Goal: Task Accomplishment & Management: Use online tool/utility

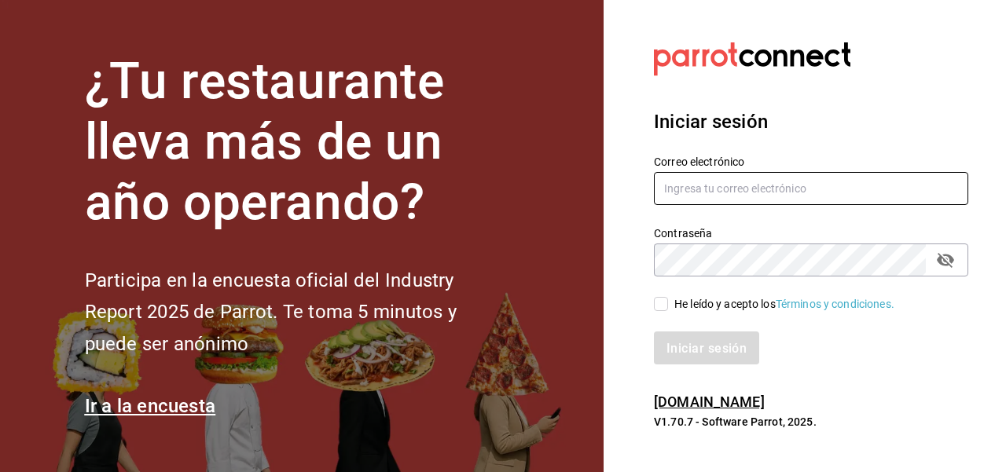
type input "[EMAIL_ADDRESS][DOMAIN_NAME]"
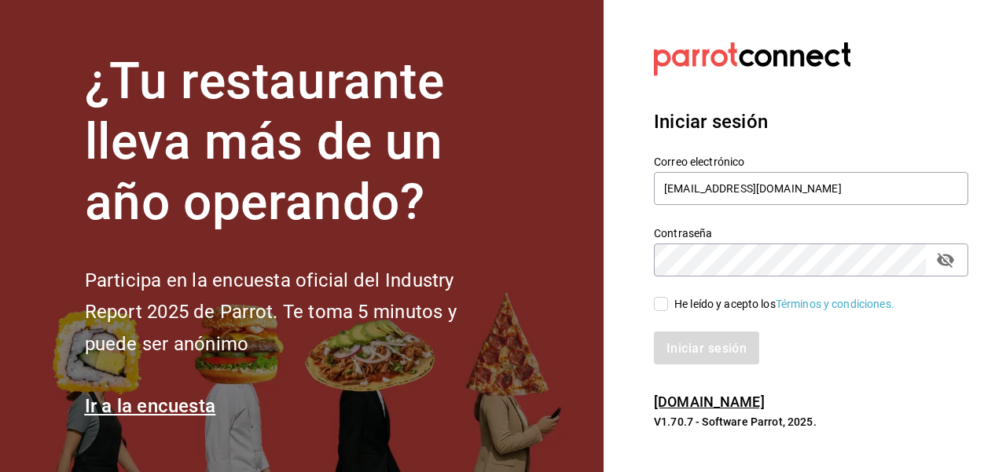
click at [660, 300] on input "He leído y acepto los Términos y condiciones." at bounding box center [661, 304] width 14 height 14
checkbox input "true"
click at [701, 352] on font "Iniciar sesión" at bounding box center [707, 347] width 80 height 15
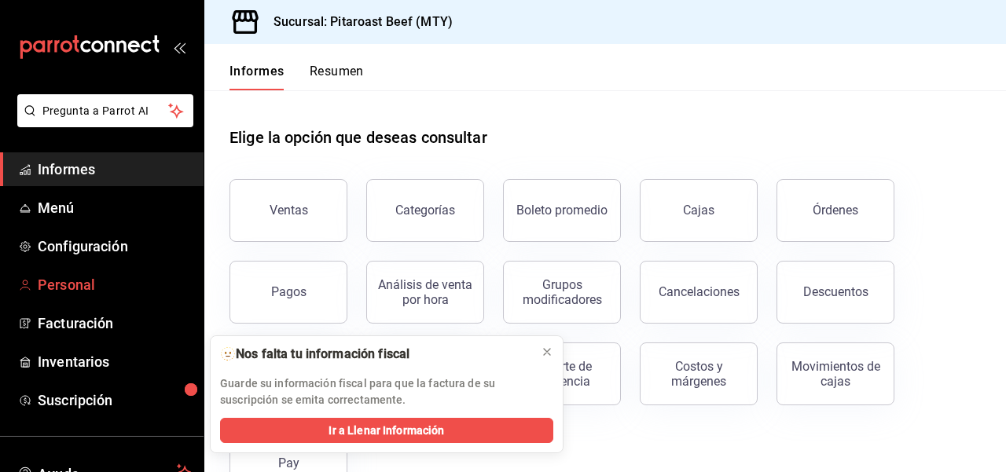
click at [73, 283] on font "Personal" at bounding box center [66, 285] width 57 height 17
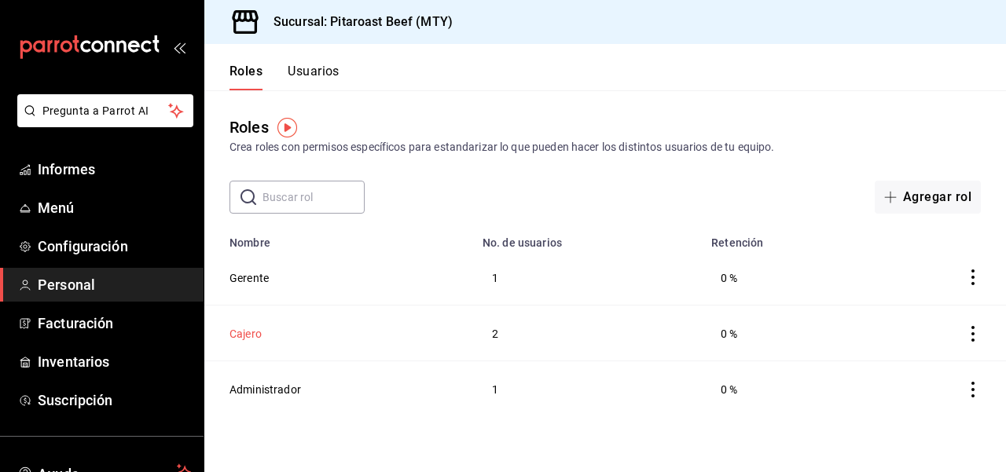
click at [252, 333] on font "Cajero" at bounding box center [246, 334] width 32 height 13
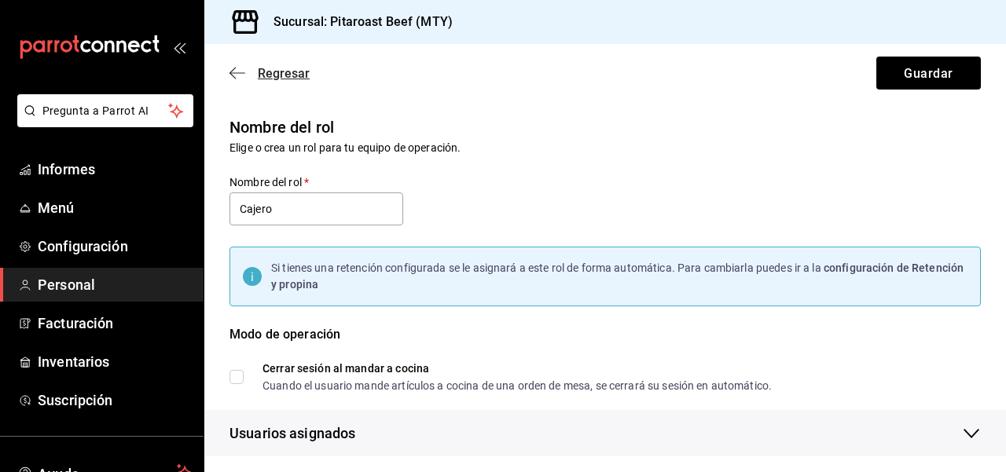
click at [230, 74] on icon "button" at bounding box center [233, 74] width 6 height 12
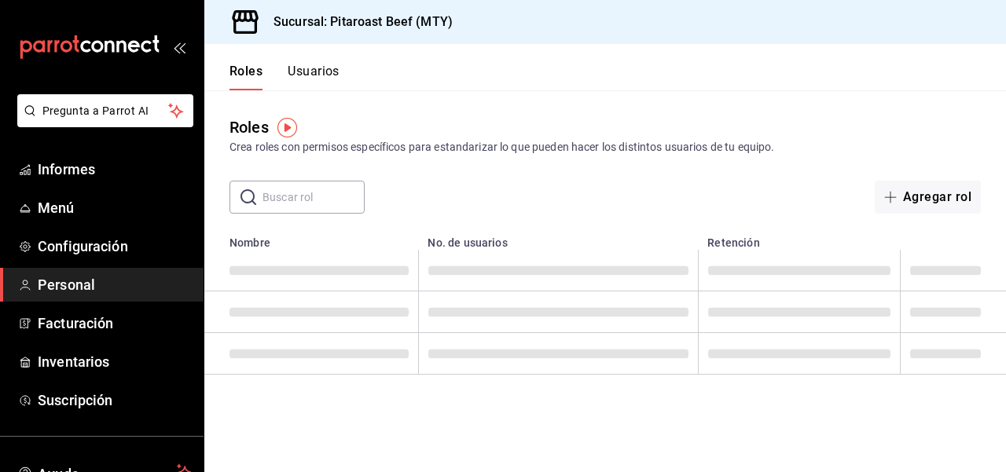
click at [319, 72] on font "Usuarios" at bounding box center [314, 71] width 52 height 15
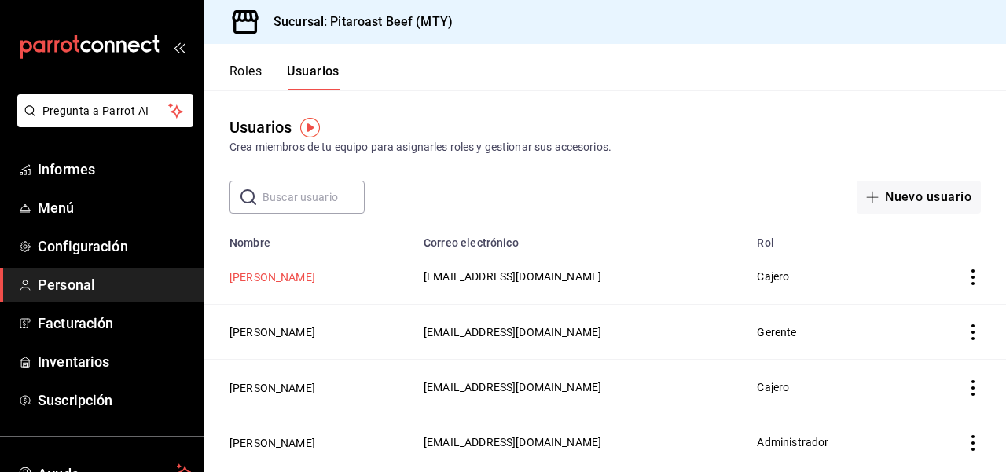
click at [315, 272] on button "MANUEL ARENAS MATA" at bounding box center [273, 278] width 86 height 16
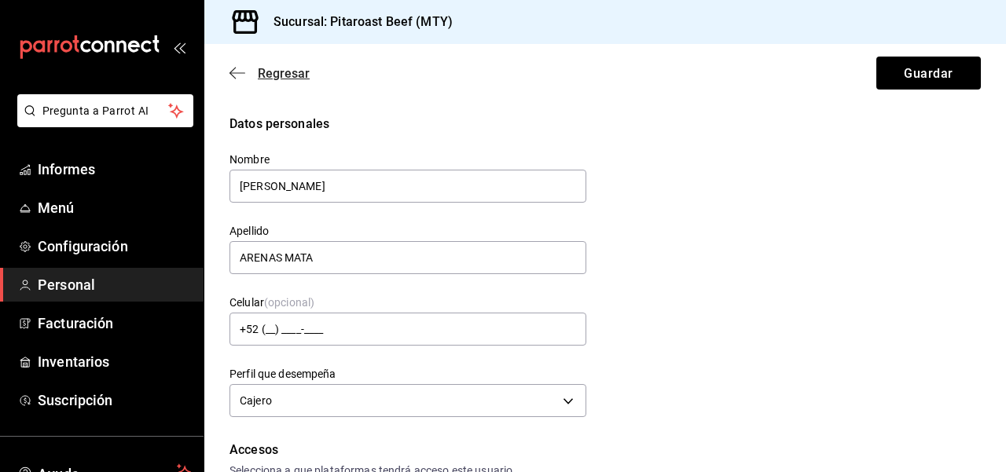
click at [240, 72] on icon "button" at bounding box center [238, 73] width 16 height 14
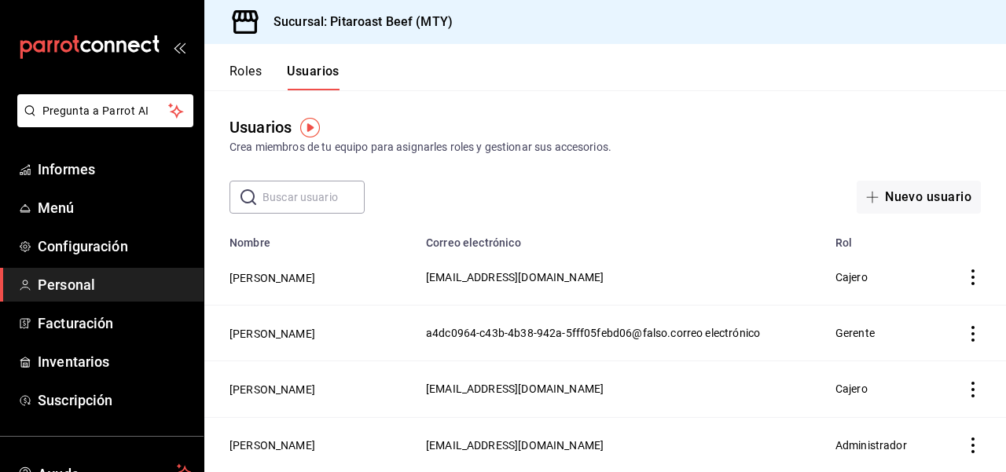
click at [855, 283] on font "Cajero" at bounding box center [852, 277] width 32 height 13
click at [68, 167] on font "Informes" at bounding box center [66, 169] width 57 height 17
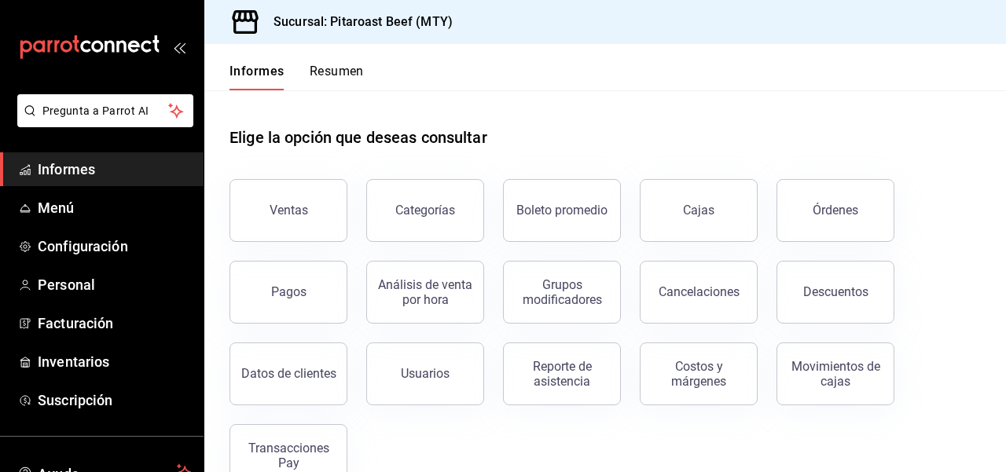
click at [399, 432] on div "Ventas Categorías Boleto promedio Cajas Órdenes Pagos Análisis de venta por hor…" at bounding box center [596, 323] width 770 height 327
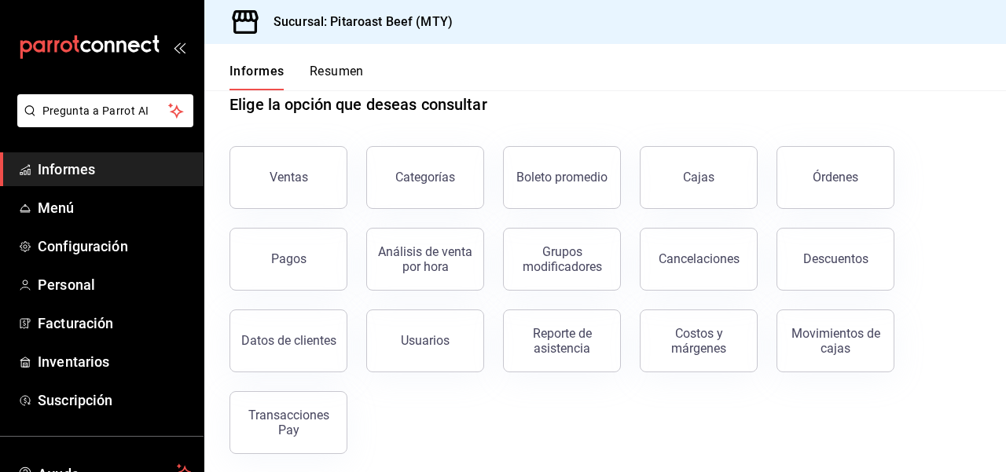
scroll to position [40, 0]
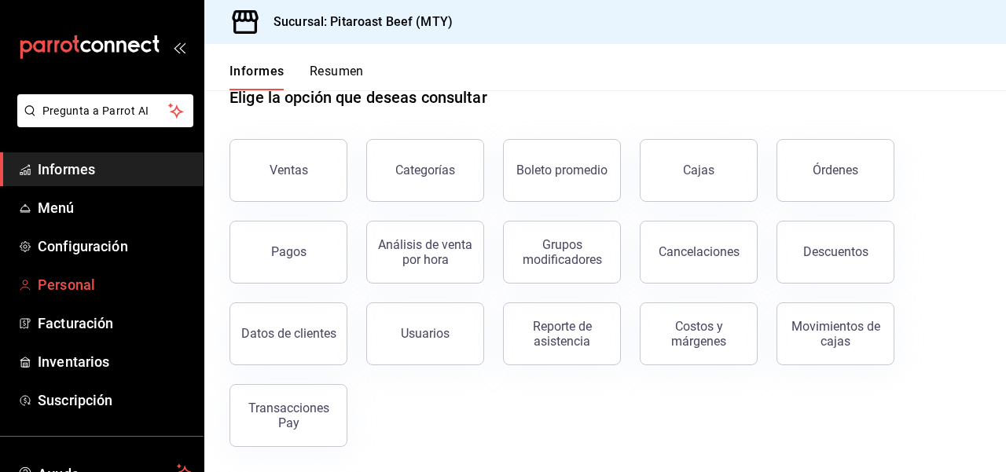
click at [62, 292] on font "Personal" at bounding box center [66, 285] width 57 height 17
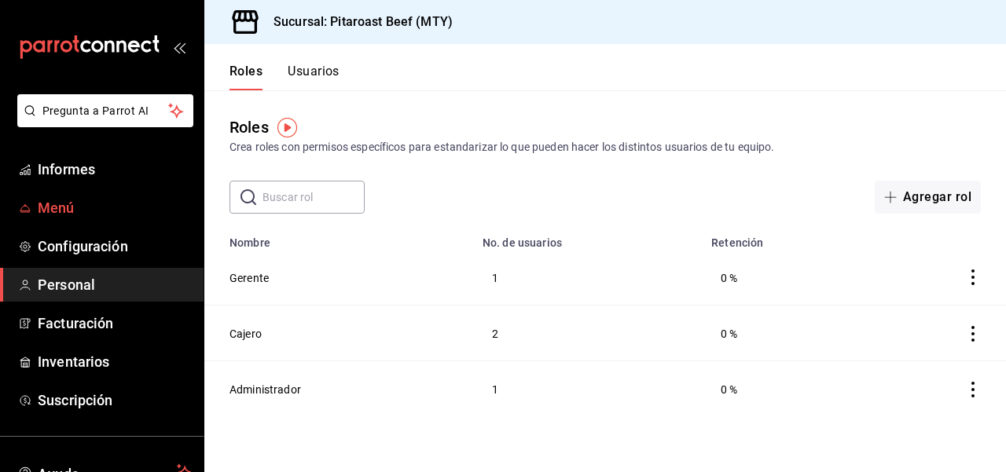
click at [57, 206] on font "Menú" at bounding box center [56, 208] width 37 height 17
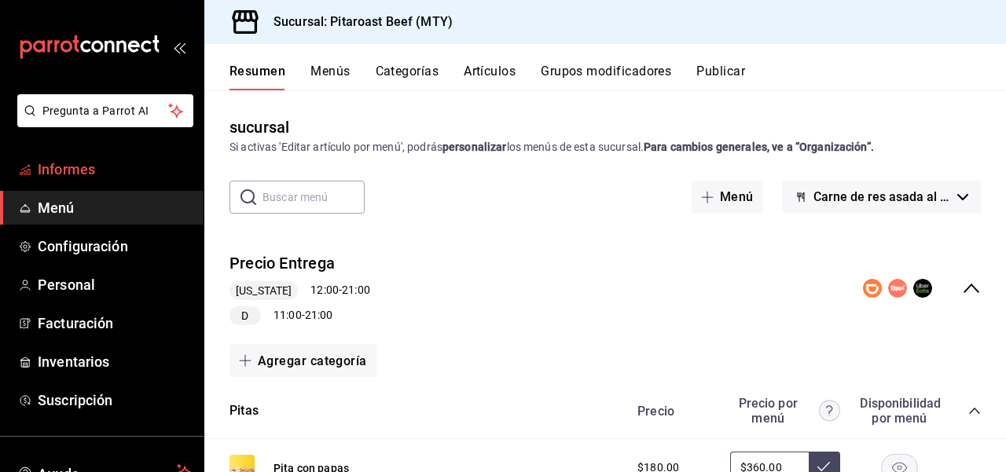
click at [78, 170] on font "Informes" at bounding box center [66, 169] width 57 height 17
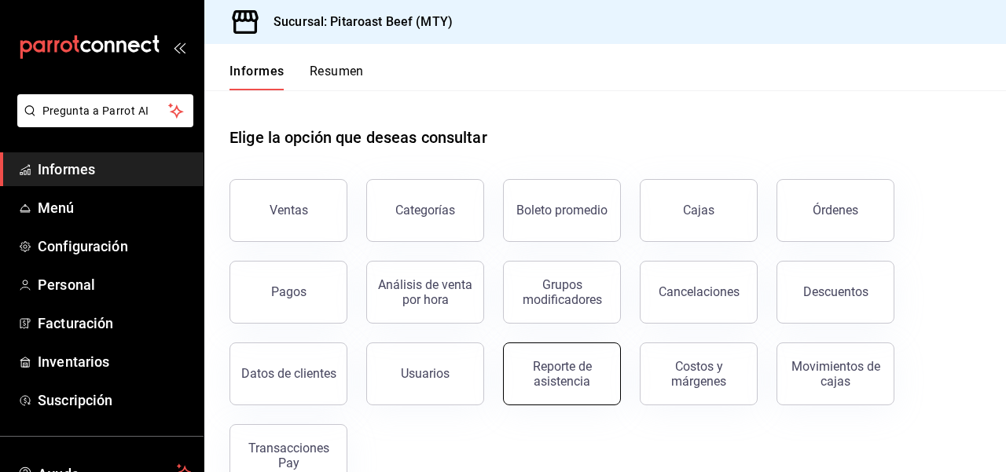
click at [580, 373] on font "Reporte de asistencia" at bounding box center [562, 374] width 59 height 30
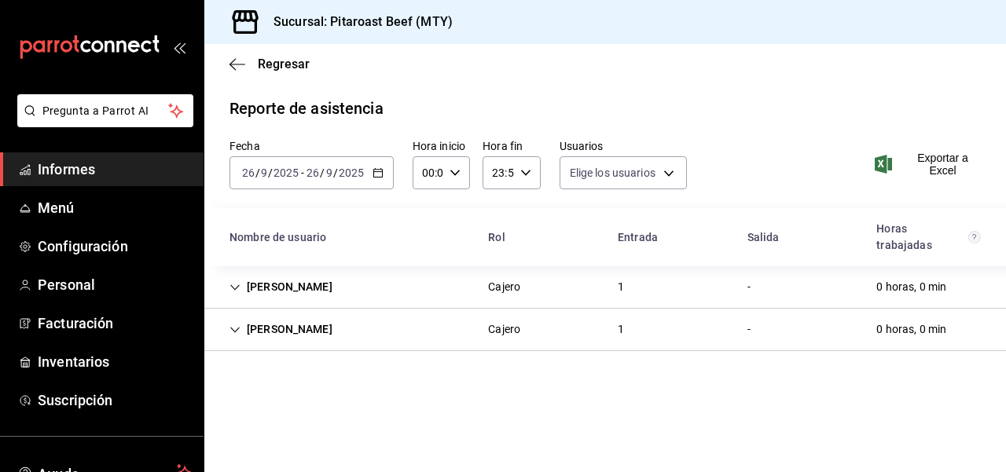
type input "63846aaf-be1c-488a-a511-31c0f7efd223,3c15484c-dc92-461e-a938-65c5e2e107ab,fd4a1…"
click at [380, 175] on icon "button" at bounding box center [378, 172] width 11 height 11
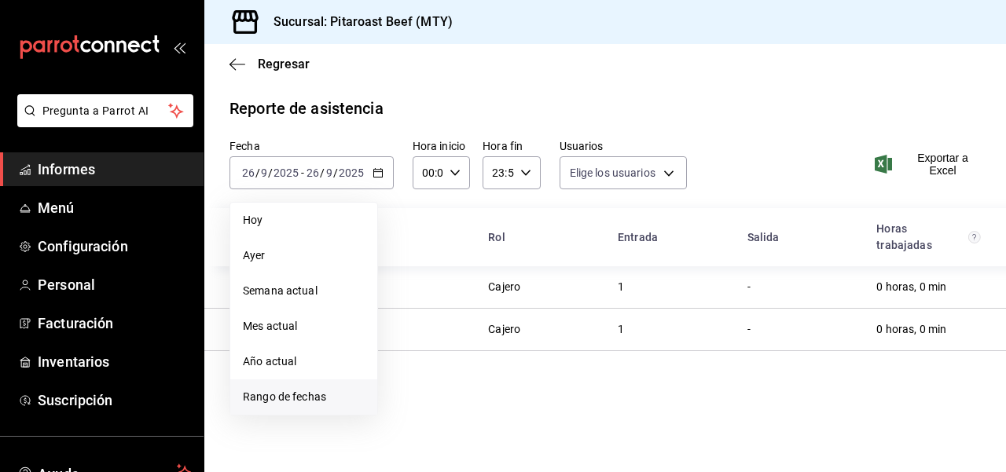
click at [270, 403] on span "Rango de fechas" at bounding box center [304, 397] width 122 height 17
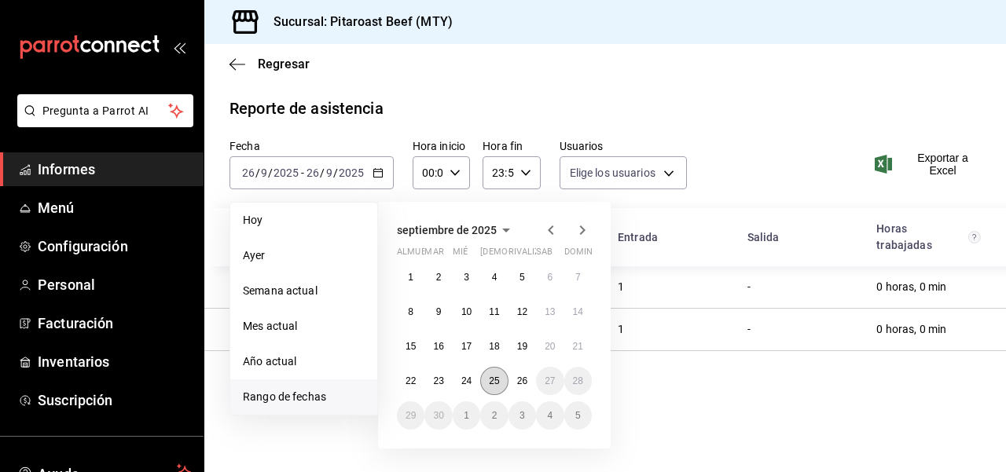
click at [493, 388] on button "25" at bounding box center [494, 381] width 28 height 28
click at [500, 383] on button "25" at bounding box center [494, 381] width 28 height 28
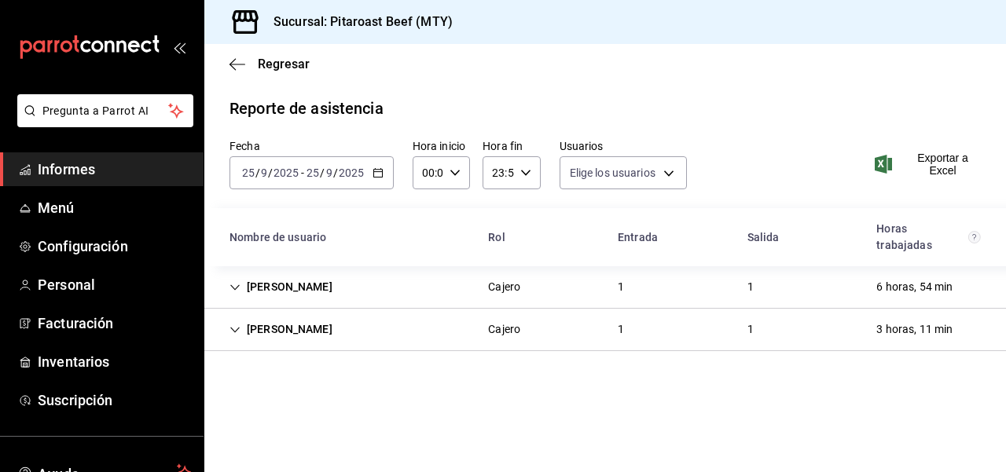
click at [377, 169] on \(Stroke\) "button" at bounding box center [377, 173] width 9 height 9
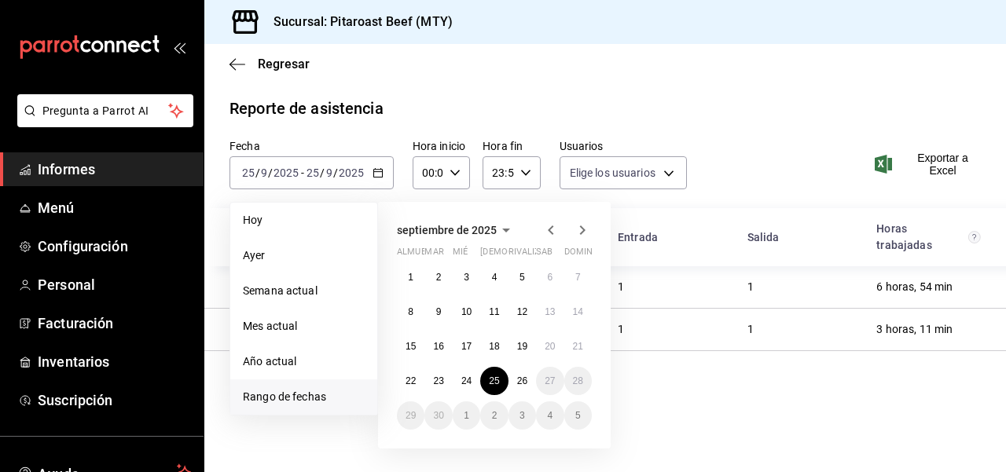
click at [313, 397] on font "Rango de fechas" at bounding box center [284, 397] width 83 height 13
click at [447, 162] on div "00:00 Hora inicio" at bounding box center [441, 172] width 57 height 33
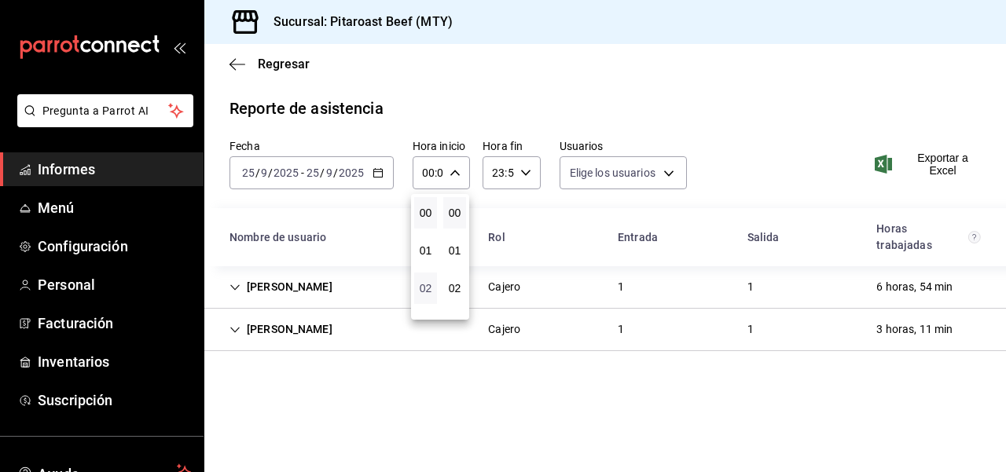
click at [421, 289] on font "02" at bounding box center [426, 288] width 13 height 13
type input "02:00"
click at [430, 274] on font "10" at bounding box center [426, 276] width 13 height 13
type input "10:00"
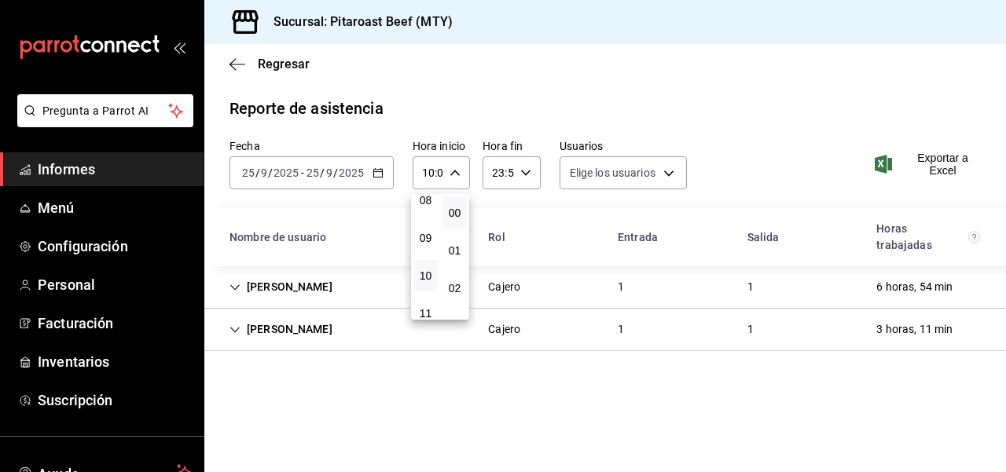
click at [524, 176] on div at bounding box center [503, 236] width 1006 height 472
click at [450, 169] on icon "button" at bounding box center [455, 172] width 11 height 11
click at [450, 169] on div at bounding box center [503, 236] width 1006 height 472
click at [529, 170] on icon "button" at bounding box center [525, 172] width 11 height 11
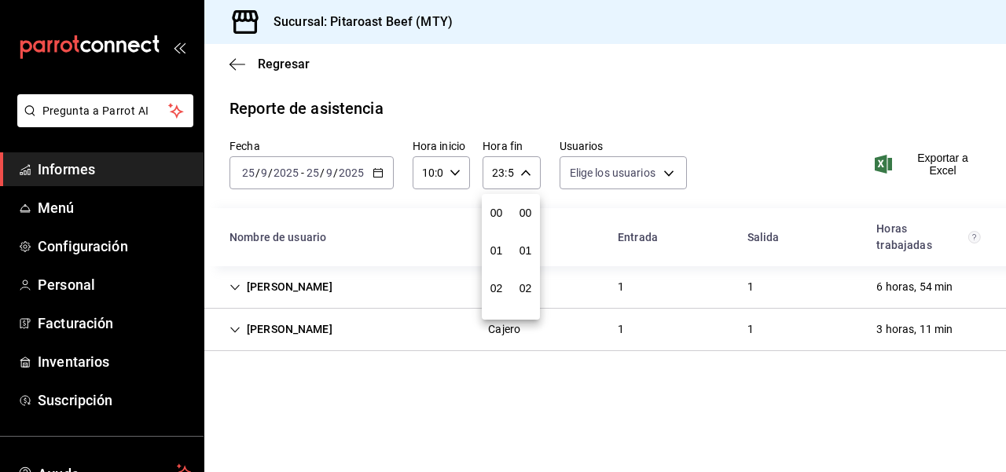
scroll to position [2138, 0]
click at [503, 307] on button "23" at bounding box center [496, 300] width 23 height 31
click at [443, 215] on div at bounding box center [503, 236] width 1006 height 472
click at [342, 164] on div "2025-09-25 25 / 9 / 2025 - 2025-09-25 25 / 9 / 2025" at bounding box center [312, 172] width 164 height 33
click at [290, 172] on input "2025" at bounding box center [286, 173] width 27 height 13
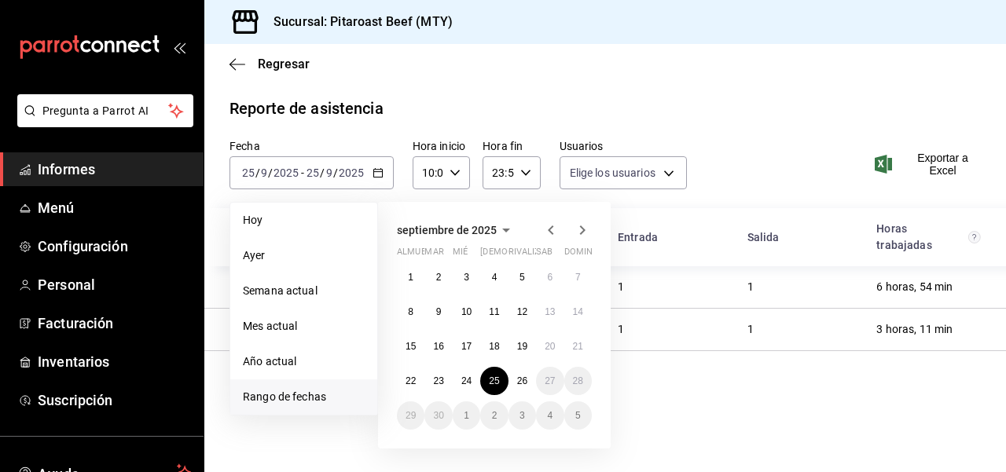
click at [284, 403] on font "Rango de fechas" at bounding box center [284, 397] width 83 height 13
click at [318, 399] on font "Rango de fechas" at bounding box center [284, 397] width 83 height 13
click at [507, 385] on button "25" at bounding box center [494, 381] width 28 height 28
click at [491, 311] on font "11" at bounding box center [494, 312] width 10 height 11
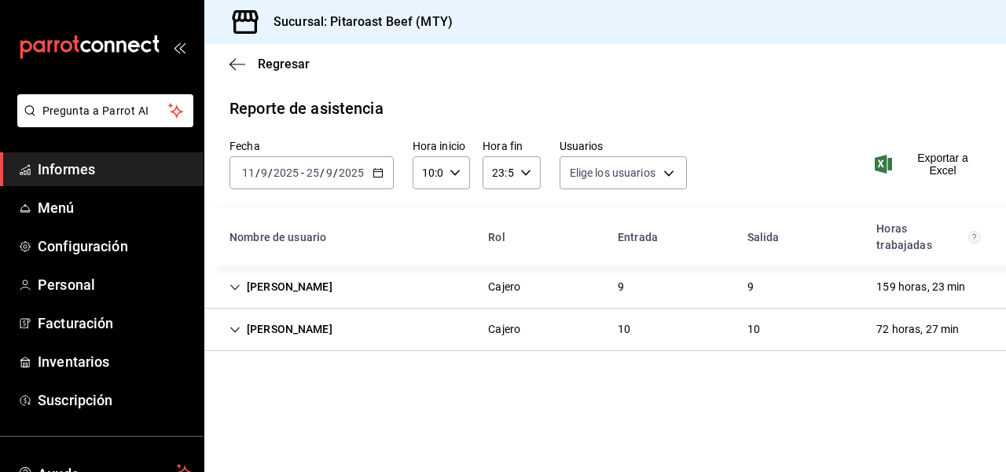
click at [381, 175] on icon "button" at bounding box center [378, 172] width 11 height 11
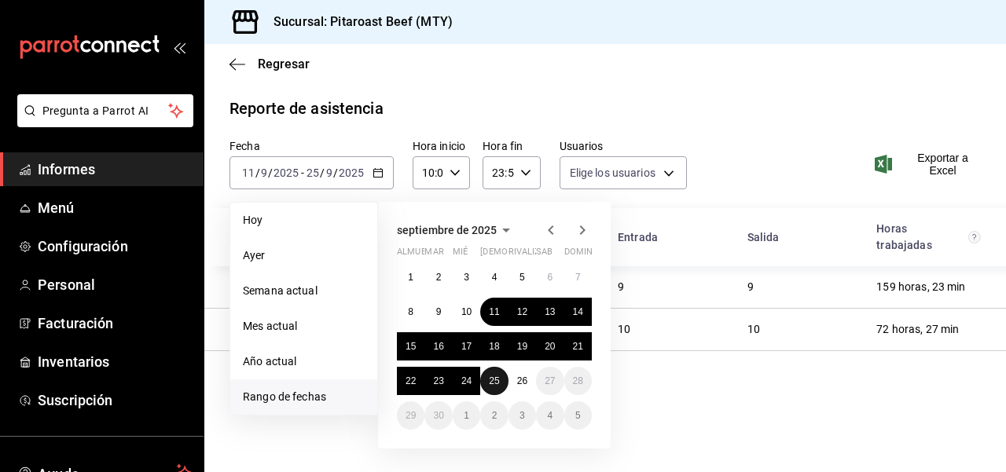
click at [495, 378] on font "25" at bounding box center [494, 381] width 10 height 11
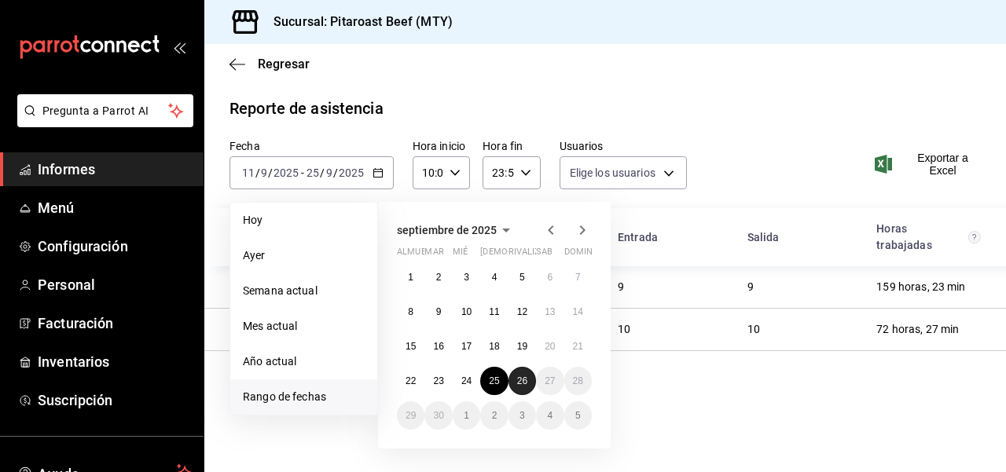
click at [528, 385] on button "26" at bounding box center [523, 381] width 28 height 28
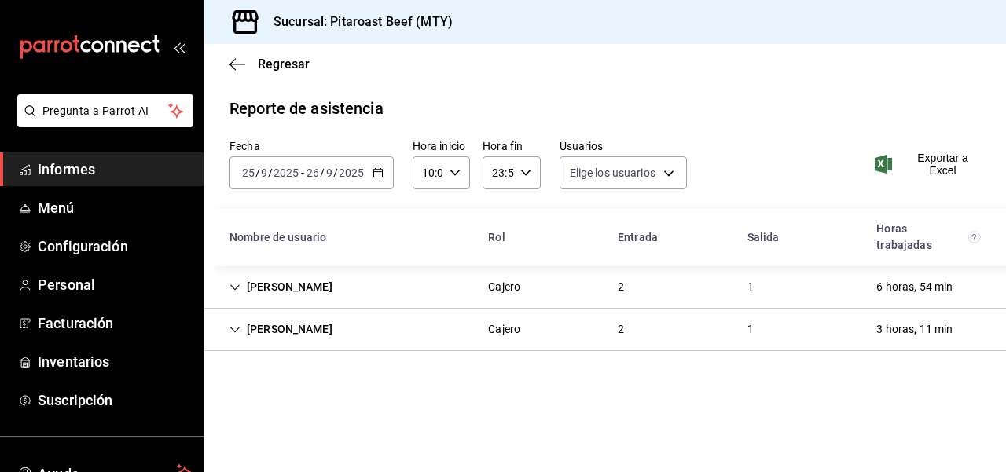
click at [819, 331] on div "MANUEL ARENAS MATA Cajero 2 1 3 horas, 11 min" at bounding box center [605, 330] width 802 height 42
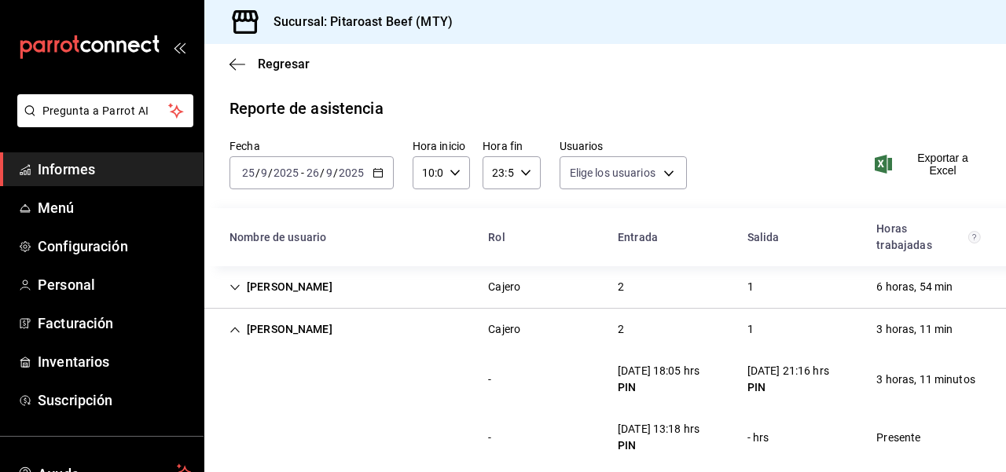
click at [539, 355] on div "- 25/09/25 18:05 hrs PIN 25/09/25 21:16 hrs PIN 3 horas, 11 minutos" at bounding box center [605, 380] width 802 height 58
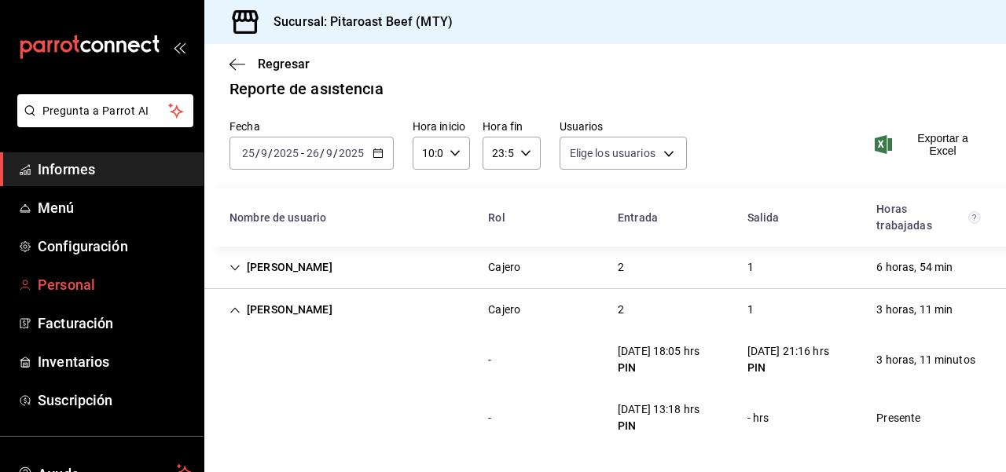
click at [79, 285] on font "Personal" at bounding box center [66, 285] width 57 height 17
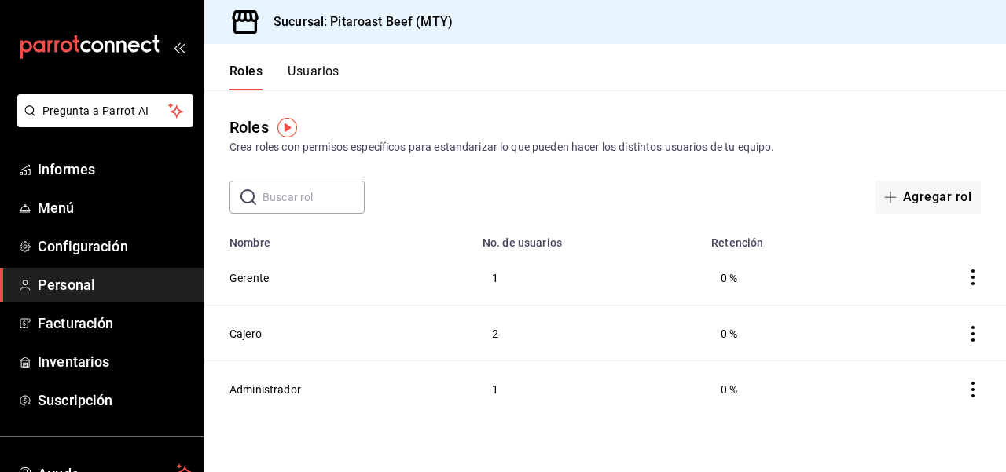
click at [335, 74] on font "Usuarios" at bounding box center [314, 71] width 52 height 15
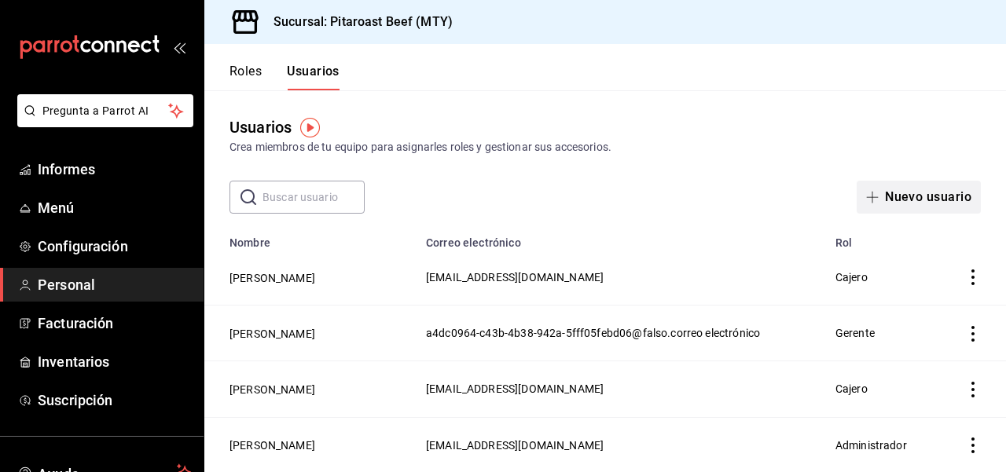
click at [947, 195] on font "Nuevo usuario" at bounding box center [928, 196] width 86 height 15
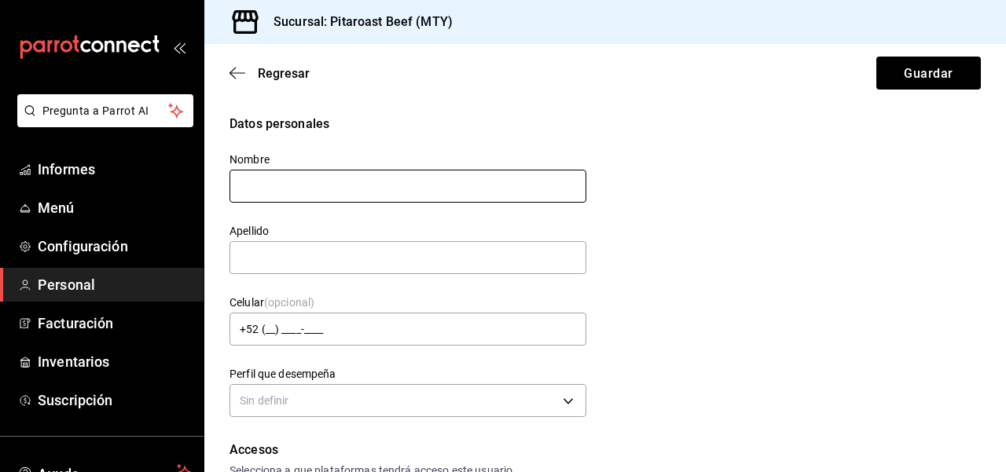
click at [296, 191] on input "text" at bounding box center [408, 186] width 357 height 33
type input "BRAYTON IGGY"
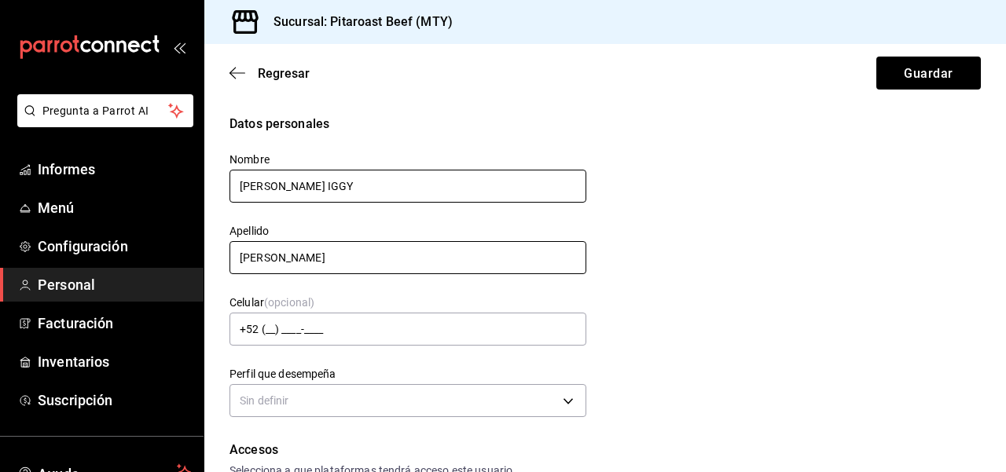
type input "BLANCO RODRIGUEZ"
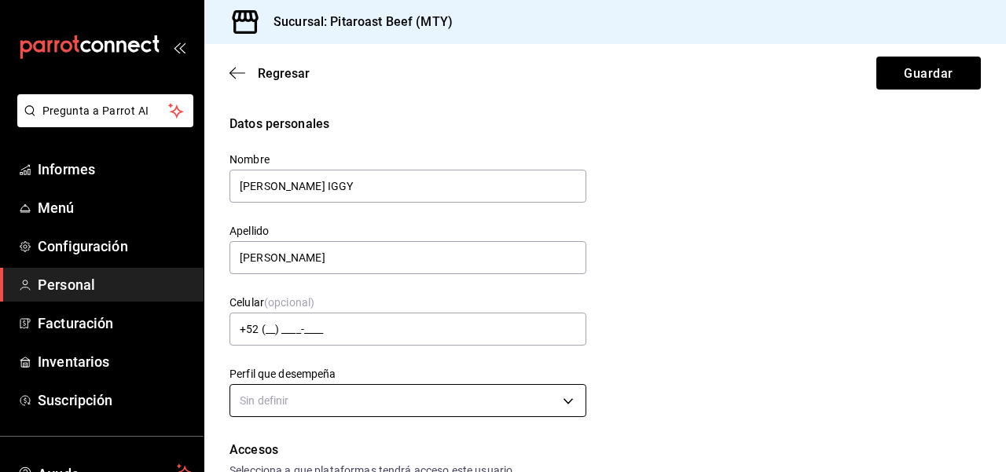
click at [568, 405] on body "Pregunta a Parrot AI Informes Menú Configuración Personal Facturación Inventari…" at bounding box center [503, 236] width 1006 height 472
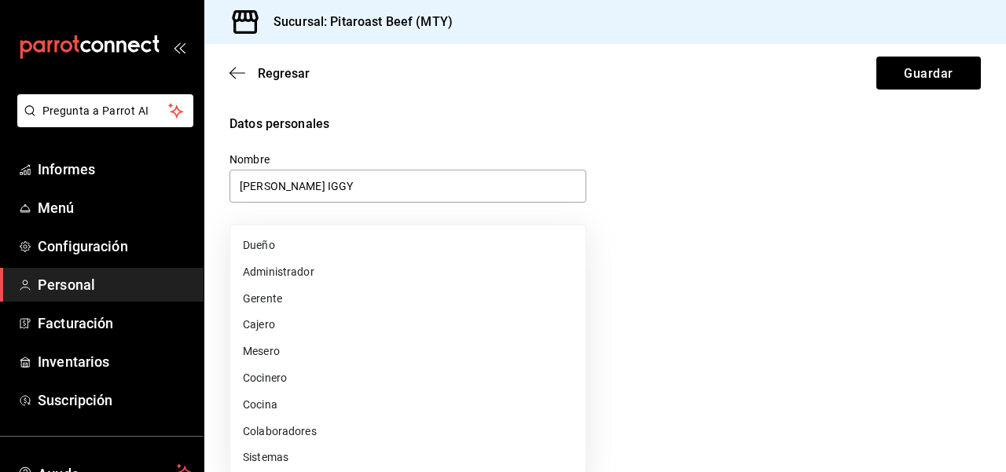
click at [283, 327] on li "Cajero" at bounding box center [407, 324] width 355 height 27
type input "CASHIER"
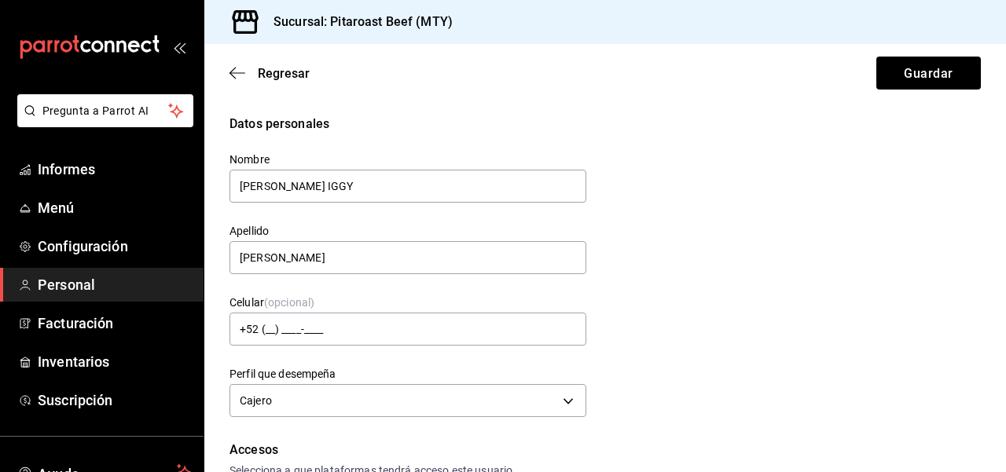
click at [715, 237] on div "Datos personales Nombre BRAYTON IGGY Apellido BLANCO RODRIGUEZ Celular (opciona…" at bounding box center [606, 268] width 752 height 307
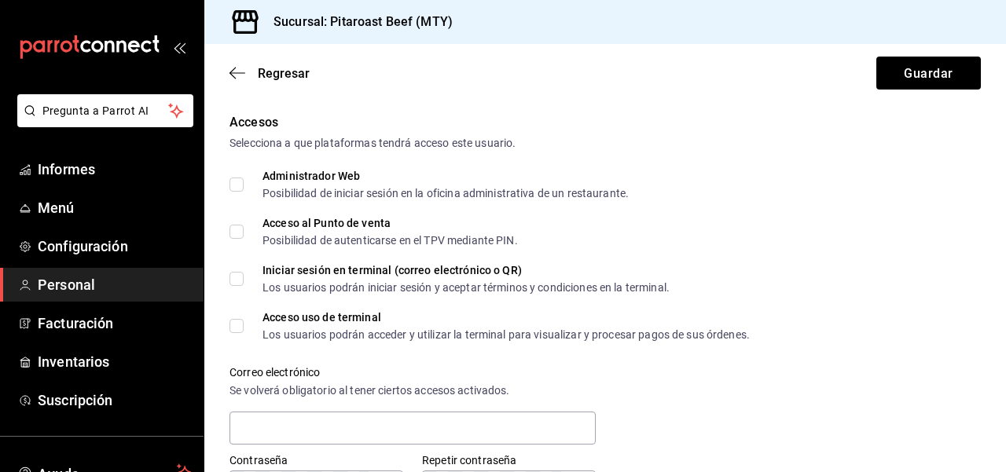
scroll to position [314, 0]
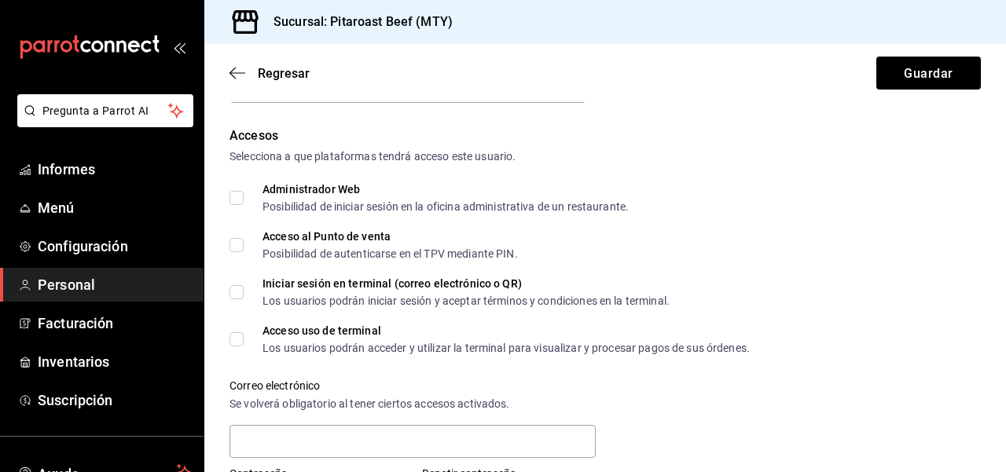
click at [244, 247] on span "Acceso al Punto de venta Posibilidad de autenticarse en el TPV mediante PIN." at bounding box center [381, 245] width 274 height 28
click at [244, 247] on input "Acceso al Punto de venta Posibilidad de autenticarse en el TPV mediante PIN." at bounding box center [237, 245] width 14 height 14
checkbox input "true"
click at [823, 240] on div "Acceso al Punto de venta Posibilidad de autenticarse en el TPV mediante PIN." at bounding box center [606, 245] width 752 height 28
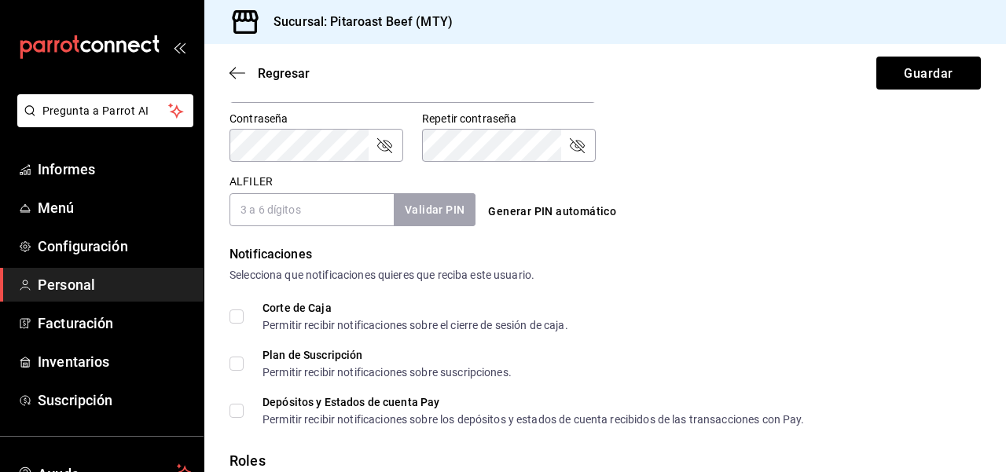
scroll to position [692, 0]
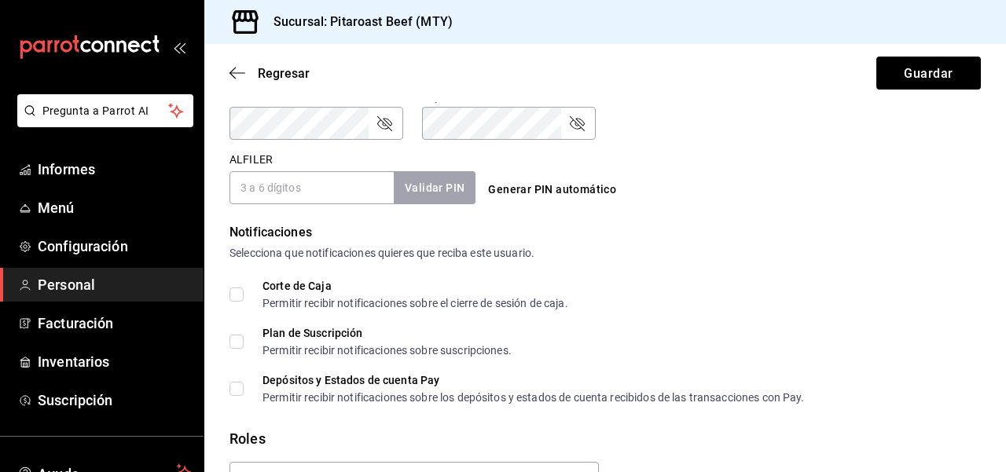
click at [347, 193] on input "ALFILER" at bounding box center [312, 187] width 164 height 33
type input "1234"
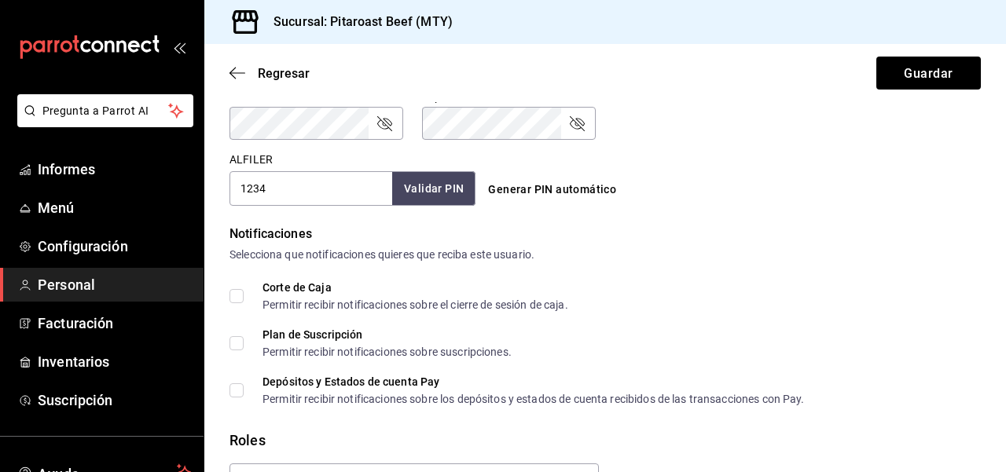
click at [448, 189] on font "Validar PIN" at bounding box center [434, 188] width 60 height 13
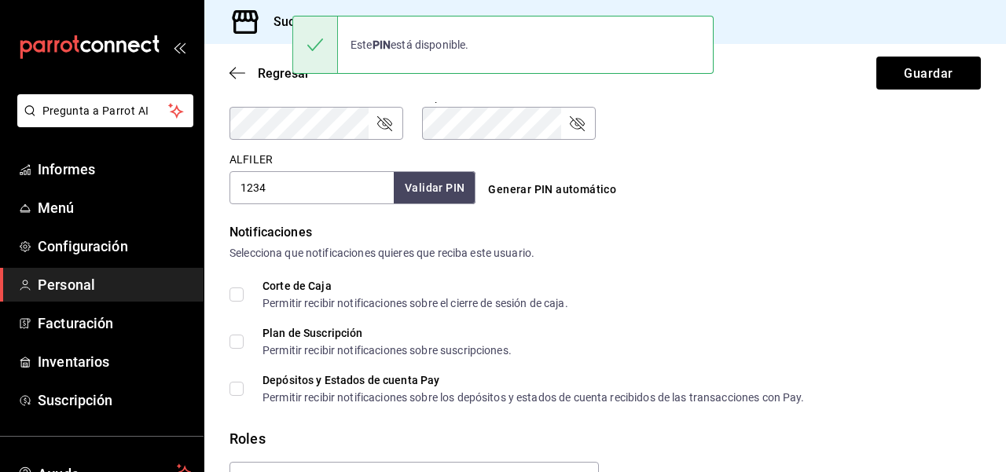
click at [855, 252] on div "Selecciona que notificaciones quieres que reciba este usuario." at bounding box center [606, 253] width 752 height 17
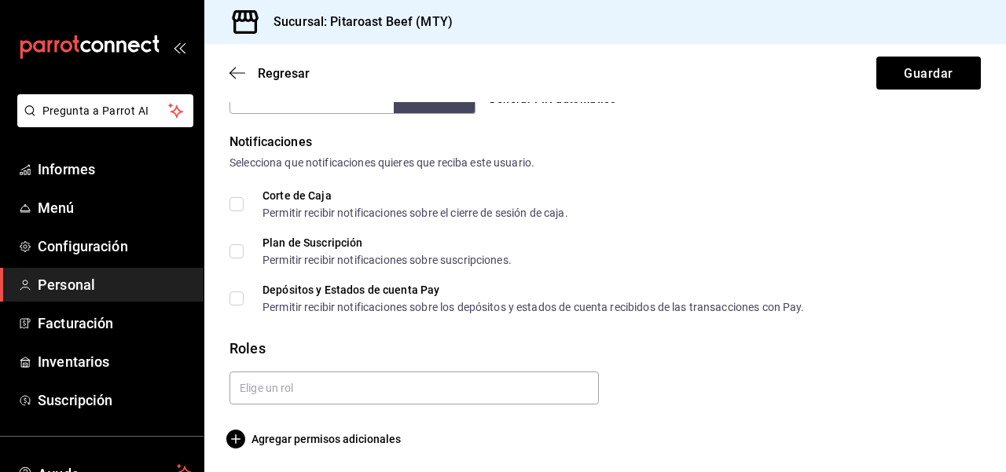
scroll to position [784, 0]
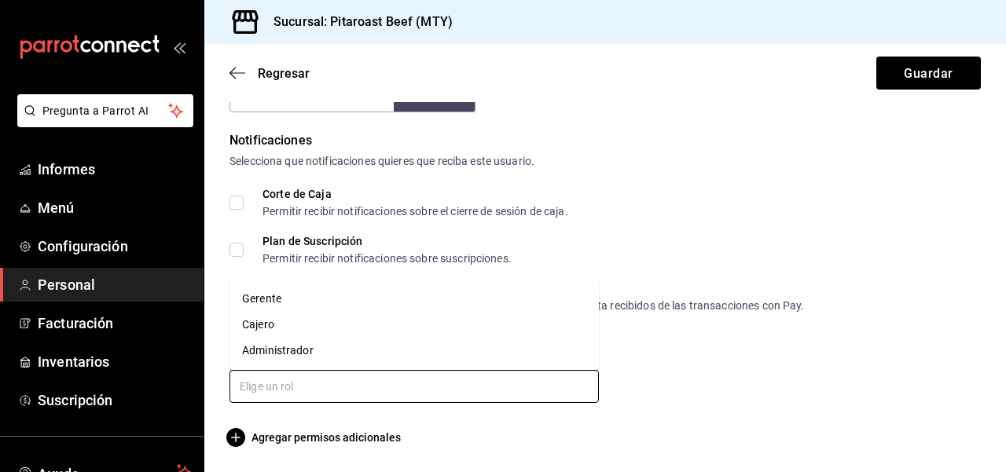
click at [395, 394] on input "text" at bounding box center [415, 386] width 370 height 33
click at [289, 327] on li "Cajero" at bounding box center [415, 325] width 370 height 26
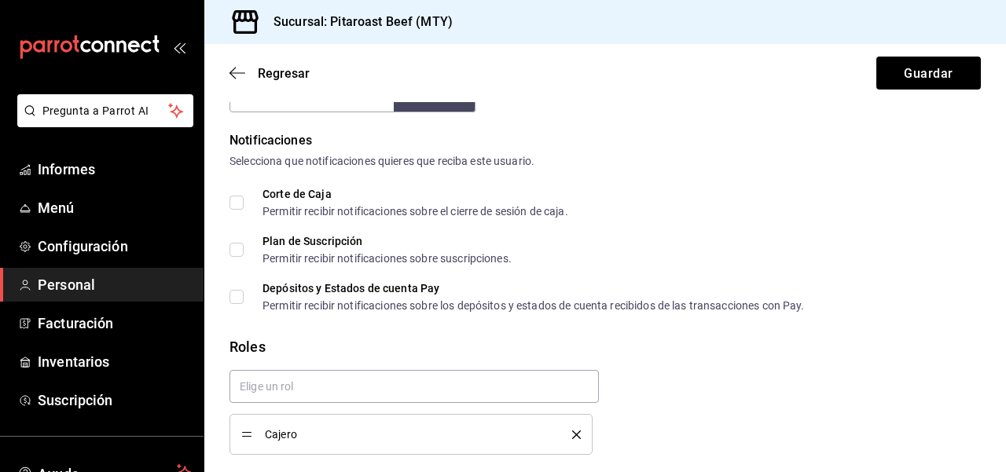
click at [761, 384] on div "Cajero" at bounding box center [599, 406] width 764 height 97
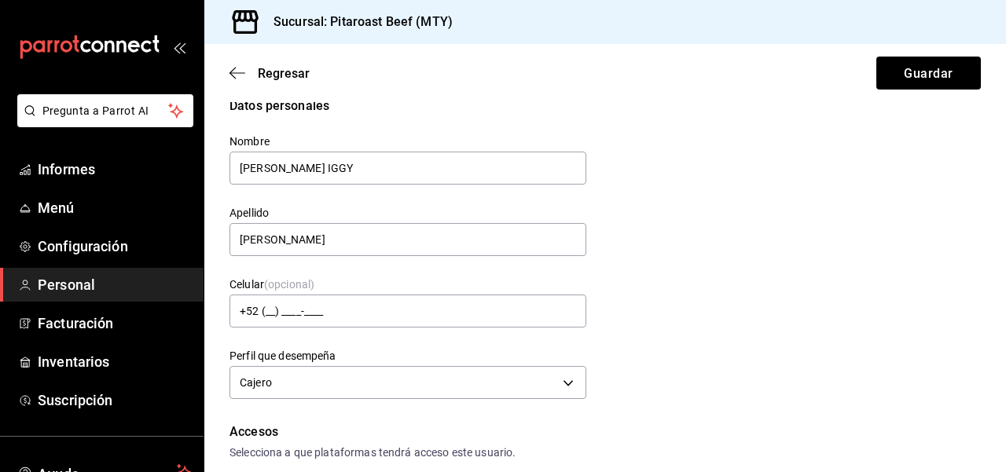
scroll to position [0, 0]
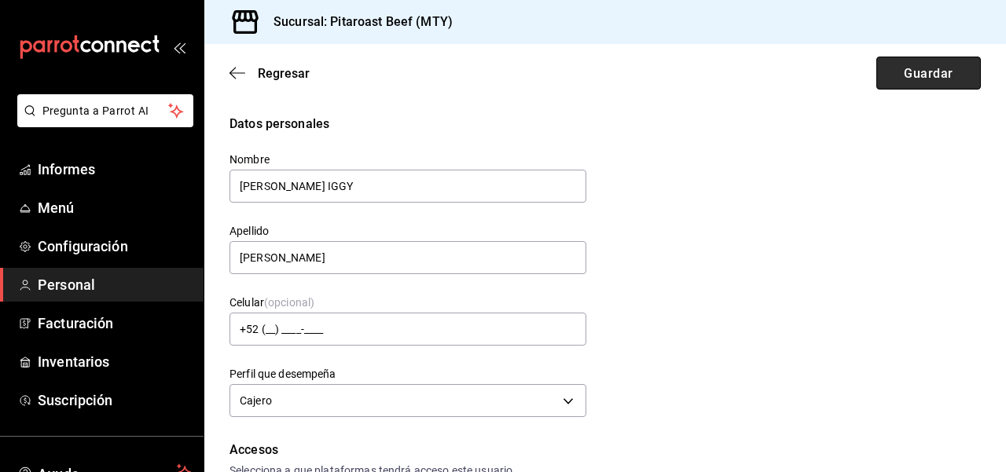
click at [918, 70] on font "Guardar" at bounding box center [928, 72] width 49 height 15
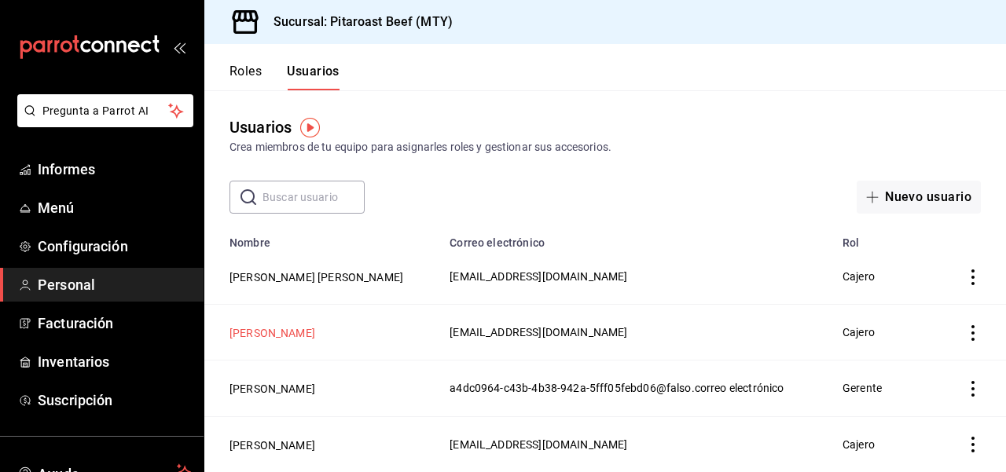
click at [297, 334] on font "MANUEL ARENAS MATA" at bounding box center [273, 333] width 86 height 13
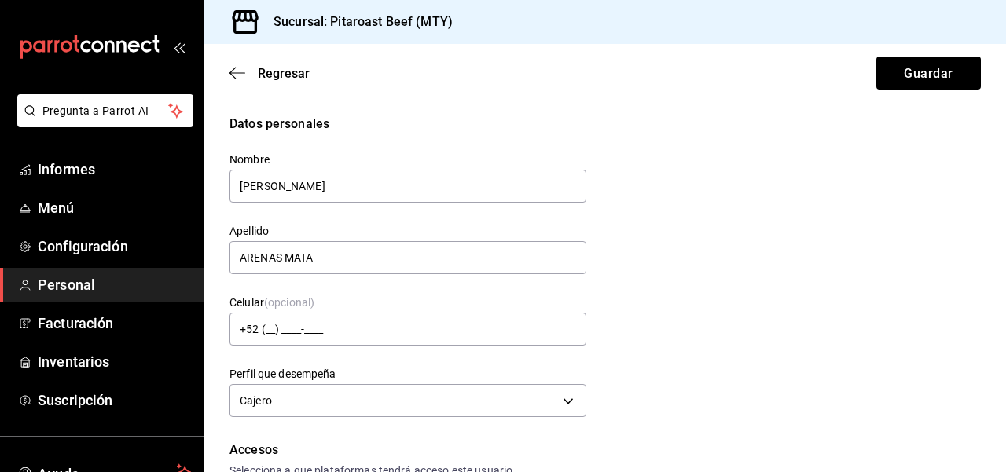
click at [678, 285] on div "Datos personales Nombre MANUEL Apellido ARENAS MATA Celular (opcional) +52 (__)…" at bounding box center [606, 268] width 752 height 307
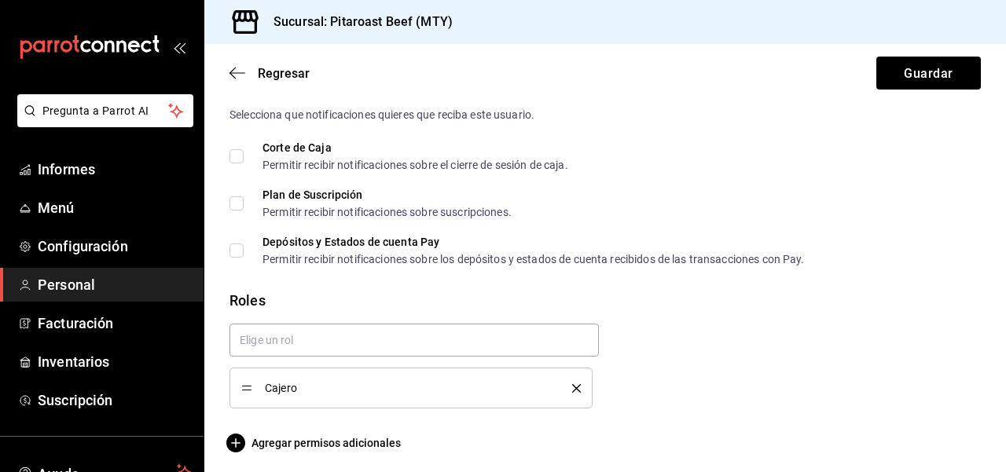
scroll to position [836, 0]
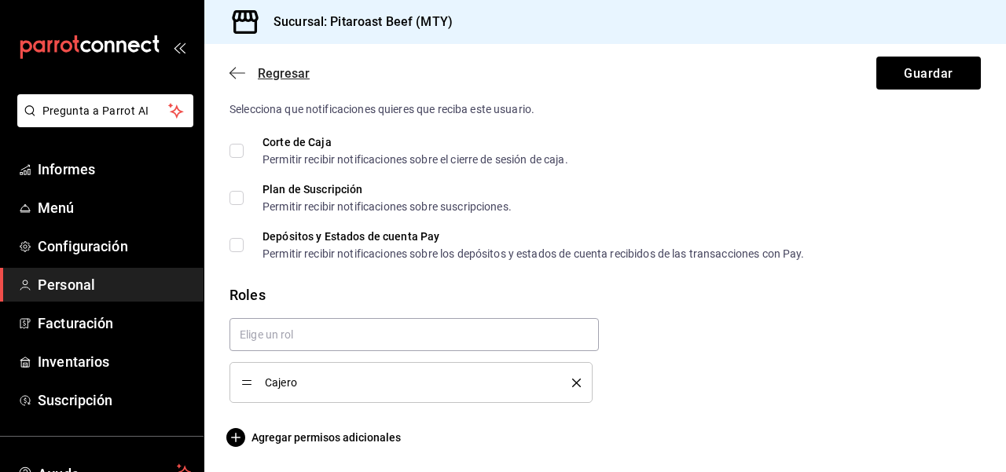
click at [237, 75] on icon "button" at bounding box center [238, 73] width 16 height 14
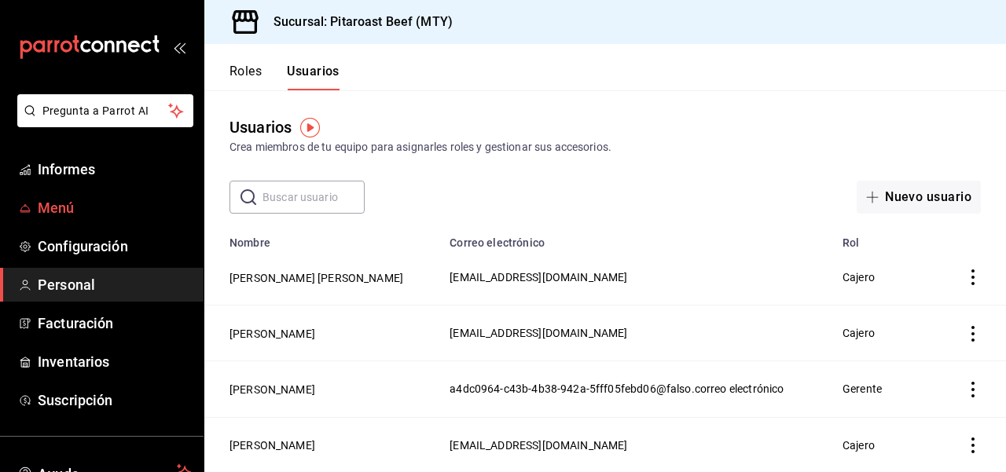
click at [68, 207] on font "Menú" at bounding box center [56, 208] width 37 height 17
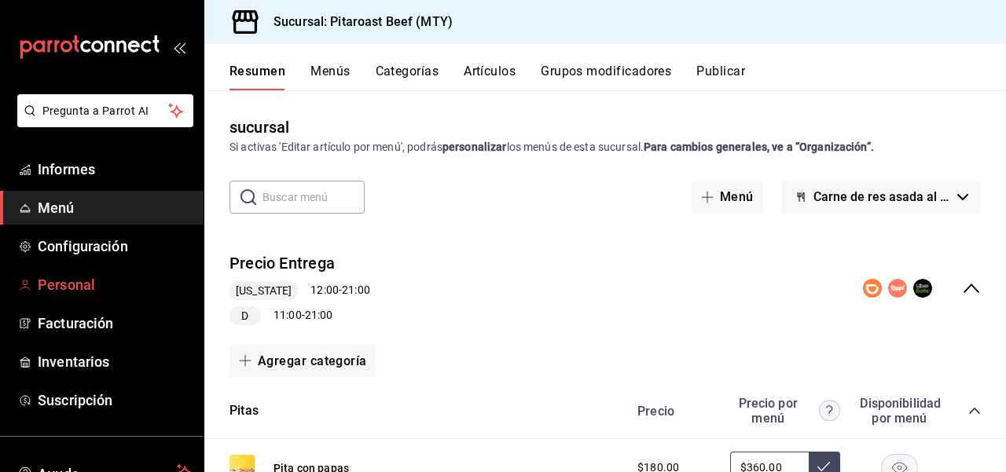
click at [56, 287] on font "Personal" at bounding box center [66, 285] width 57 height 17
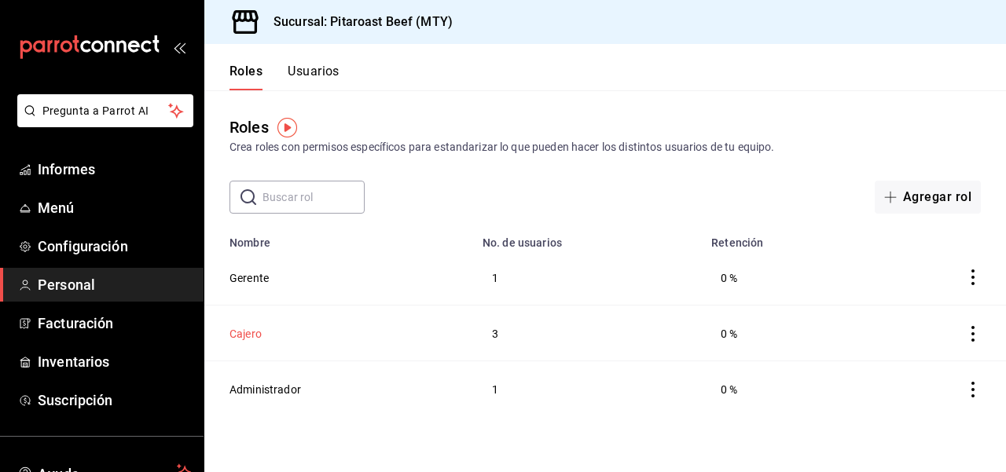
click at [259, 334] on font "Cajero" at bounding box center [246, 334] width 32 height 13
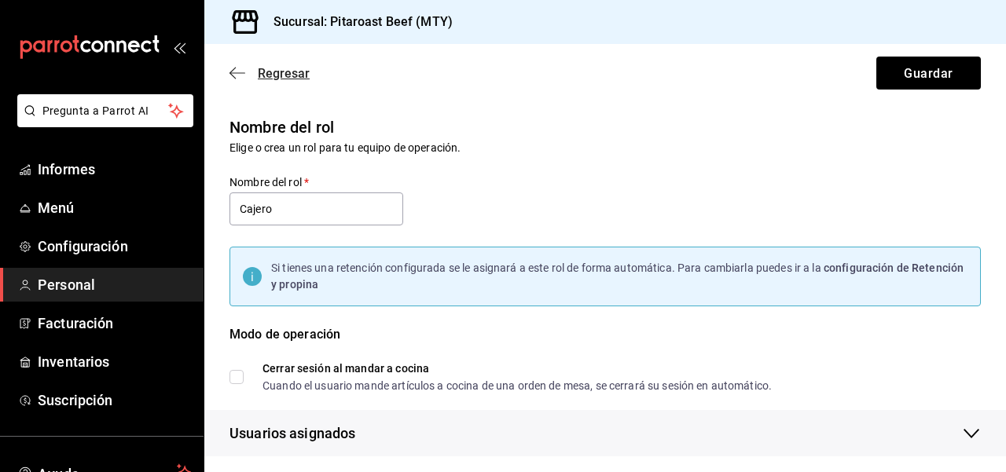
click at [240, 68] on icon "button" at bounding box center [238, 73] width 16 height 14
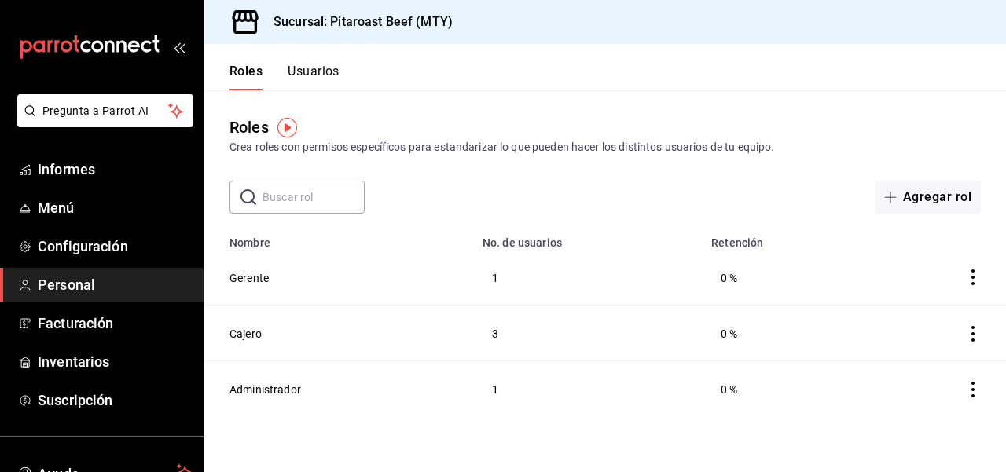
click at [310, 74] on font "Usuarios" at bounding box center [314, 71] width 52 height 15
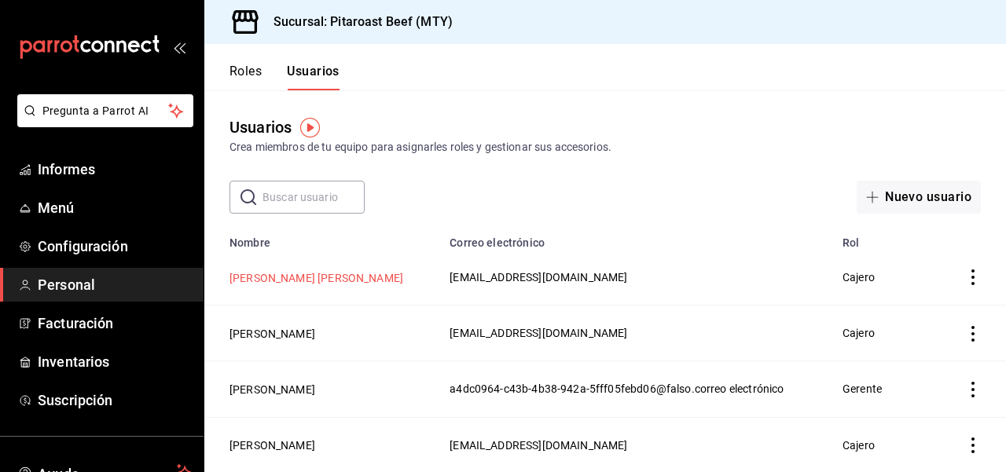
click at [287, 276] on font "BRAYTON IGGY BLANCO RODRÍGUEZ" at bounding box center [317, 278] width 174 height 13
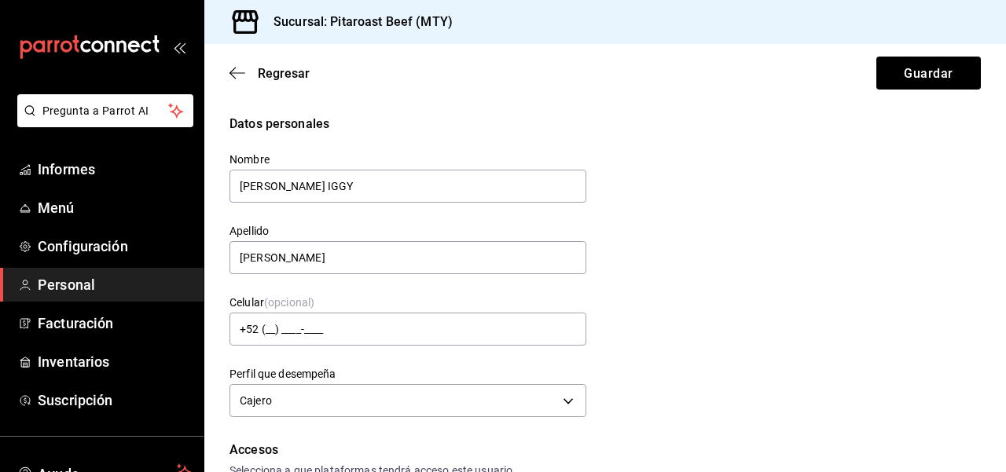
click at [678, 328] on div "Datos personales Nombre BRAYTON IGGY Apellido BLANCO RODRIGUEZ Celular (opciona…" at bounding box center [606, 268] width 752 height 307
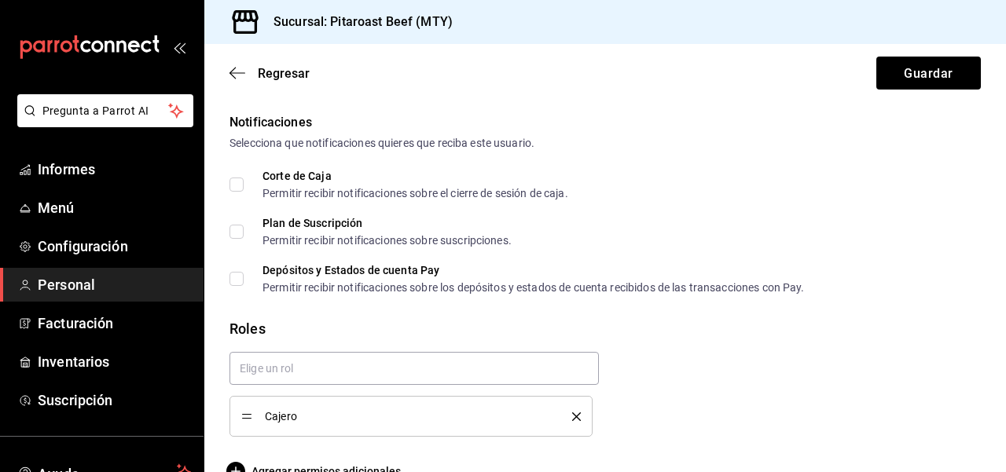
scroll to position [773, 0]
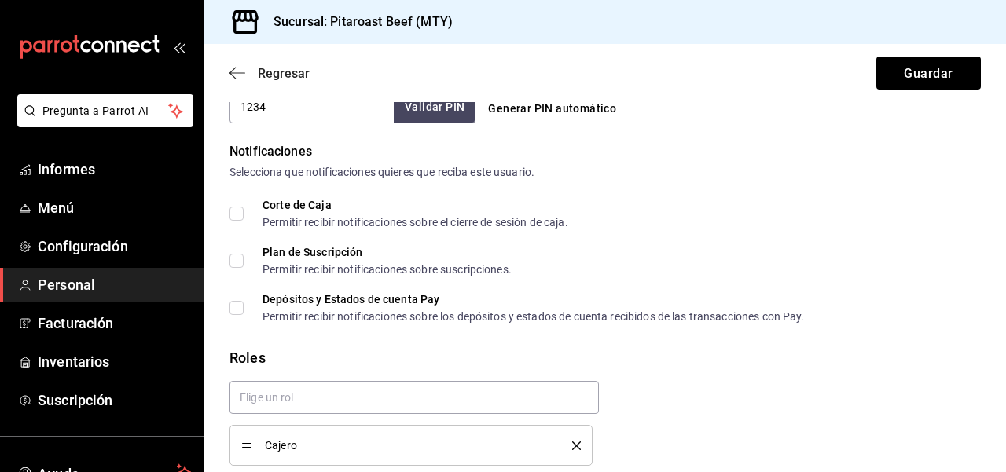
click at [233, 75] on icon "button" at bounding box center [233, 74] width 6 height 12
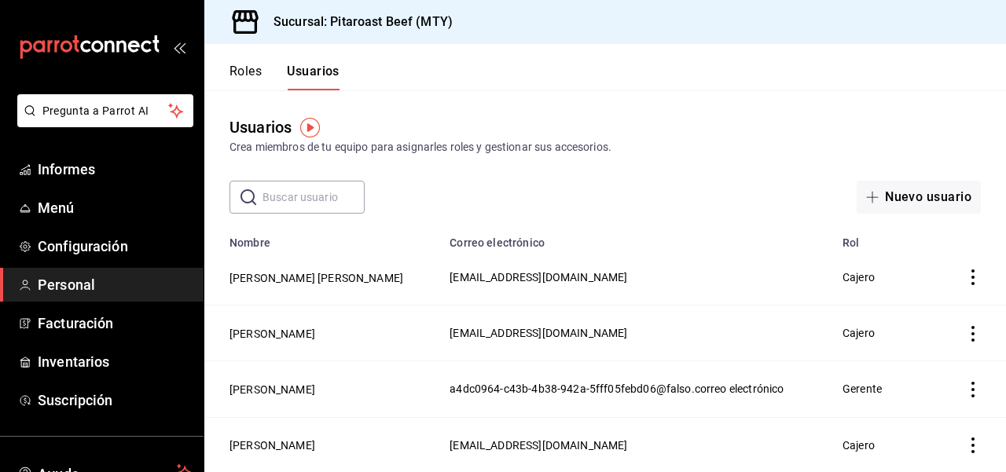
click at [246, 79] on font "Roles" at bounding box center [246, 71] width 32 height 15
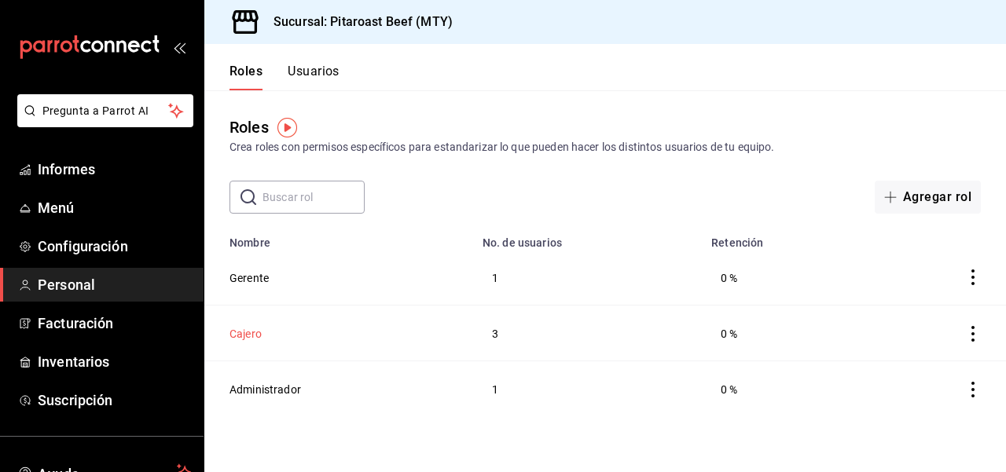
click at [256, 332] on font "Cajero" at bounding box center [246, 334] width 32 height 13
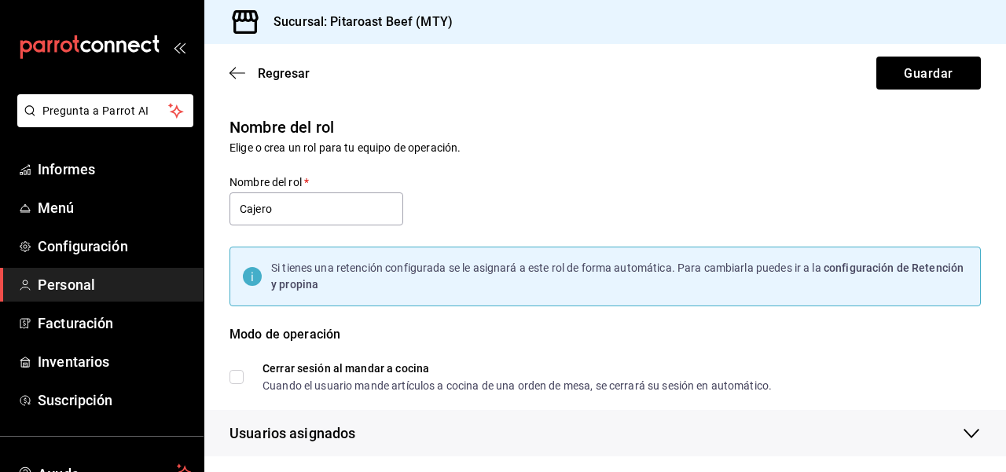
click at [697, 203] on div "Nombre del rol Elige o crea un rol para tu equipo de operación. Nombre del rol …" at bounding box center [596, 276] width 770 height 361
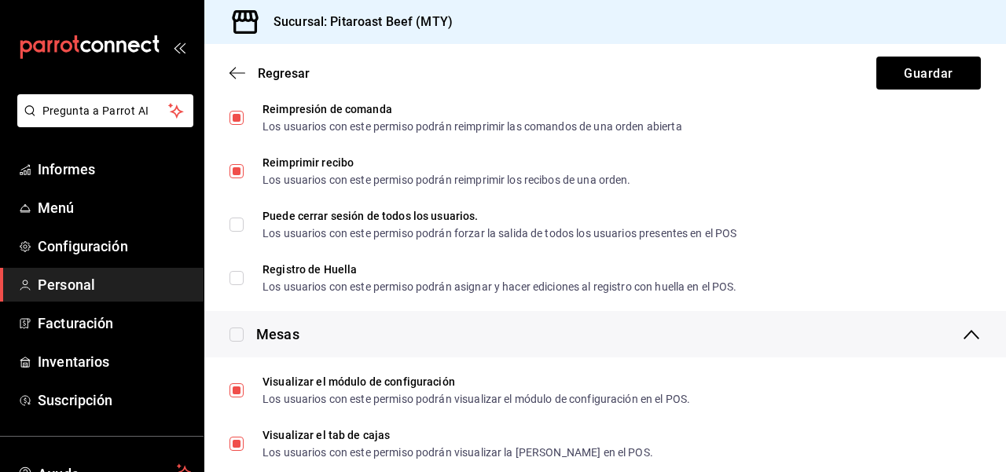
scroll to position [1887, 0]
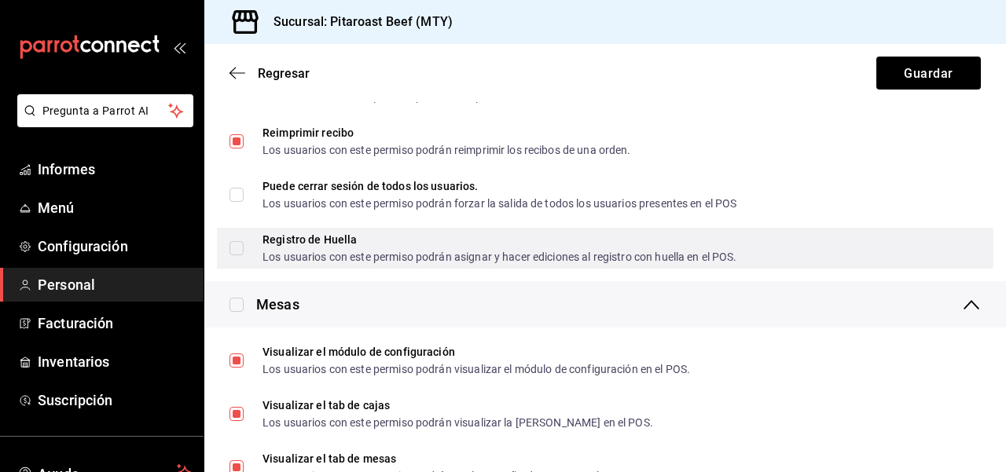
click at [240, 253] on input "Registro de Huella Los usuarios con este permiso podrán asignar y hacer edicion…" at bounding box center [237, 248] width 14 height 14
checkbox input "true"
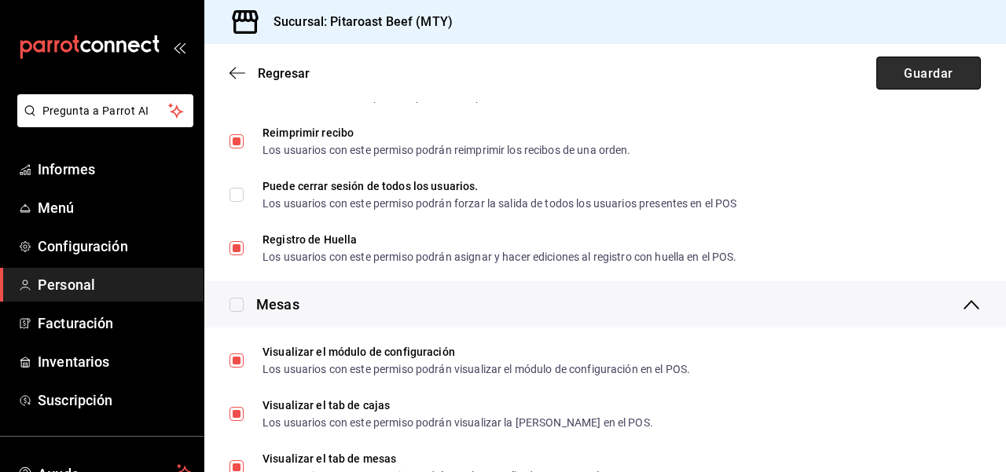
click at [909, 83] on button "Guardar" at bounding box center [929, 73] width 105 height 33
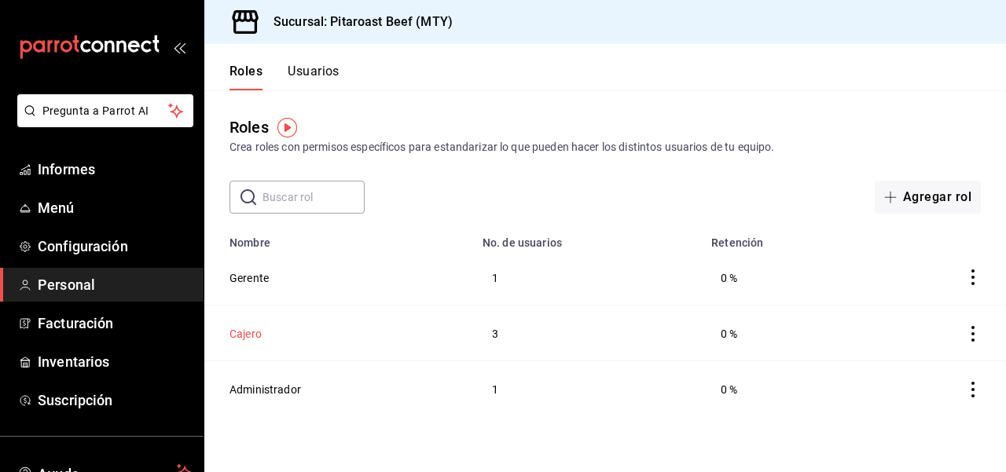
click at [258, 337] on font "Cajero" at bounding box center [246, 334] width 32 height 13
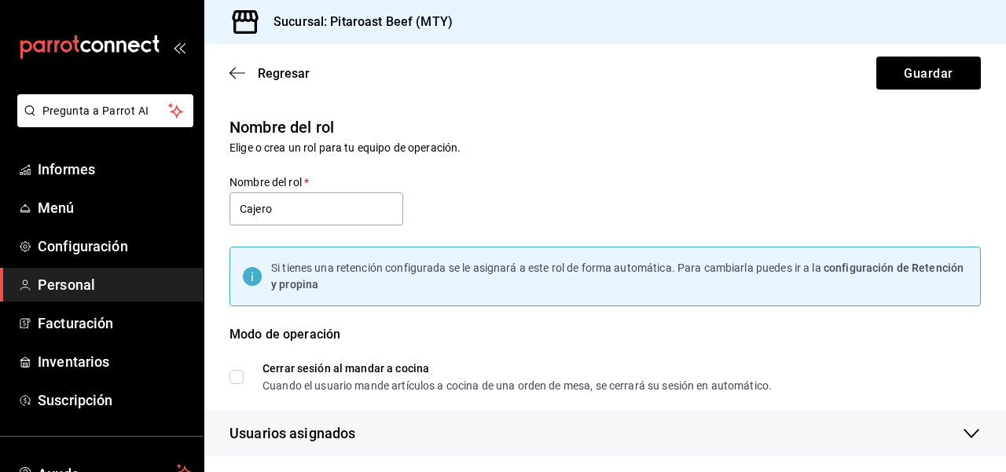
click at [725, 321] on div "Modo de operación Cerrar sesión al mandar a cocina Cuando el usuario mande artí…" at bounding box center [596, 349] width 770 height 85
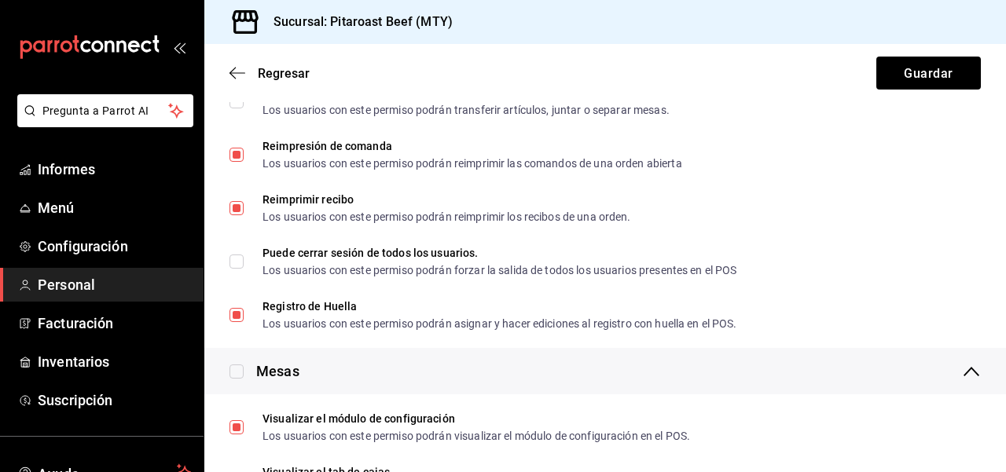
scroll to position [1778, 0]
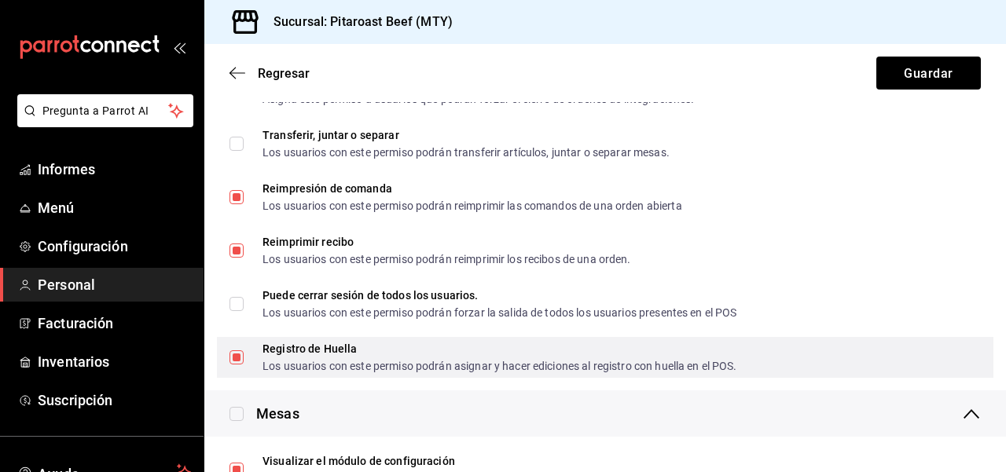
click at [241, 357] on input "Registro de Huella Los usuarios con este permiso podrán asignar y hacer edicion…" at bounding box center [237, 358] width 14 height 14
checkbox input "false"
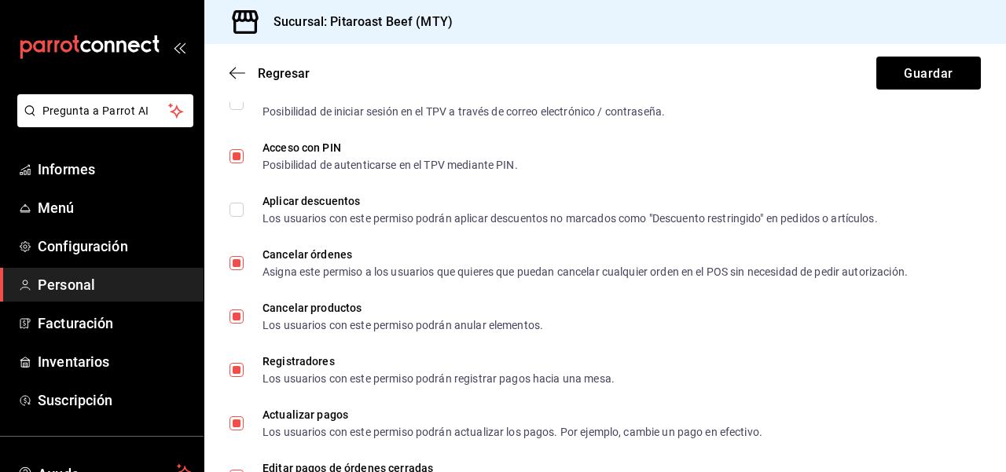
scroll to position [708, 0]
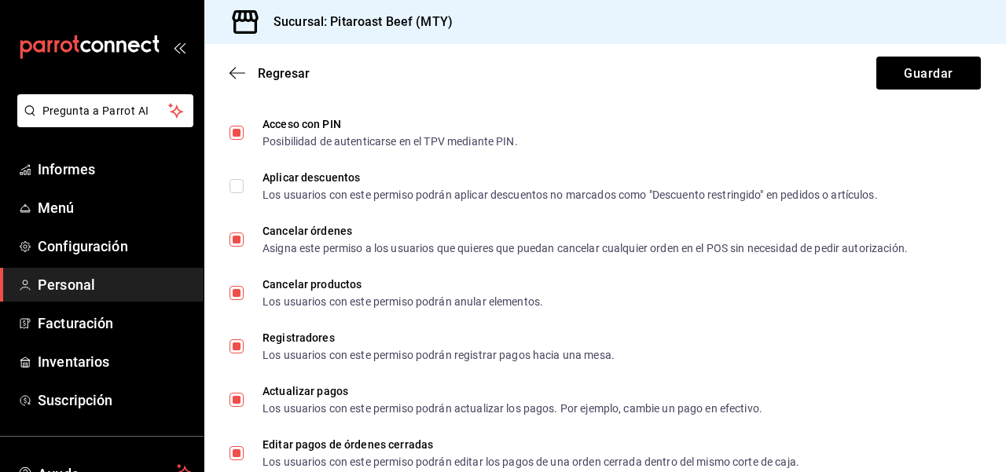
click at [212, 263] on li "Cancelar órdenes Asigna este permiso a los usuarios que quieres que puedan canc…" at bounding box center [605, 239] width 802 height 53
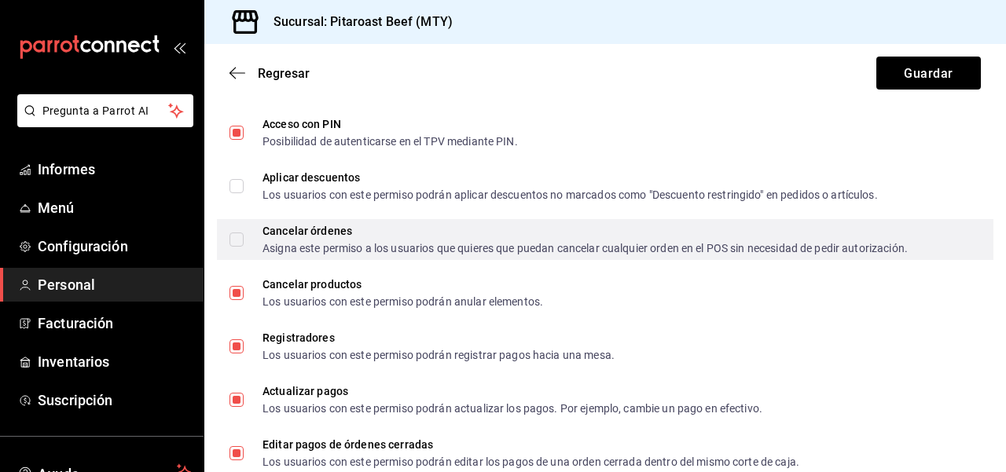
click at [240, 241] on input "Cancelar órdenes Asigna este permiso a los usuarios que quieres que puedan canc…" at bounding box center [237, 240] width 14 height 14
checkbox input "true"
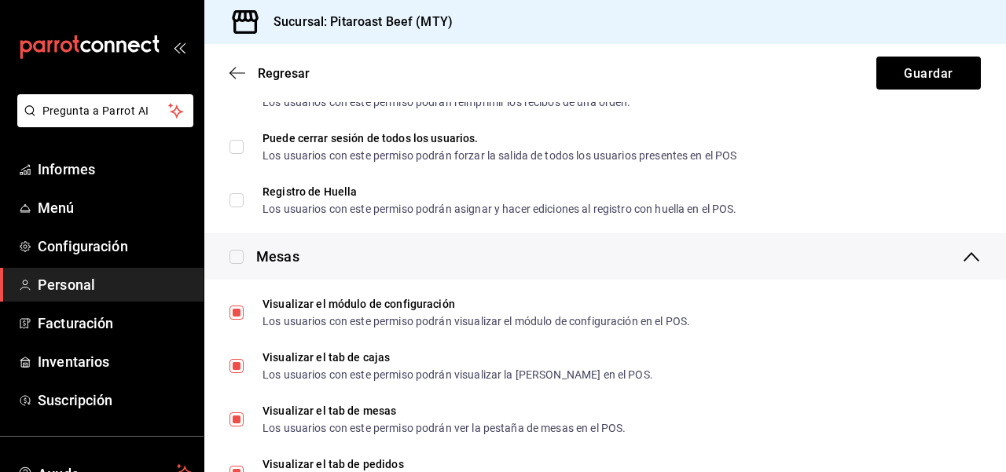
scroll to position [1966, 0]
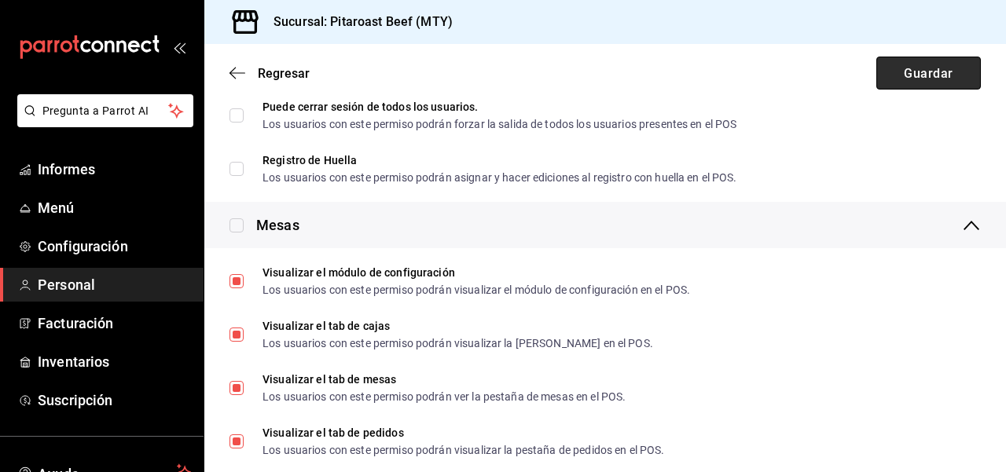
click at [939, 77] on font "Guardar" at bounding box center [928, 72] width 49 height 15
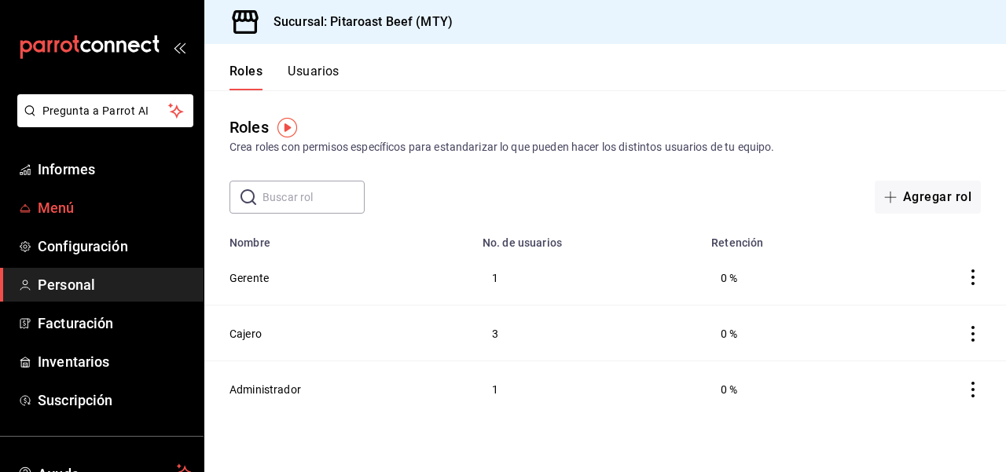
click at [72, 206] on font "Menú" at bounding box center [56, 208] width 37 height 17
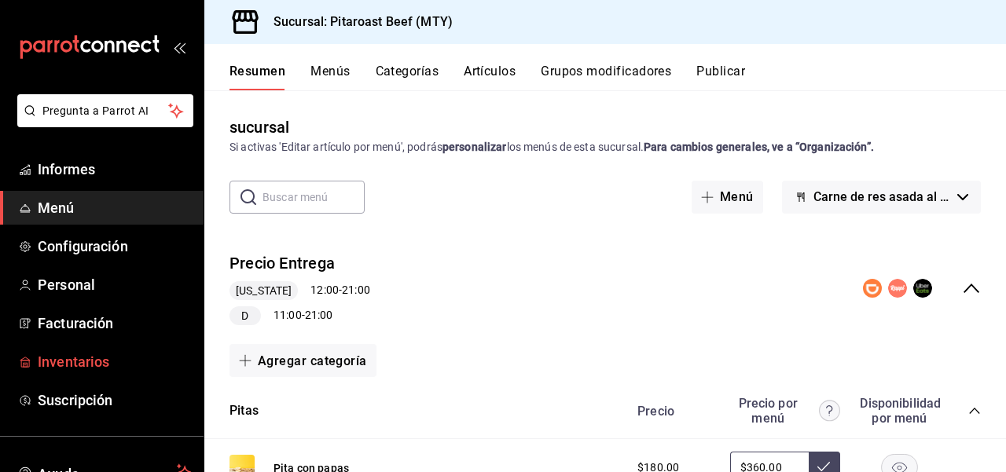
click at [93, 362] on font "Inventarios" at bounding box center [74, 362] width 72 height 17
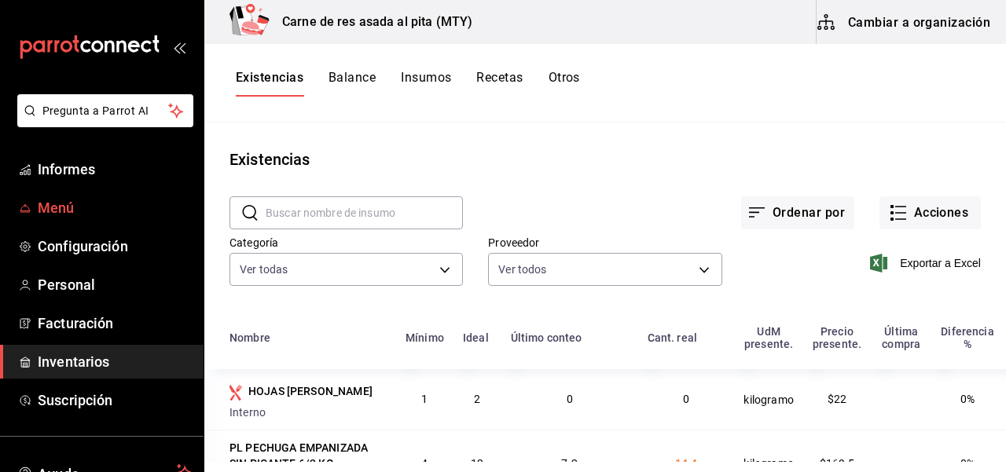
click at [46, 200] on font "Menú" at bounding box center [56, 208] width 37 height 17
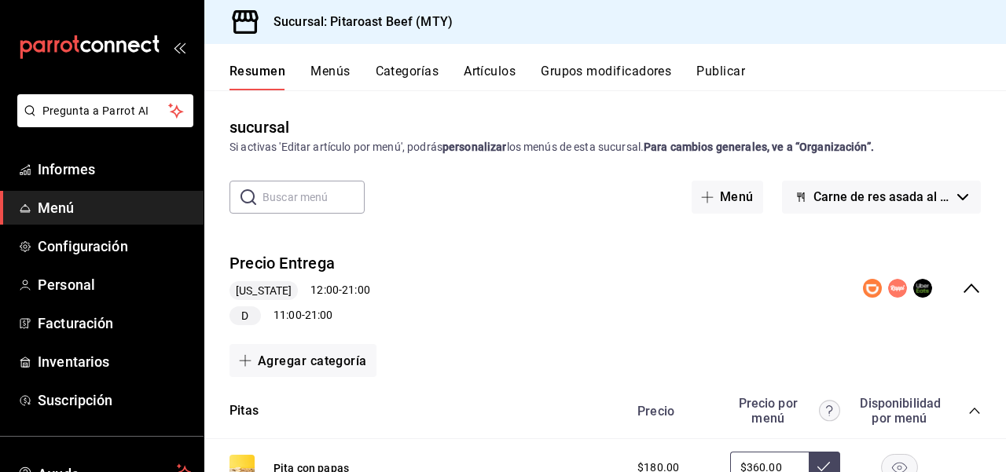
click at [992, 354] on div "Agregar categoría" at bounding box center [605, 361] width 802 height 46
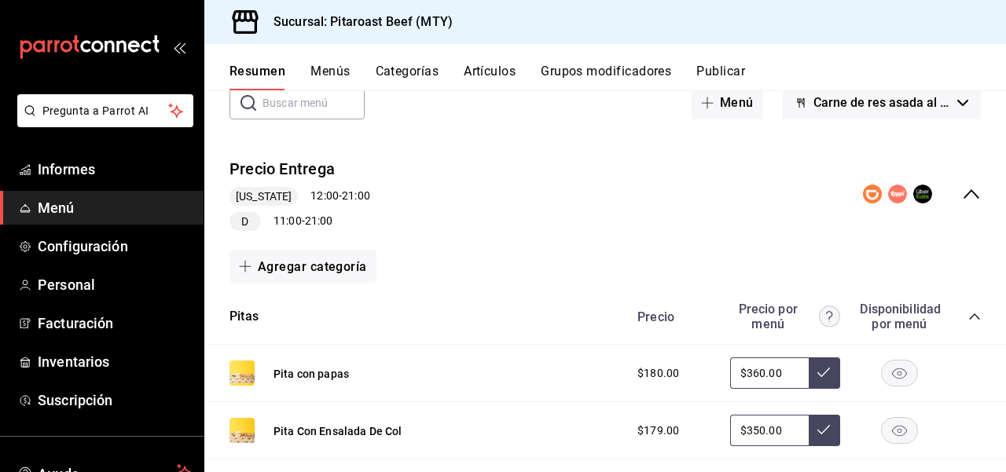
scroll to position [126, 0]
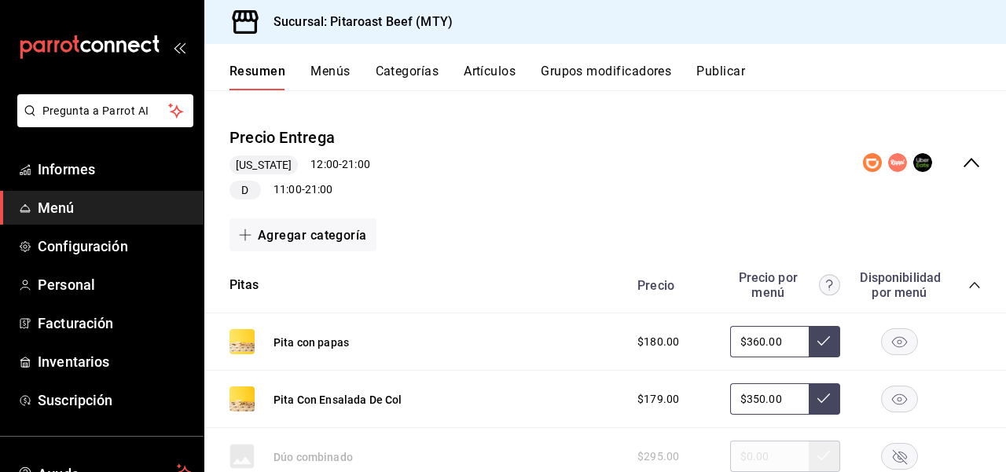
click at [898, 167] on circle "colapsar-fila-del-menú" at bounding box center [897, 162] width 19 height 19
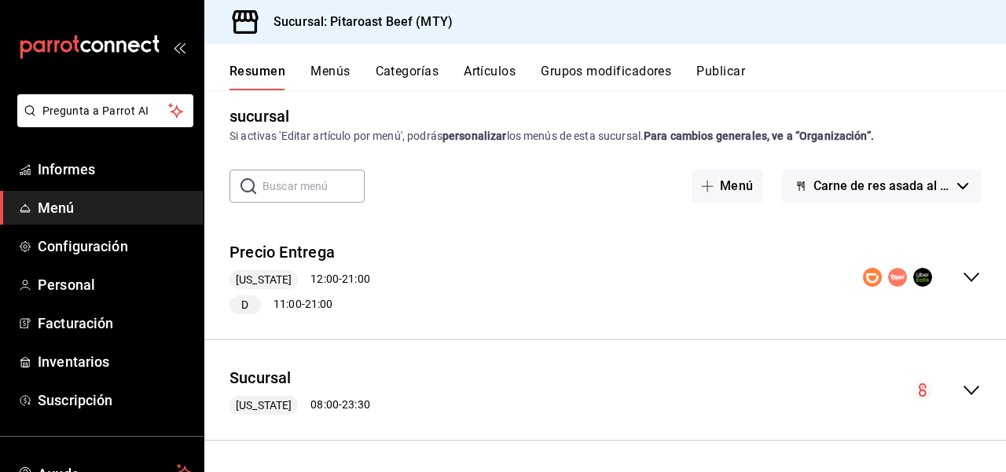
scroll to position [11, 0]
click at [896, 280] on circle "colapsar-fila-del-menú" at bounding box center [897, 277] width 19 height 19
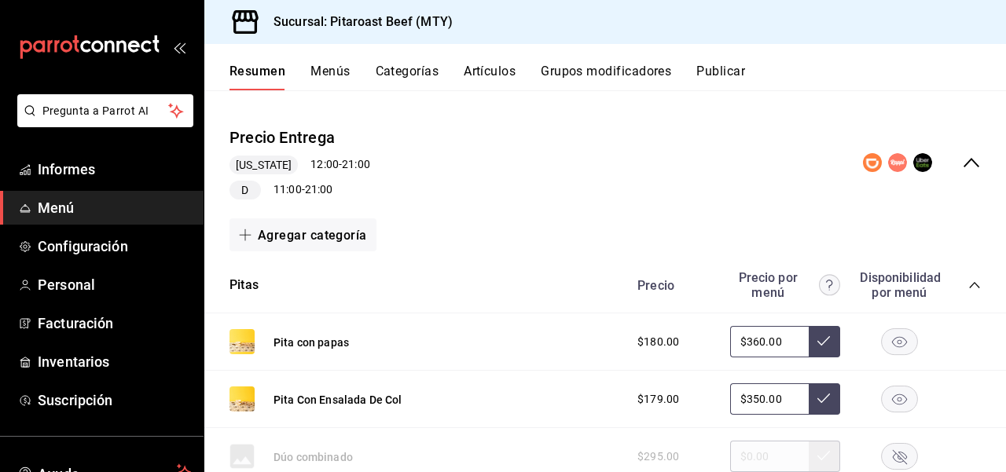
click at [987, 218] on div "Agregar categoría" at bounding box center [605, 235] width 802 height 46
click at [800, 132] on div "Precio Entrega Maryland 12:00 - 21:00 D 11:00 - 21:00" at bounding box center [605, 163] width 802 height 100
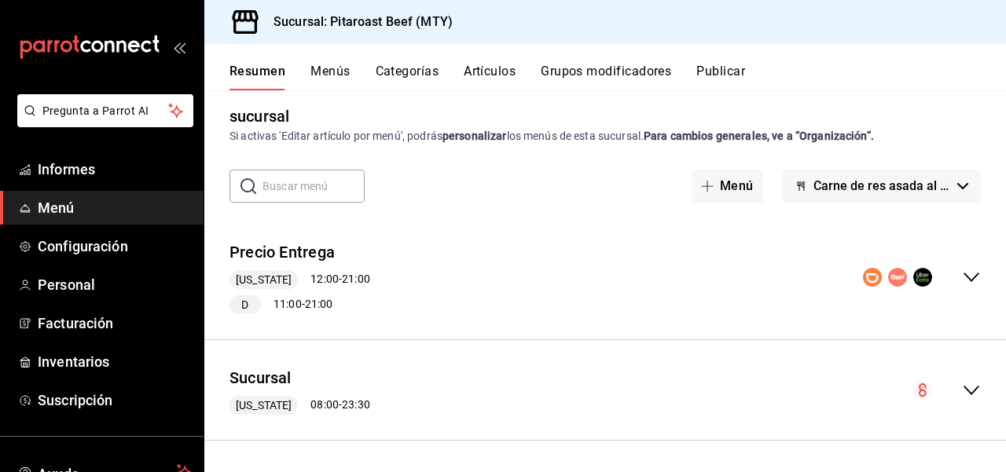
scroll to position [0, 0]
click at [973, 272] on icon "colapsar-fila-del-menú" at bounding box center [971, 277] width 19 height 19
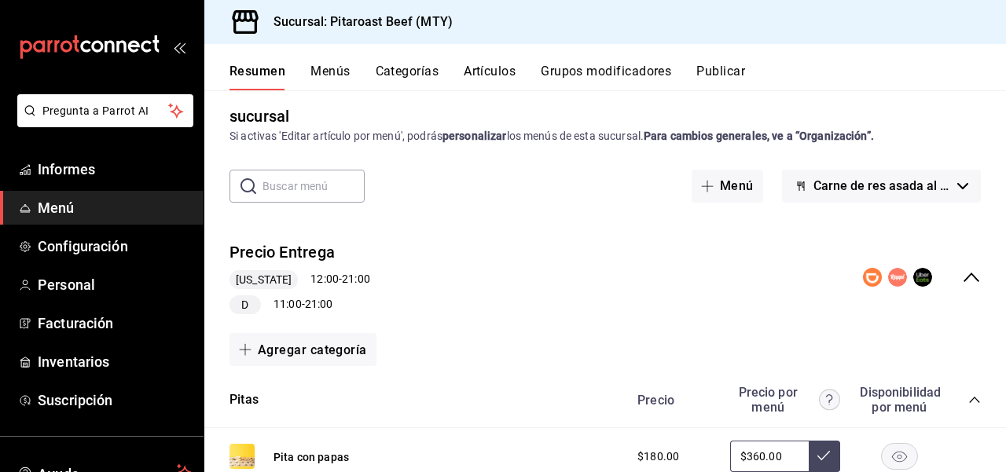
scroll to position [126, 0]
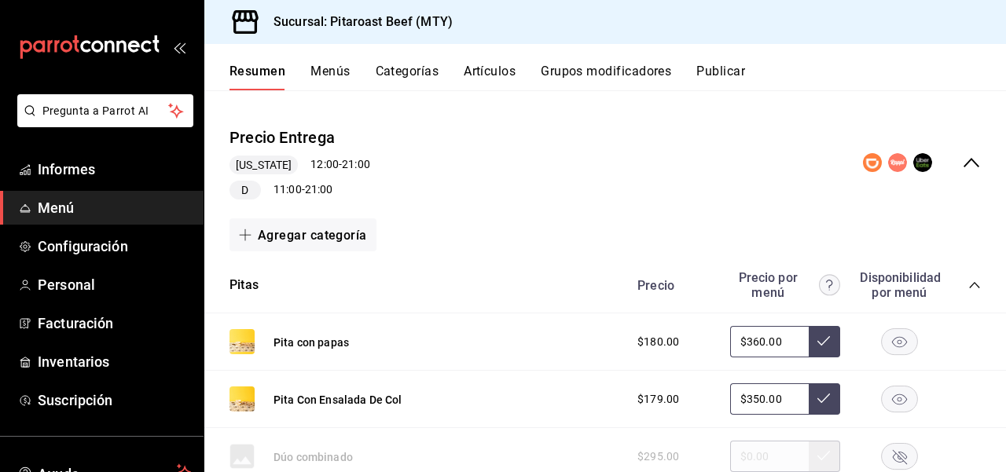
click at [964, 58] on div "Resumen Menús Categorías Artículos Grupos modificadores Publicar" at bounding box center [605, 67] width 802 height 46
click at [969, 123] on div "Precio Entrega Maryland 12:00 - 21:00 D 11:00 - 21:00" at bounding box center [605, 163] width 802 height 100
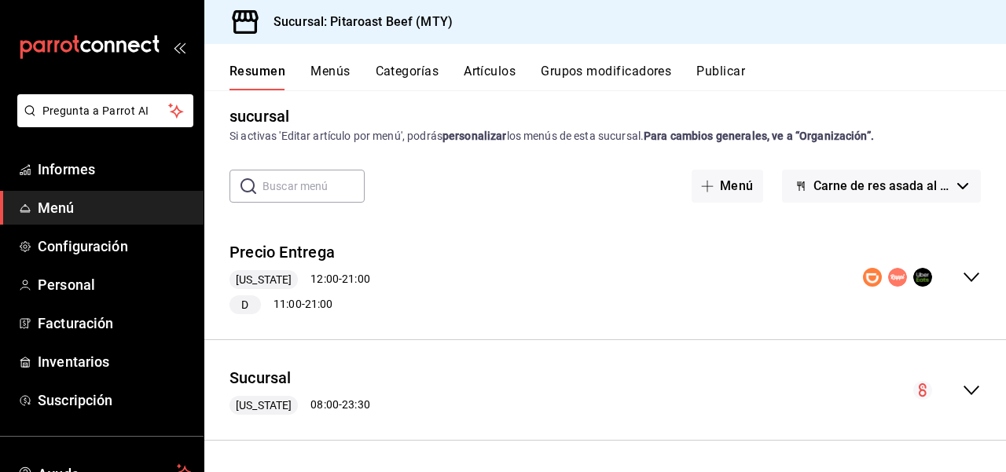
scroll to position [11, 0]
click at [974, 278] on icon "colapsar-fila-del-menú" at bounding box center [972, 277] width 16 height 9
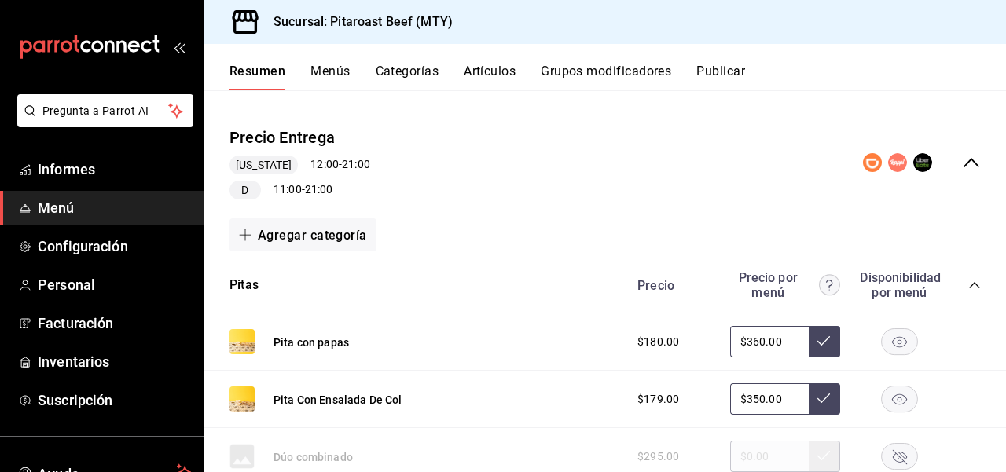
click at [215, 373] on div "Pita Con Ensalada De Col $179.00 $350.00" at bounding box center [605, 399] width 802 height 57
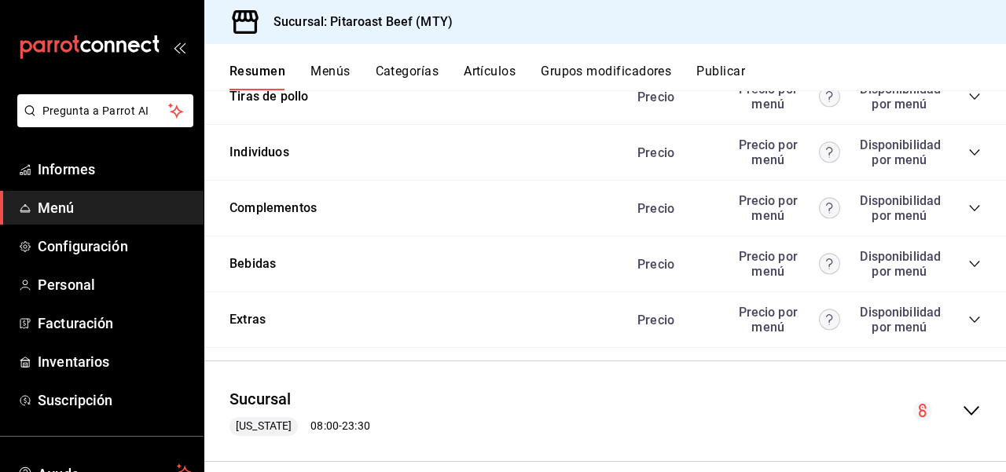
scroll to position [1057, 0]
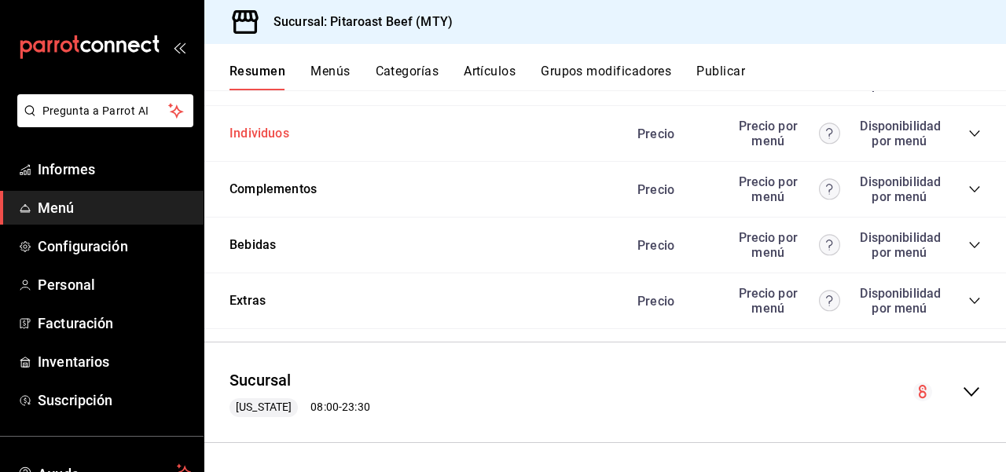
click at [277, 131] on font "Individuos" at bounding box center [260, 133] width 60 height 15
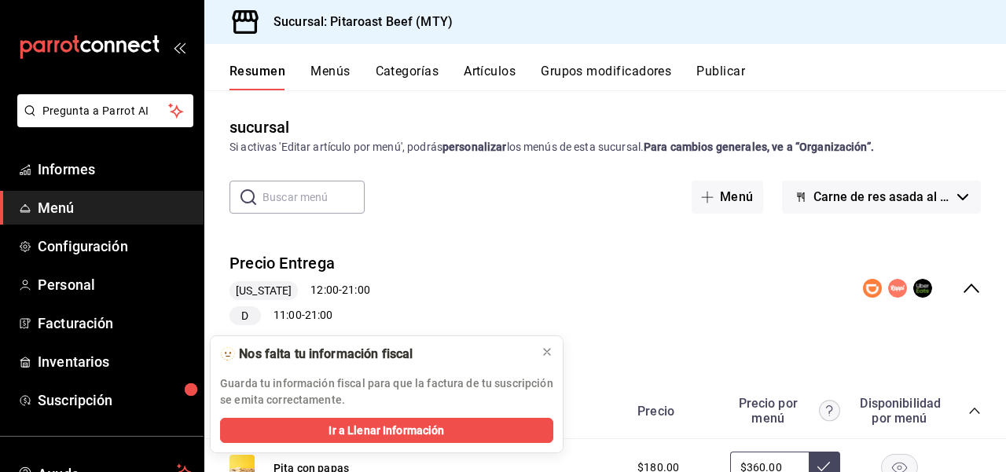
click at [219, 325] on div "Precio Entrega Maryland 12:00 - 21:00 D 11:00 - 21:00" at bounding box center [605, 289] width 802 height 100
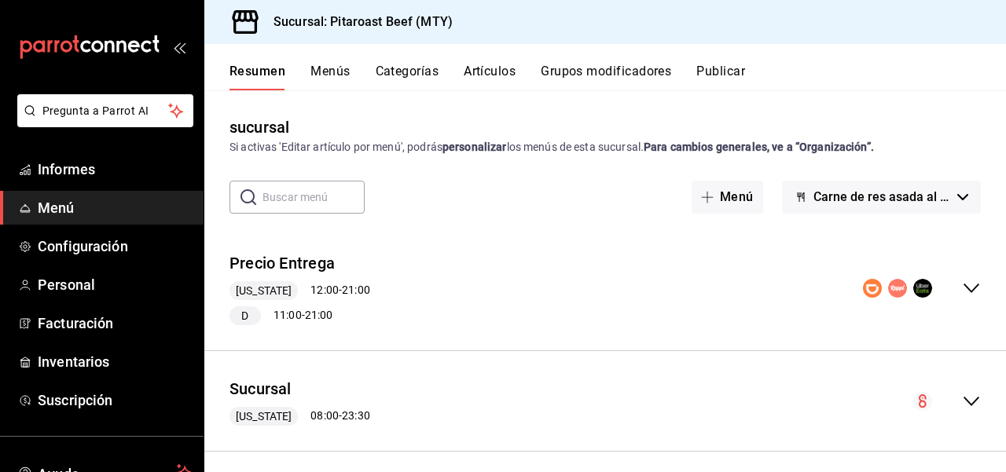
click at [619, 163] on div "sucursal Si activas 'Editar artículo por menú', podrás personalizar los menús d…" at bounding box center [605, 294] width 802 height 357
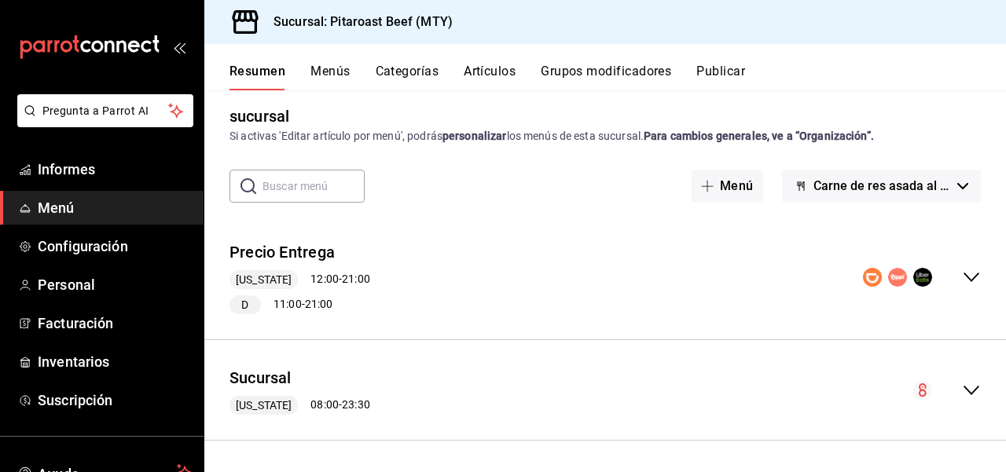
click at [995, 214] on div "sucursal Si activas 'Editar artículo por menú', podrás personalizar los menús d…" at bounding box center [605, 283] width 802 height 357
click at [975, 278] on icon "colapsar-fila-del-menú" at bounding box center [972, 277] width 16 height 9
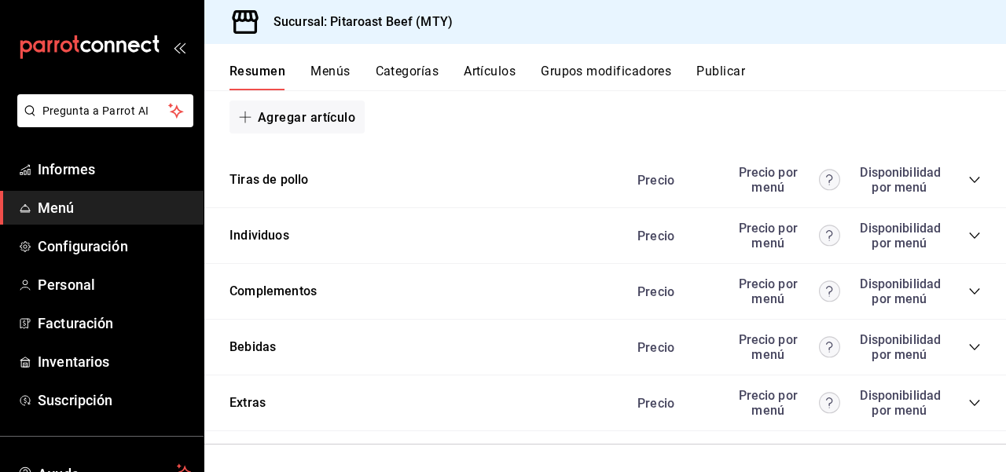
scroll to position [986, 0]
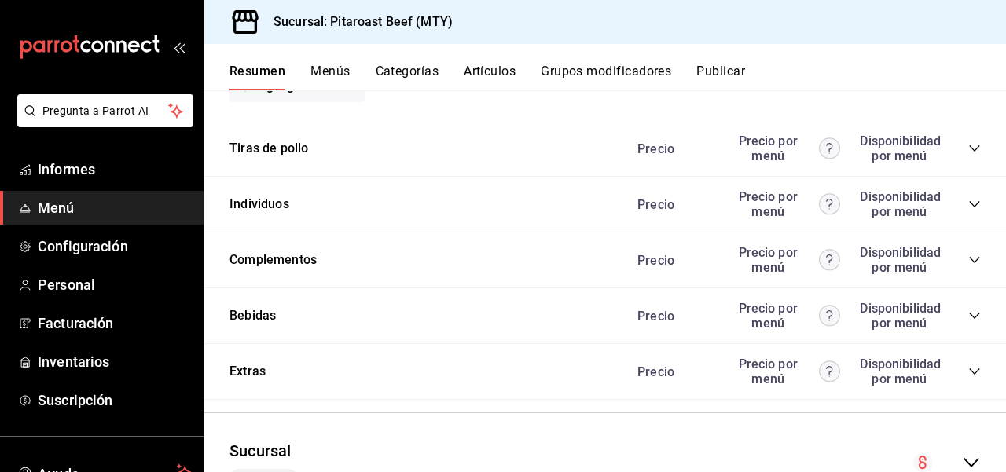
click at [976, 202] on icon "colapsar-categoría-fila" at bounding box center [975, 204] width 13 height 13
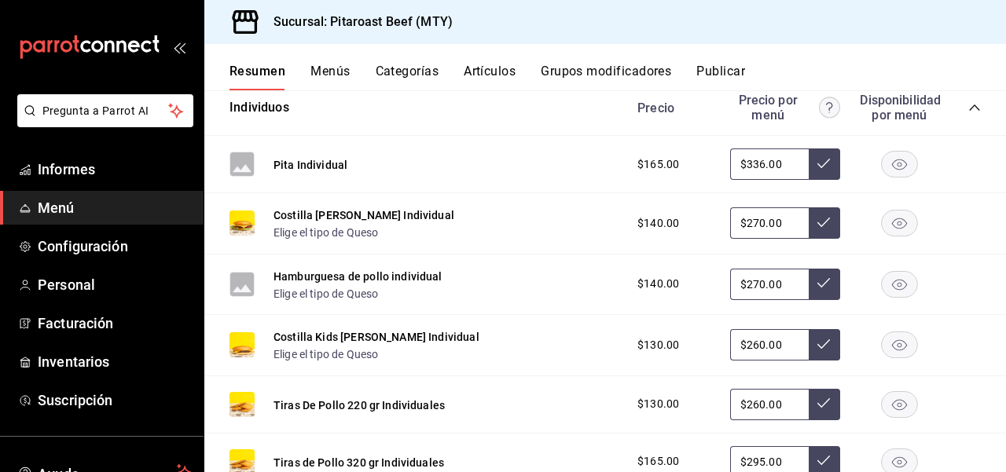
scroll to position [1080, 0]
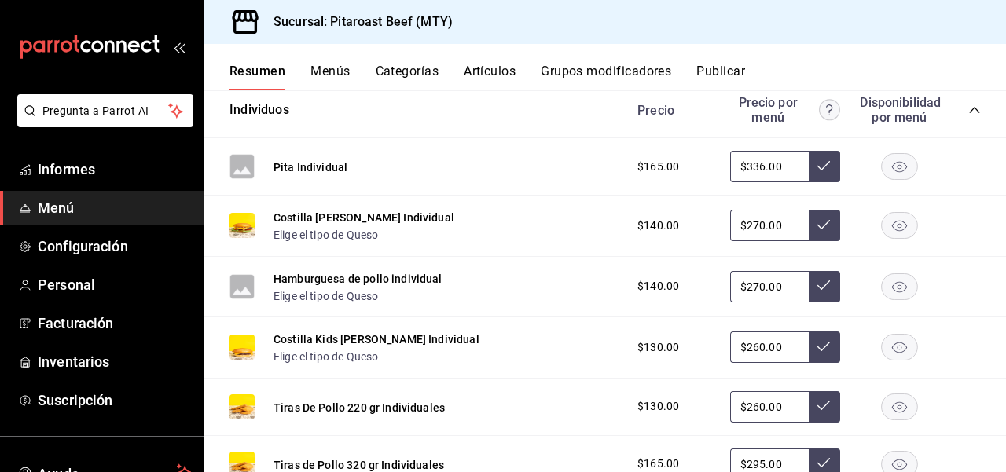
click at [243, 167] on rect at bounding box center [242, 166] width 25 height 25
click at [494, 71] on font "Artículos" at bounding box center [490, 71] width 52 height 15
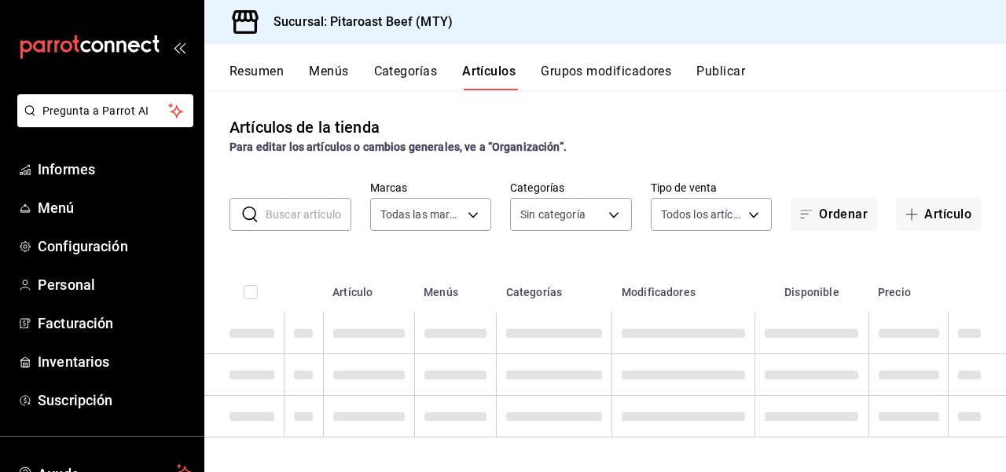
type input "693ee645-ca34-4c91-9a4c-a17a471d6623"
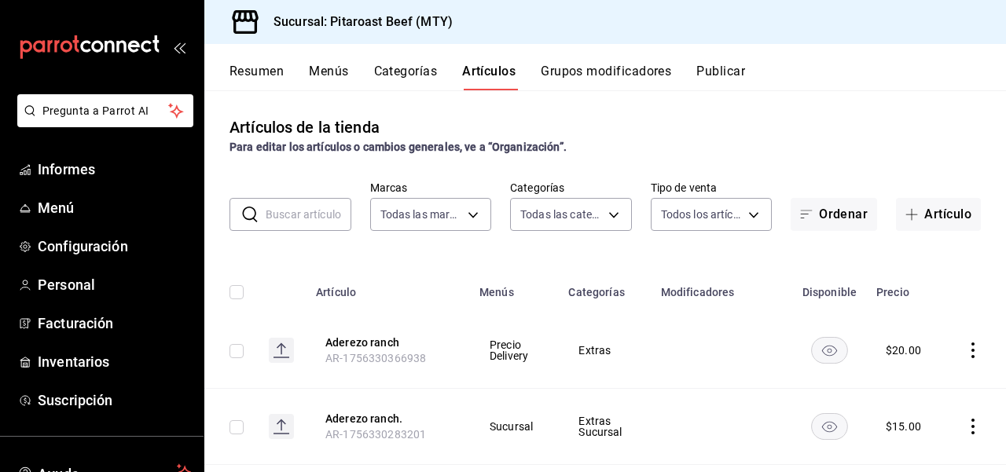
type input "0338d41a-4543-4bb2-9206-c211b4cf6810,6a0f9780-da2a-4533-8761-cb623bae18d7,f8826…"
click at [847, 112] on div "Artículos de la tienda Para editar los artículos o cambios generales, ve a “Org…" at bounding box center [605, 281] width 802 height 382
click at [638, 83] on button "Grupos modificadores" at bounding box center [606, 77] width 131 height 28
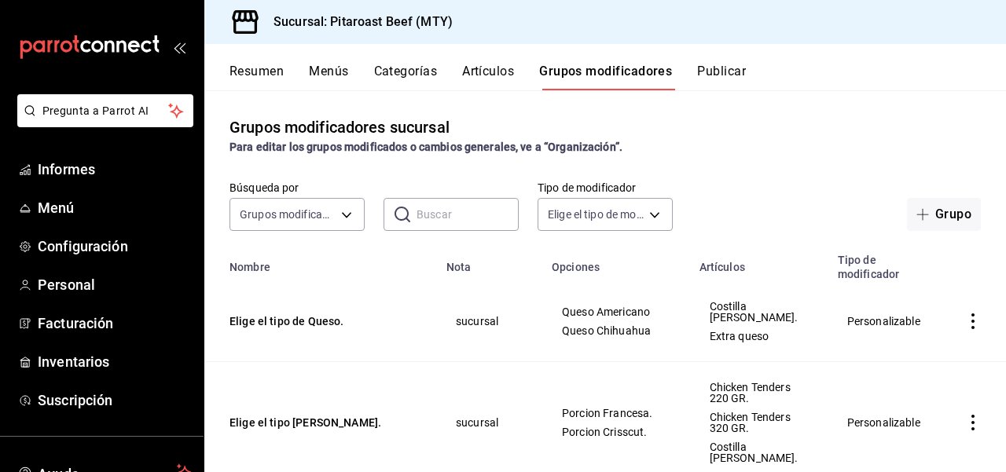
click at [490, 74] on font "Artículos" at bounding box center [488, 71] width 52 height 15
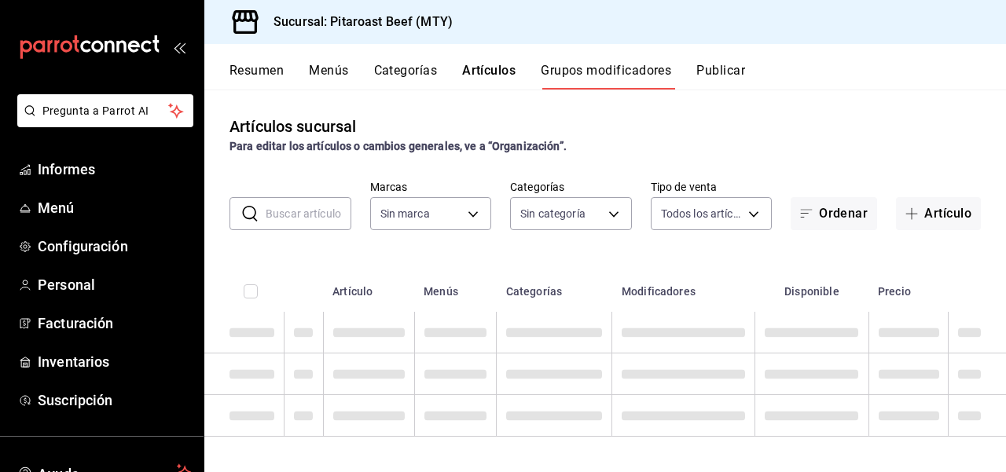
type input "693ee645-ca34-4c91-9a4c-a17a471d6623"
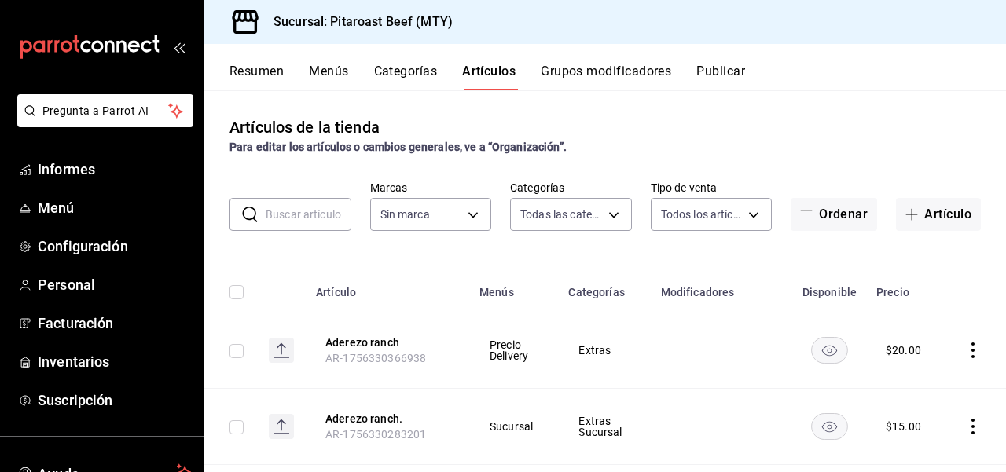
type input "0338d41a-4543-4bb2-9206-c211b4cf6810,6a0f9780-da2a-4533-8761-cb623bae18d7,f8826…"
click at [421, 71] on font "Categorías" at bounding box center [406, 71] width 64 height 15
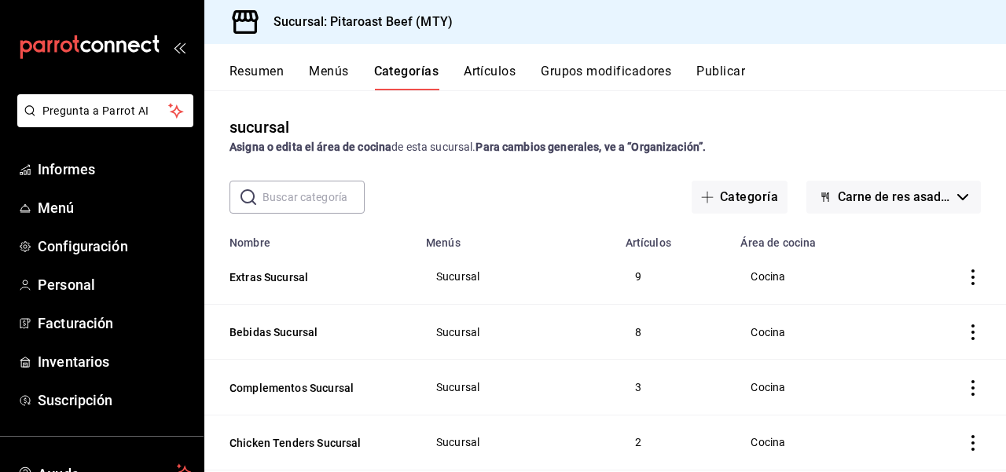
click at [501, 71] on font "Artículos" at bounding box center [490, 71] width 52 height 15
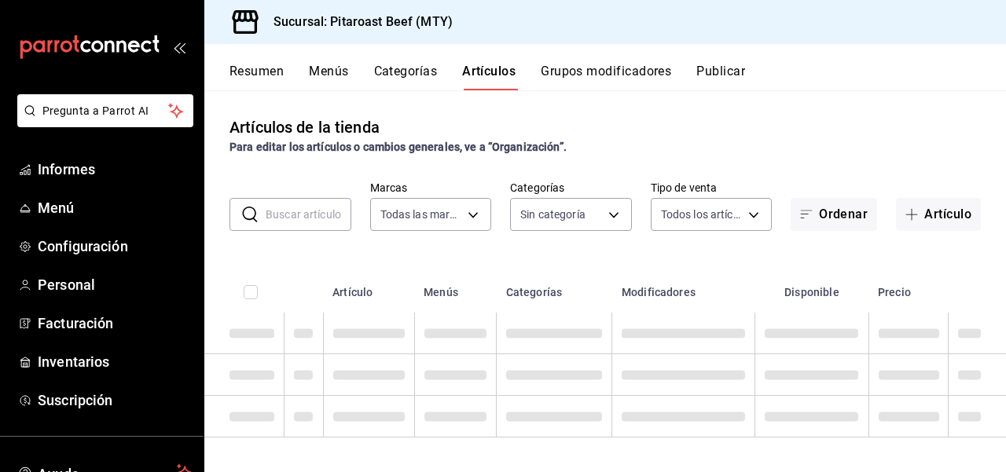
type input "693ee645-ca34-4c91-9a4c-a17a471d6623"
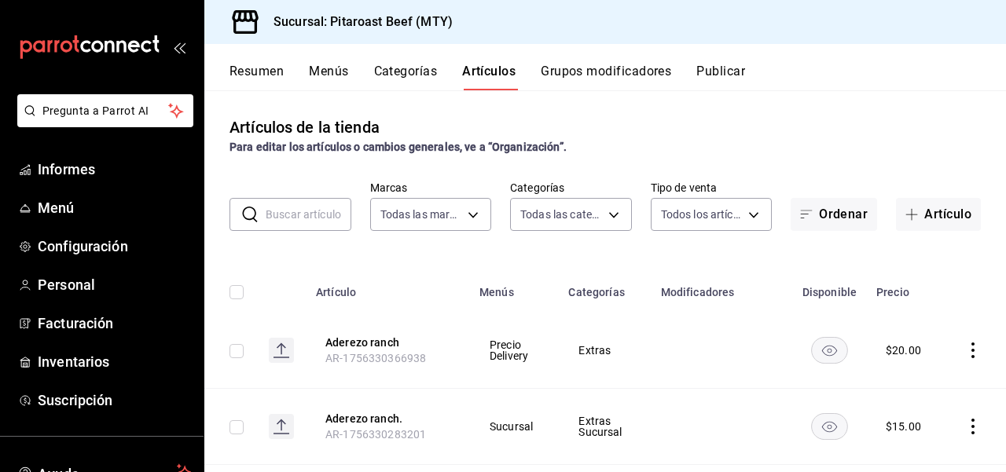
type input "0338d41a-4543-4bb2-9206-c211b4cf6810,6a0f9780-da2a-4533-8761-cb623bae18d7,f8826…"
click at [553, 107] on div "Artículos de la tienda Para editar los artículos o cambios generales, ve a “Org…" at bounding box center [605, 281] width 802 height 382
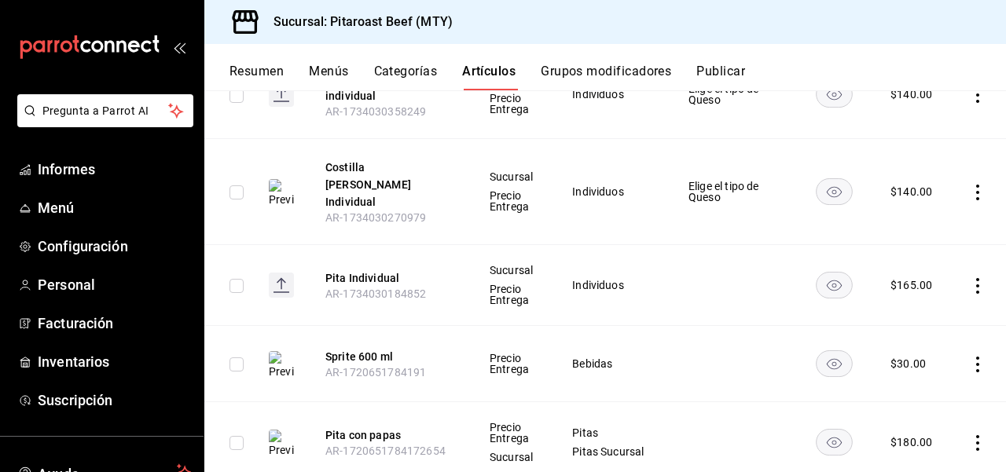
scroll to position [4502, 0]
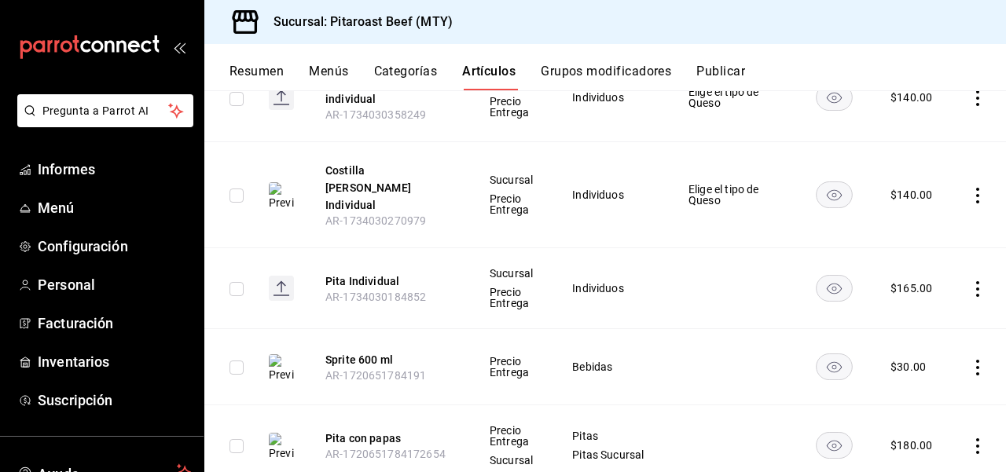
click at [233, 282] on input "checkbox" at bounding box center [237, 289] width 14 height 14
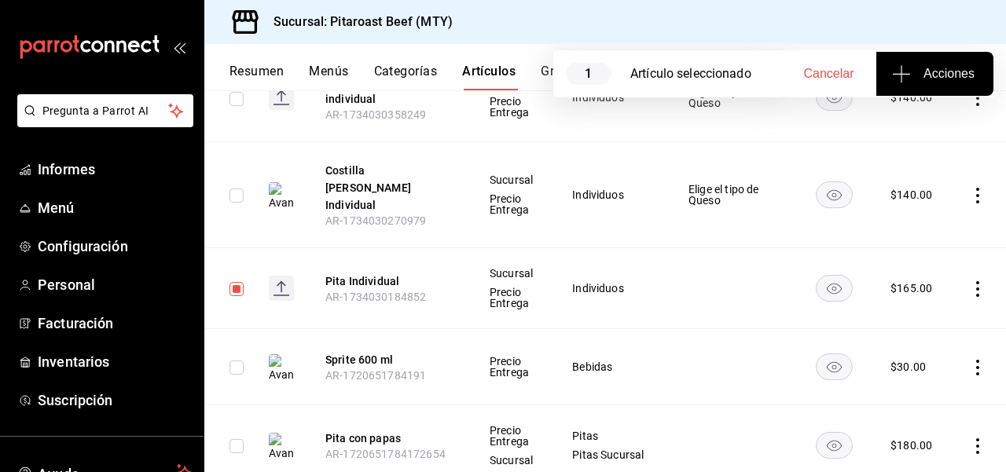
click at [238, 282] on input "checkbox" at bounding box center [237, 289] width 14 height 14
checkbox input "false"
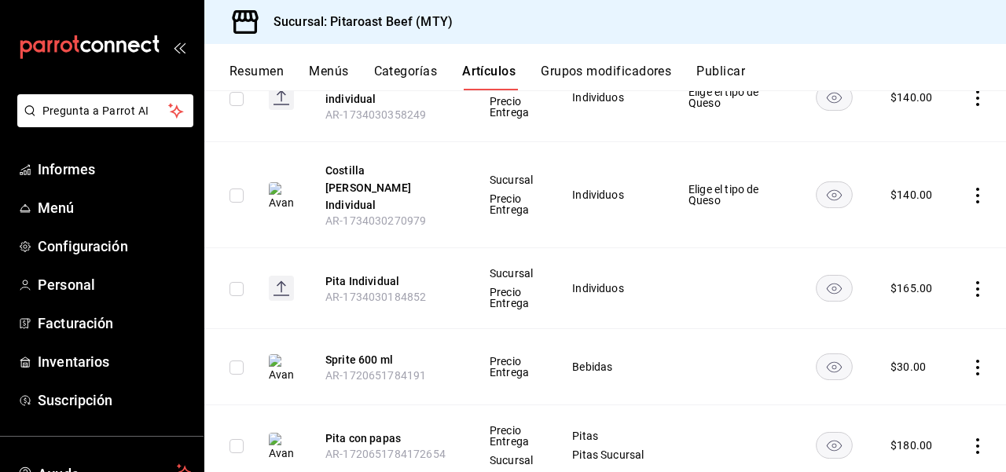
click at [976, 281] on icon "comportamiento" at bounding box center [977, 289] width 3 height 16
click at [279, 207] on div at bounding box center [503, 236] width 1006 height 472
click at [279, 276] on rect at bounding box center [281, 288] width 25 height 25
click at [972, 281] on icon "comportamiento" at bounding box center [978, 289] width 16 height 16
click at [913, 244] on font "Editar" at bounding box center [921, 242] width 30 height 13
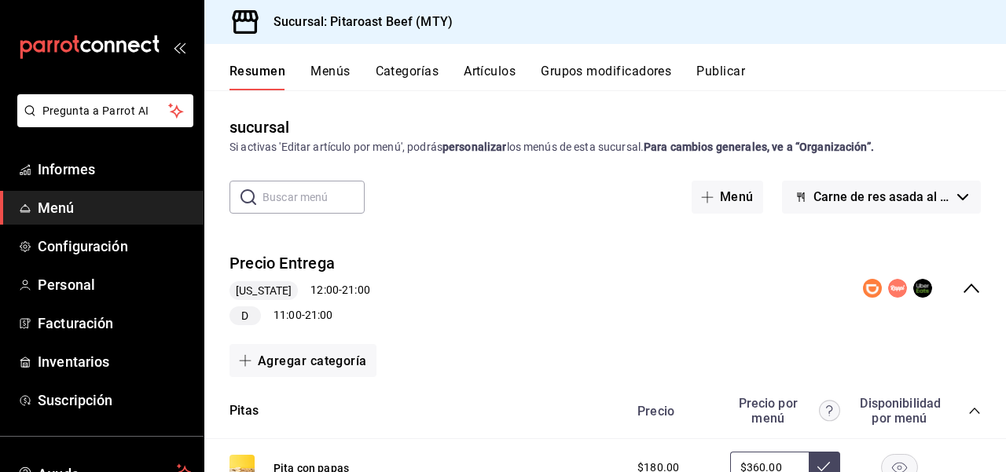
click at [495, 70] on font "Artículos" at bounding box center [490, 71] width 52 height 15
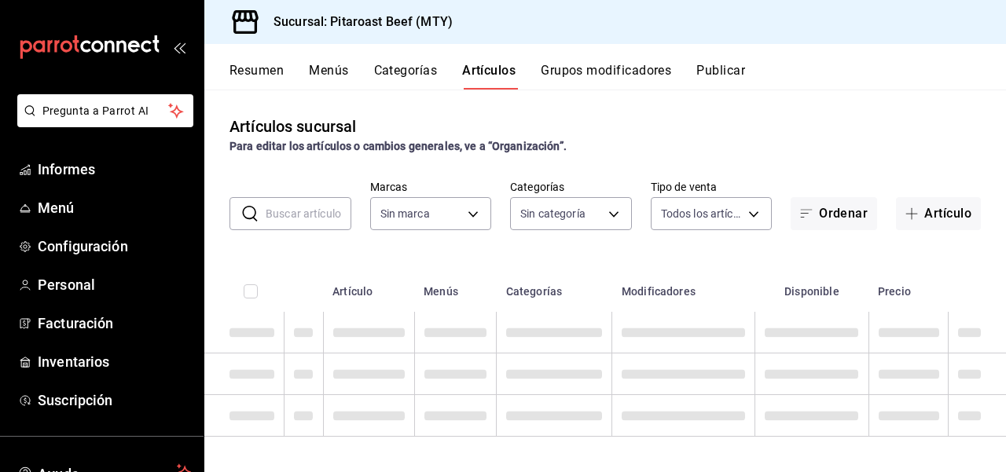
type input "693ee645-ca34-4c91-9a4c-a17a471d6623"
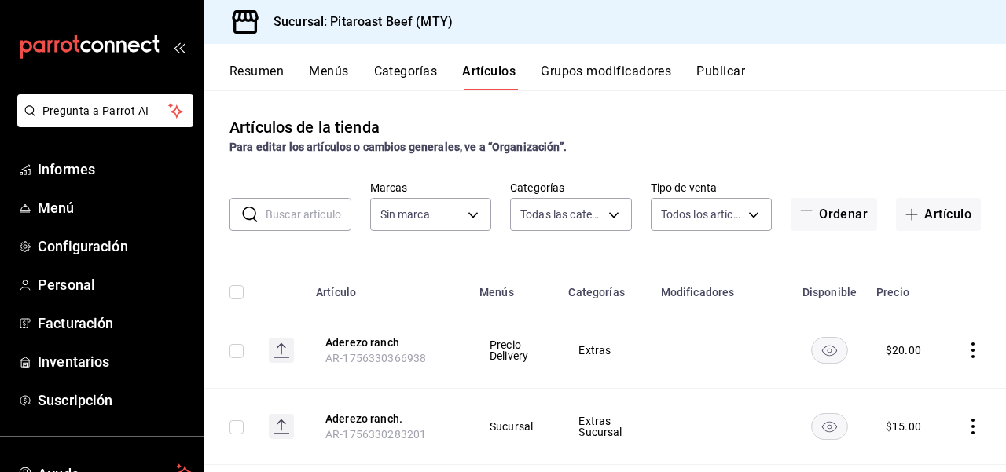
type input "0338d41a-4543-4bb2-9206-c211b4cf6810,6a0f9780-da2a-4533-8761-cb623bae18d7,f8826…"
click at [377, 253] on div "Artículos de la tienda Para editar los artículos o cambios generales, ve a “Org…" at bounding box center [605, 281] width 802 height 382
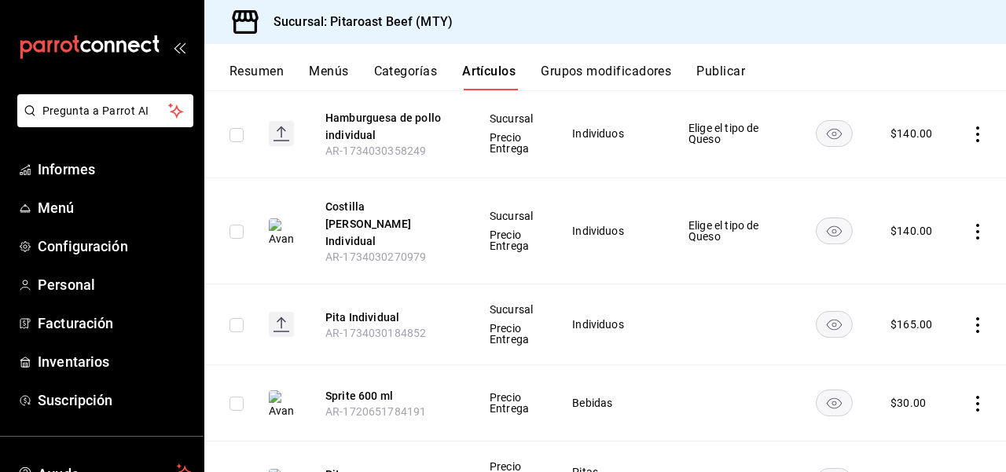
scroll to position [4463, 0]
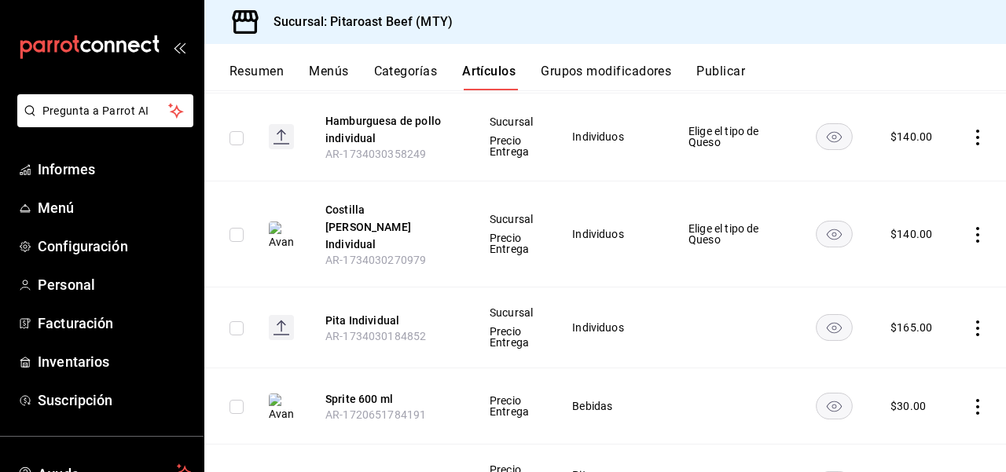
click at [281, 322] on icon at bounding box center [282, 327] width 2 height 10
click at [309, 288] on th "Pita Individual AR-1734030184852" at bounding box center [389, 328] width 164 height 81
click at [280, 315] on rect at bounding box center [281, 327] width 25 height 25
click at [835, 315] on rect "disponibilidad-producto" at bounding box center [835, 328] width 36 height 26
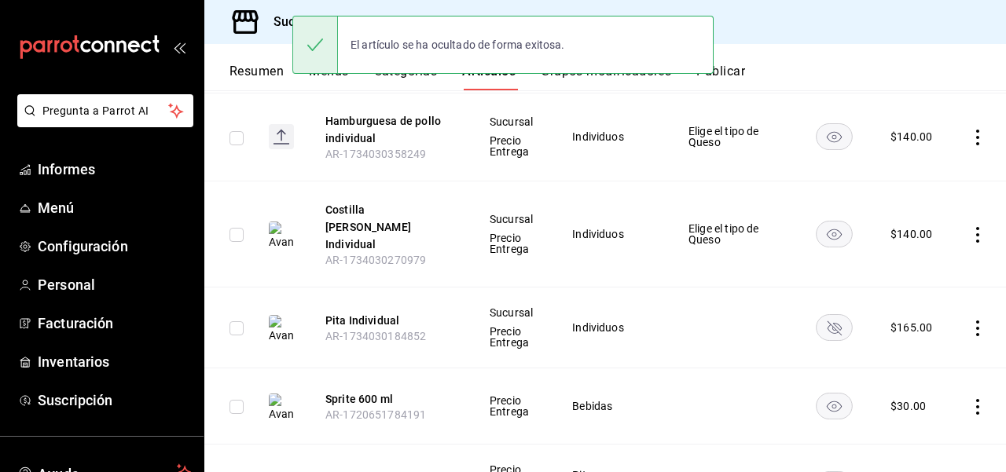
click at [835, 315] on rect "disponibilidad-producto" at bounding box center [835, 328] width 36 height 26
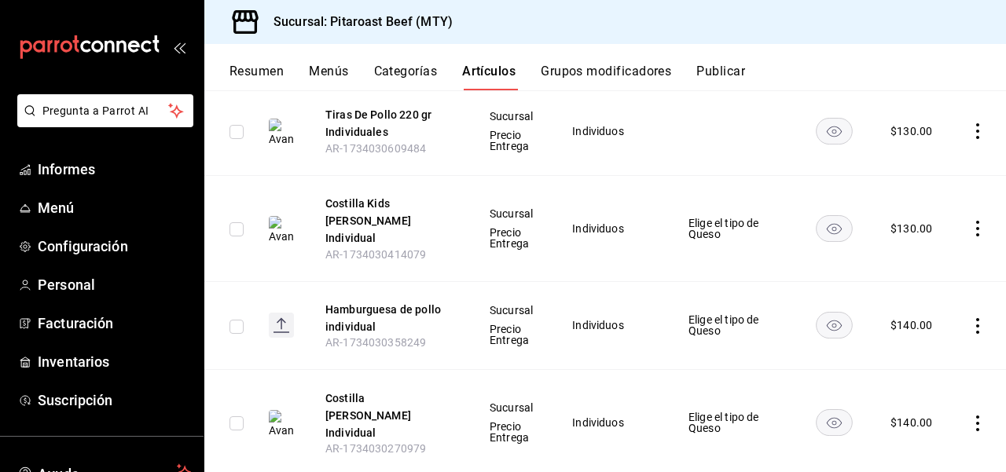
scroll to position [4243, 0]
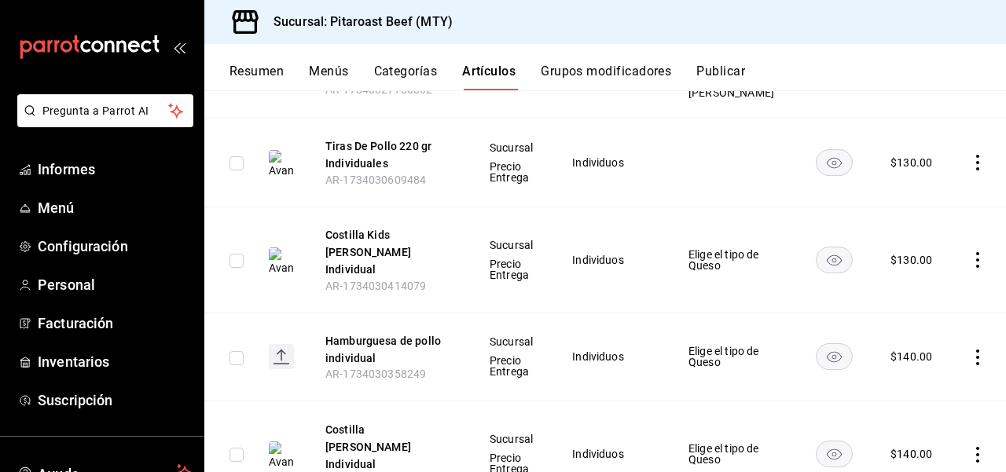
click at [283, 344] on rect at bounding box center [281, 356] width 25 height 25
click at [735, 71] on font "Publicar" at bounding box center [721, 71] width 49 height 15
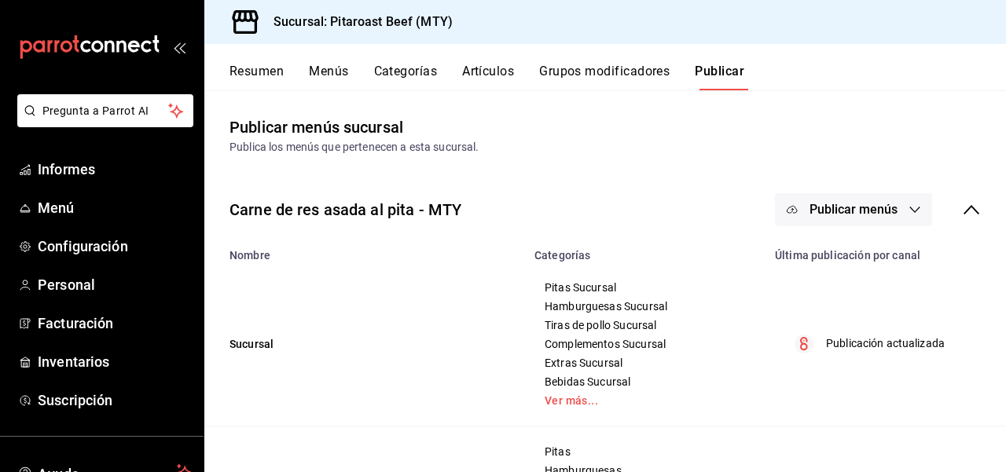
click at [928, 72] on div "Resumen Menús Categorías Artículos Grupos modificadores Publicar" at bounding box center [618, 77] width 777 height 28
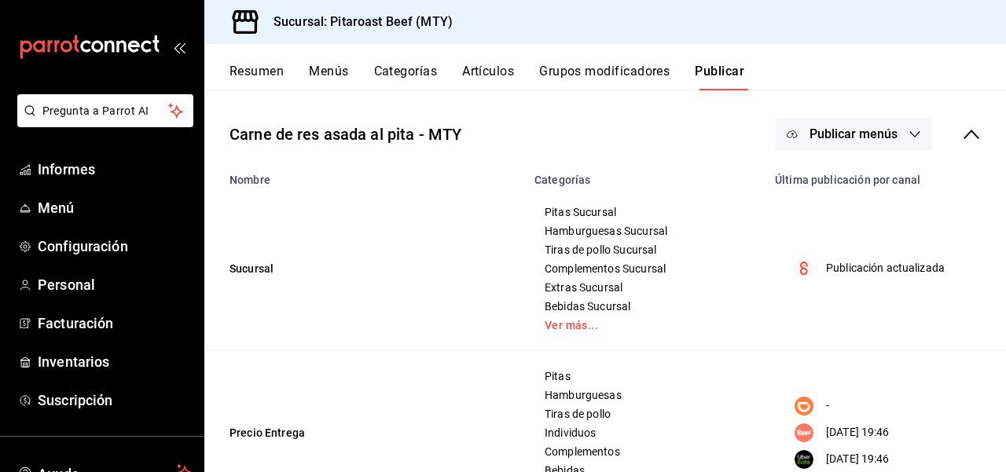
scroll to position [50, 0]
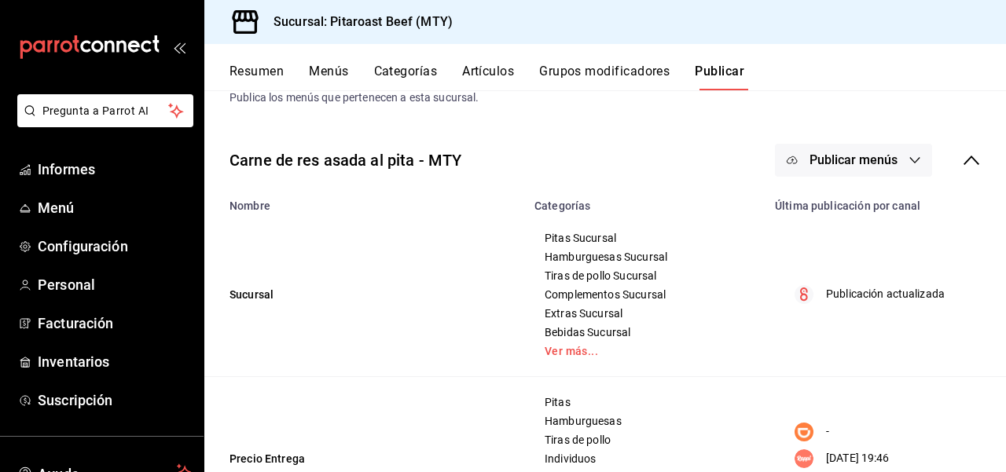
click at [917, 165] on icon "button" at bounding box center [915, 160] width 13 height 13
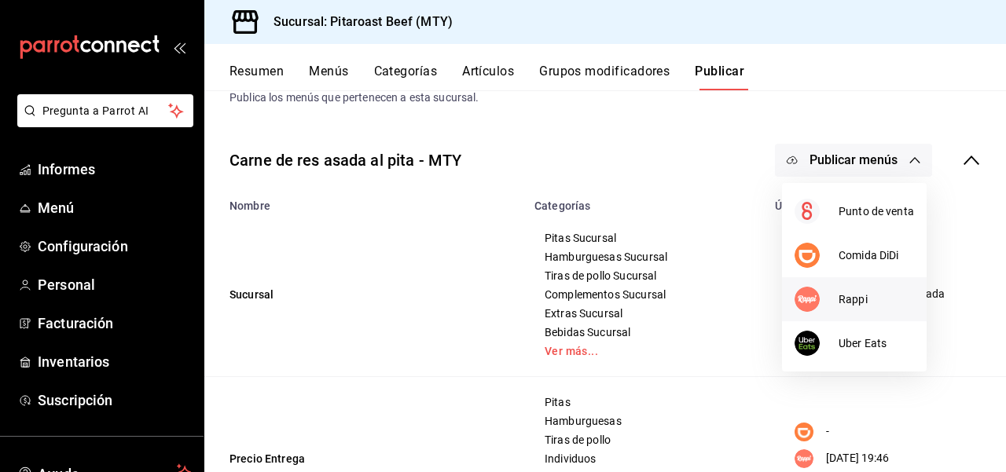
click at [867, 301] on span "Rappi" at bounding box center [876, 300] width 75 height 17
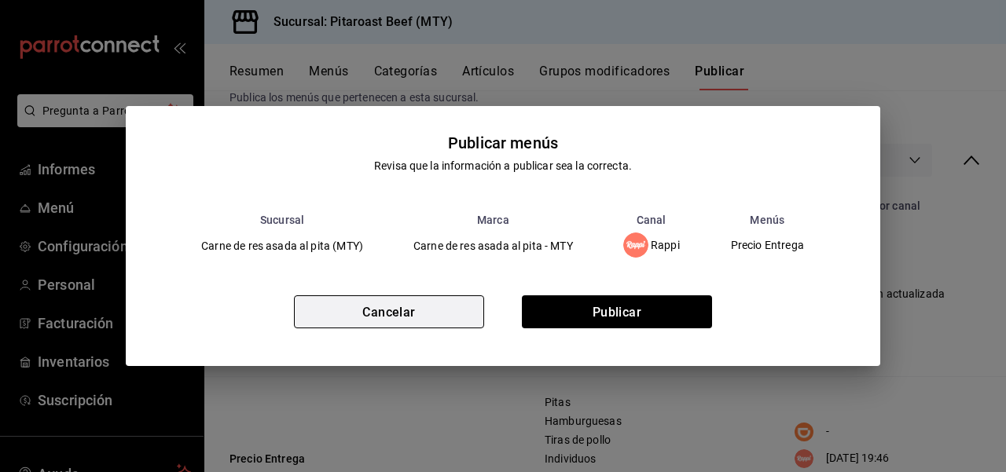
click at [458, 314] on button "Cancelar" at bounding box center [389, 312] width 190 height 33
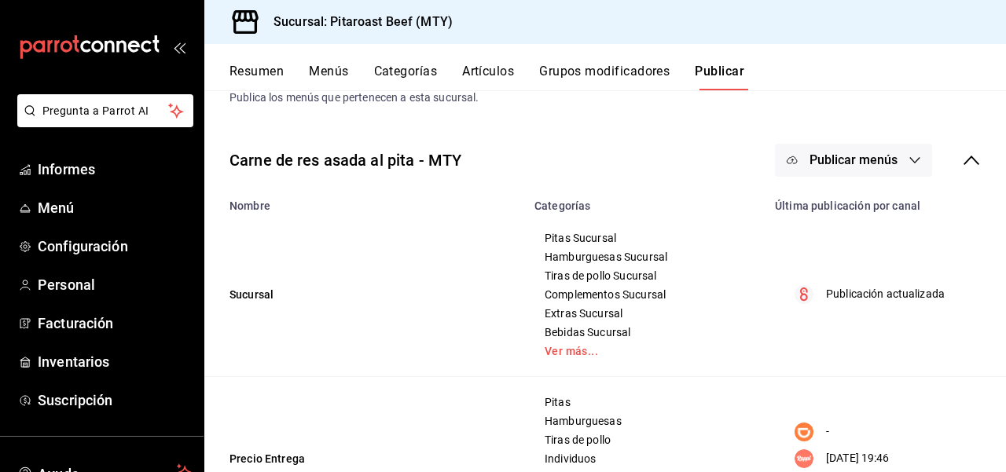
click at [729, 75] on font "Publicar" at bounding box center [720, 71] width 50 height 15
click at [982, 213] on td "Publicación actualizada" at bounding box center [886, 295] width 241 height 164
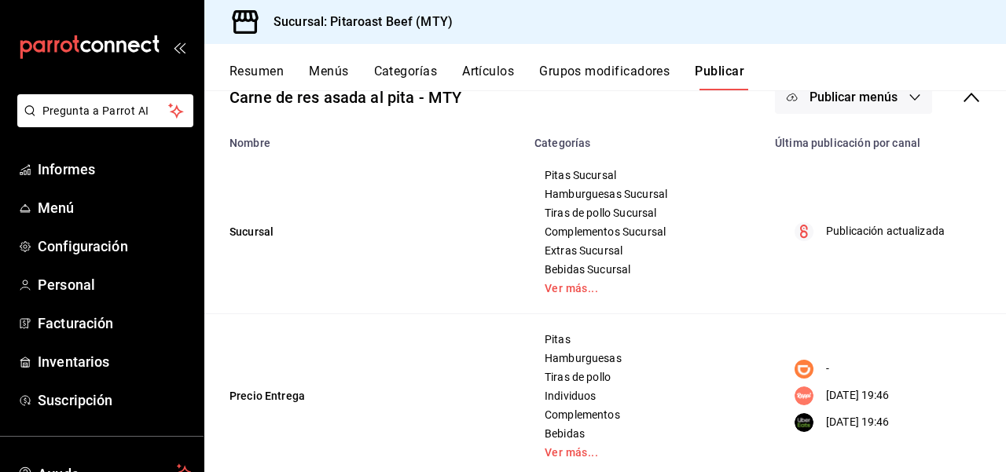
scroll to position [144, 0]
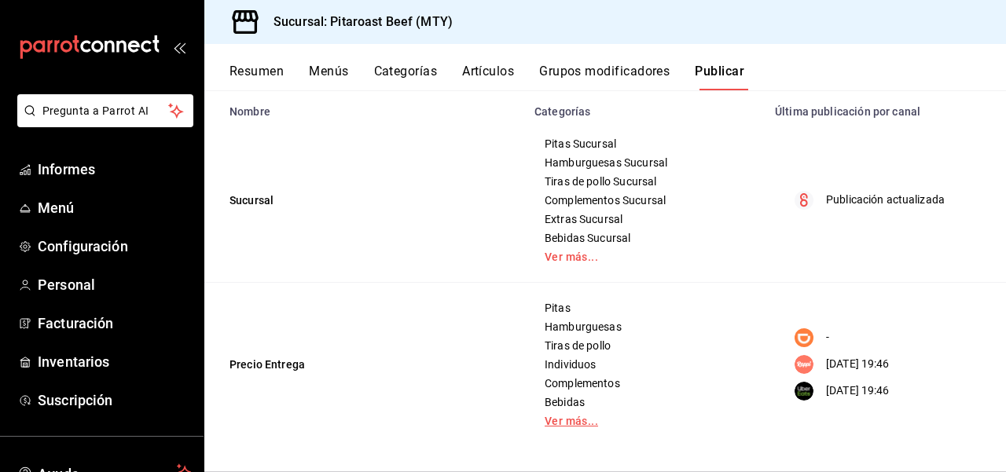
click at [569, 421] on font "Ver más..." at bounding box center [571, 421] width 53 height 13
click at [593, 323] on font "Hamburguesas" at bounding box center [583, 327] width 77 height 13
click at [579, 256] on font "Ver más..." at bounding box center [571, 257] width 53 height 13
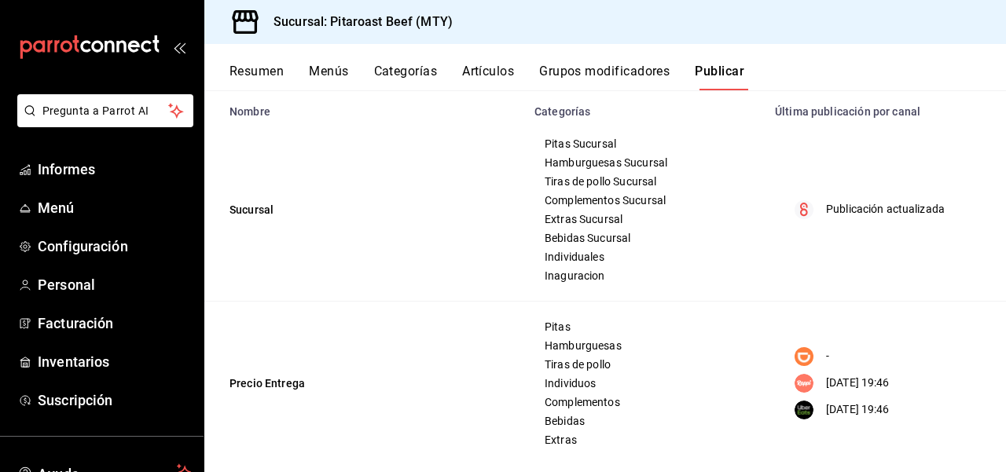
click at [944, 286] on td "Publicación actualizada" at bounding box center [886, 210] width 241 height 183
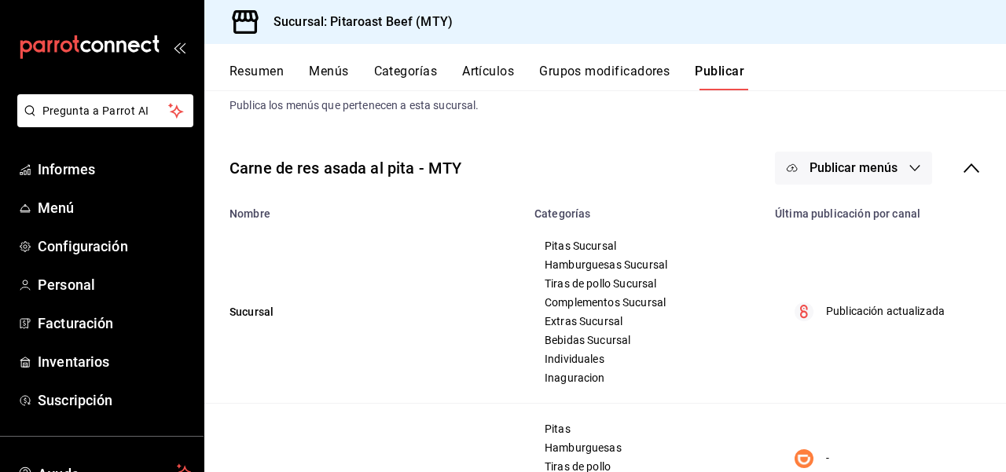
scroll to position [0, 0]
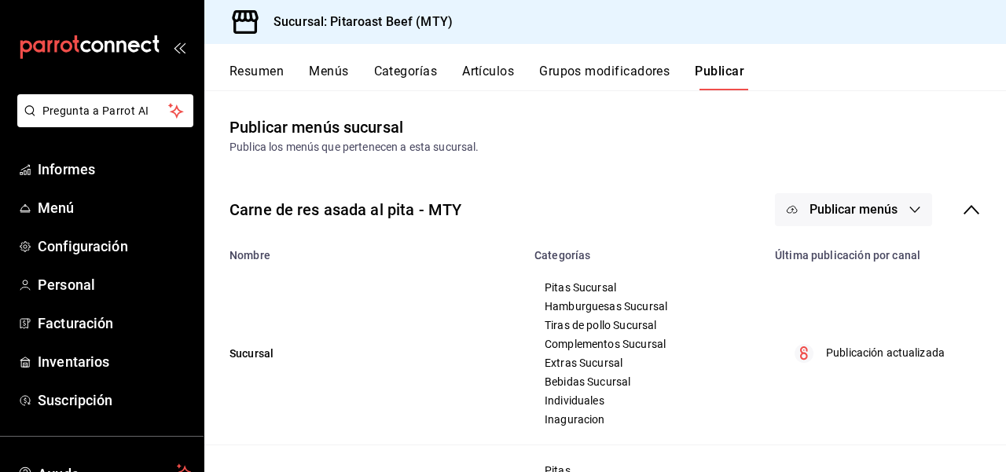
click at [915, 211] on icon "button" at bounding box center [915, 210] width 13 height 13
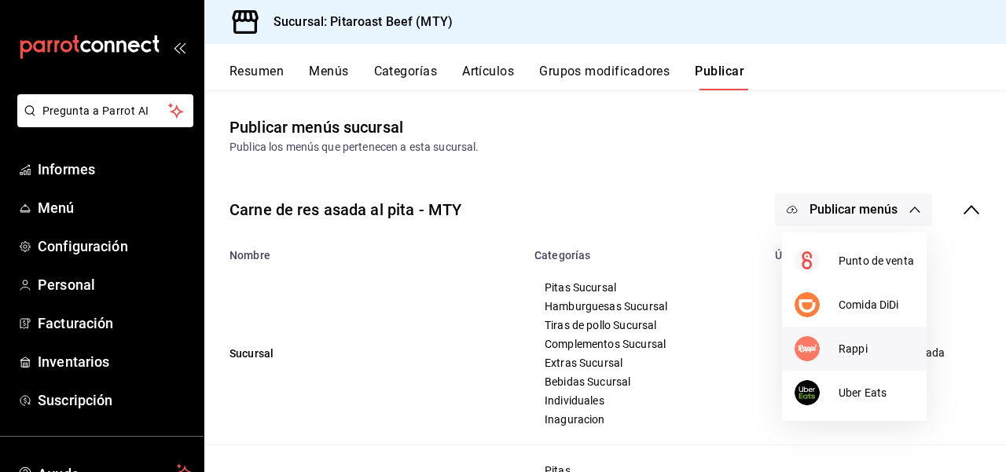
click at [839, 349] on font "Rappi" at bounding box center [853, 349] width 29 height 13
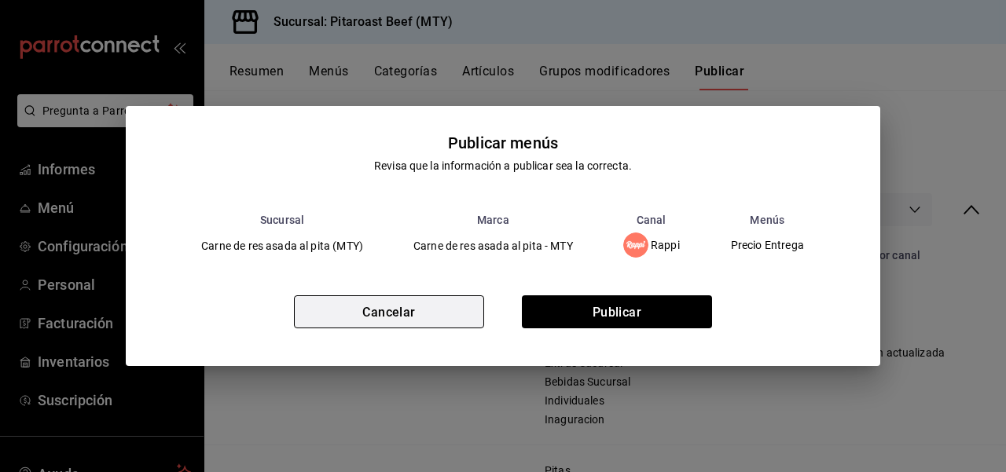
click at [441, 309] on button "Cancelar" at bounding box center [389, 312] width 190 height 33
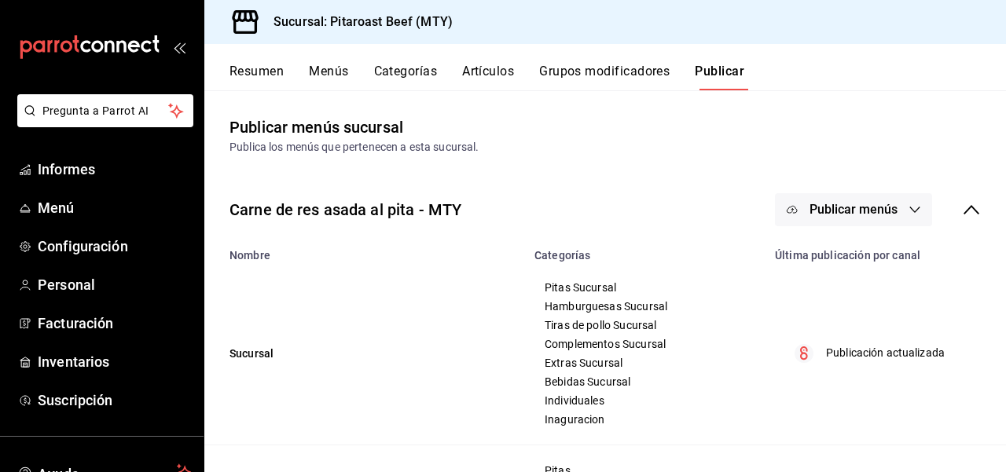
click at [977, 212] on icon at bounding box center [972, 209] width 16 height 9
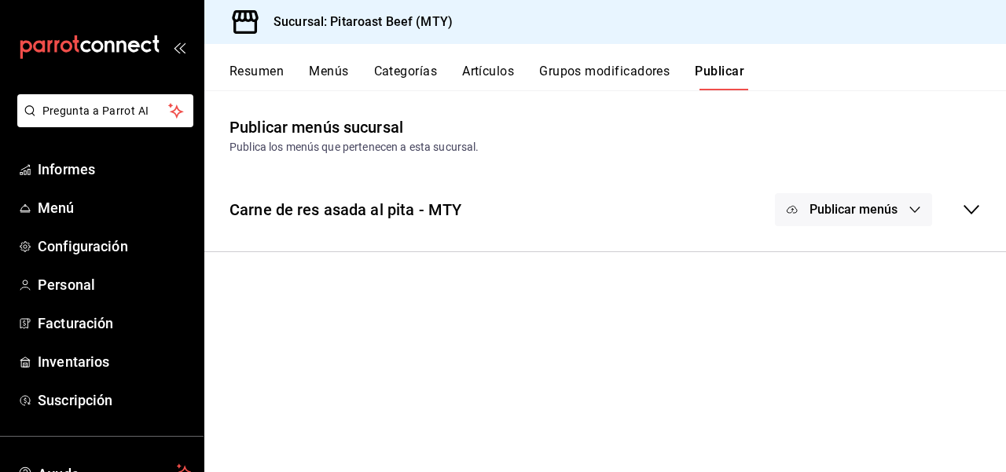
click at [977, 212] on icon at bounding box center [971, 209] width 19 height 19
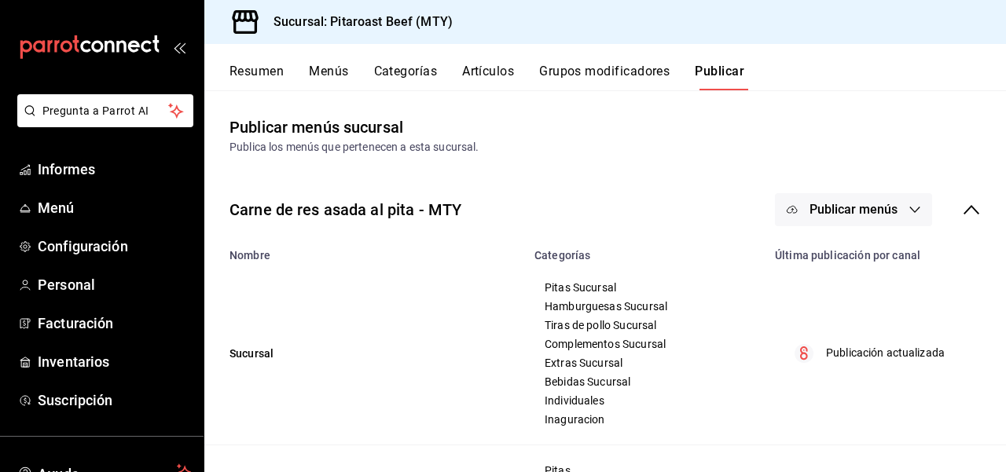
click at [568, 251] on font "Categorías" at bounding box center [563, 256] width 57 height 13
click at [836, 261] on font "Última publicación por canal" at bounding box center [847, 256] width 145 height 13
click at [723, 318] on div "Pitas Sucursal Hamburguesas Sucursal Tiras de pollo Sucursal Complementos Sucur…" at bounding box center [645, 353] width 203 height 145
click at [491, 72] on font "Artículos" at bounding box center [488, 71] width 52 height 15
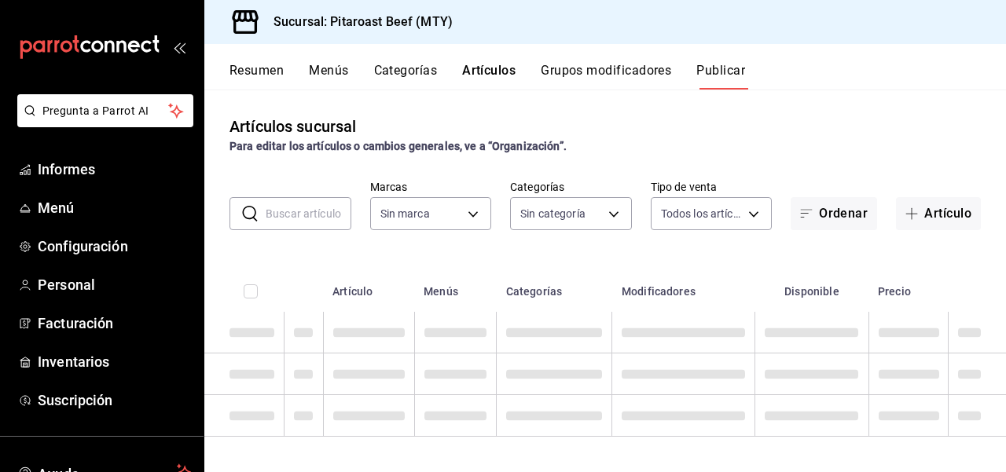
type input "693ee645-ca34-4c91-9a4c-a17a471d6623"
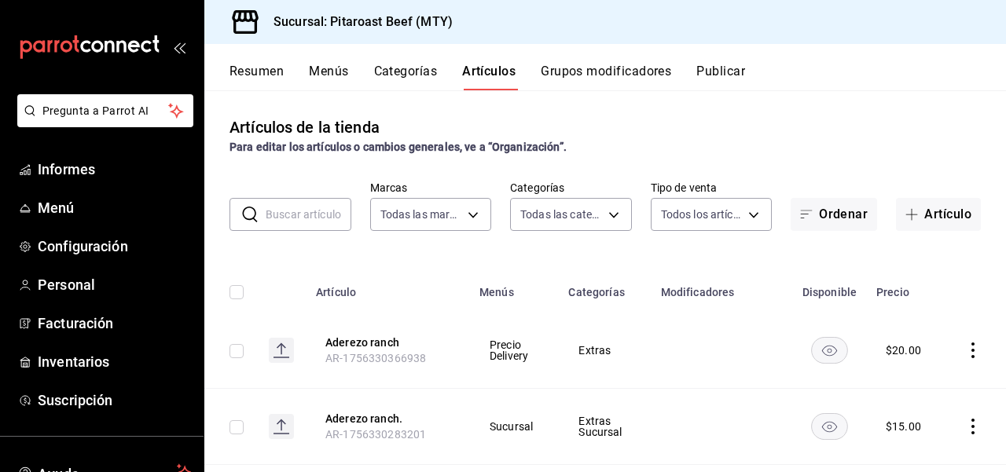
type input "0338d41a-4543-4bb2-9206-c211b4cf6810,6a0f9780-da2a-4533-8761-cb623bae18d7,f8826…"
click at [654, 130] on div "Artículos de la tienda Para editar los artículos o cambios generales, ve a “Org…" at bounding box center [605, 136] width 802 height 40
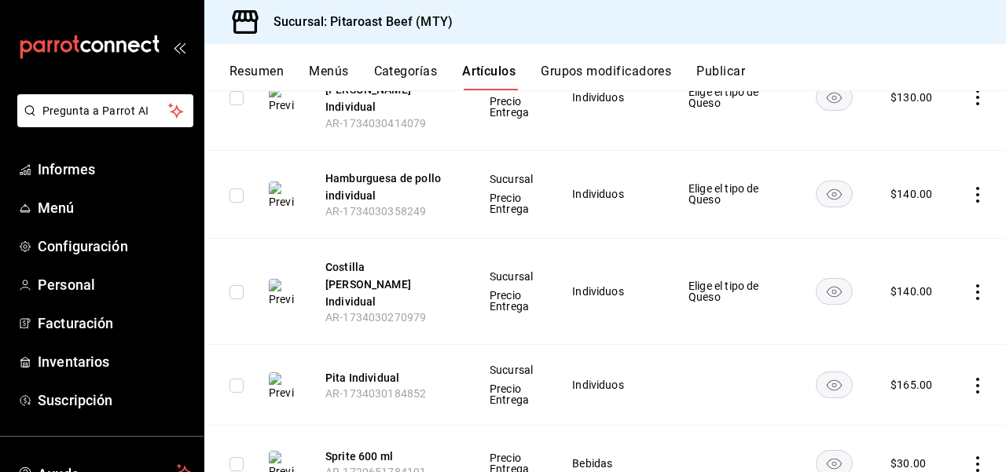
scroll to position [4388, 0]
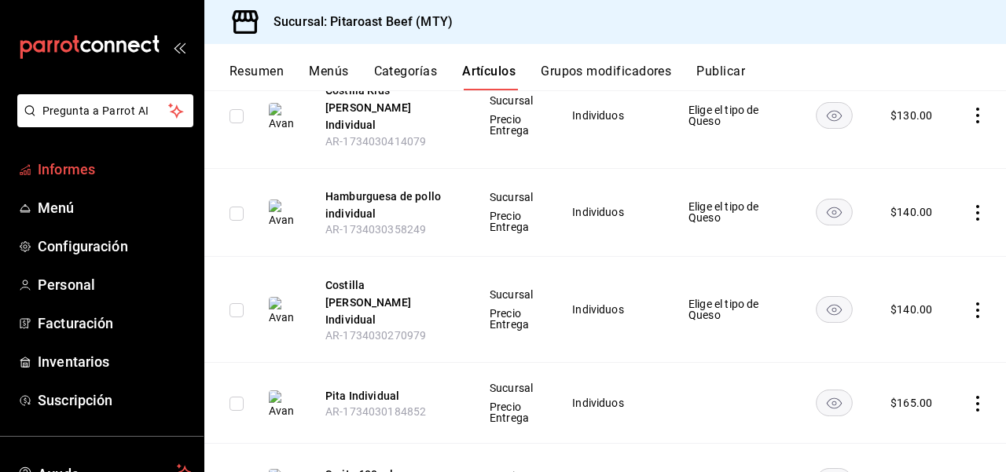
click at [88, 171] on font "Informes" at bounding box center [66, 169] width 57 height 17
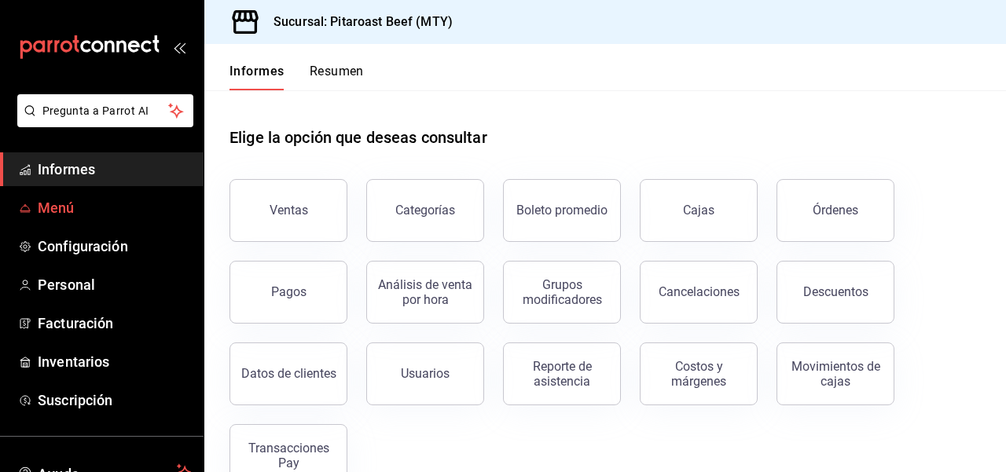
click at [68, 210] on font "Menú" at bounding box center [56, 208] width 37 height 17
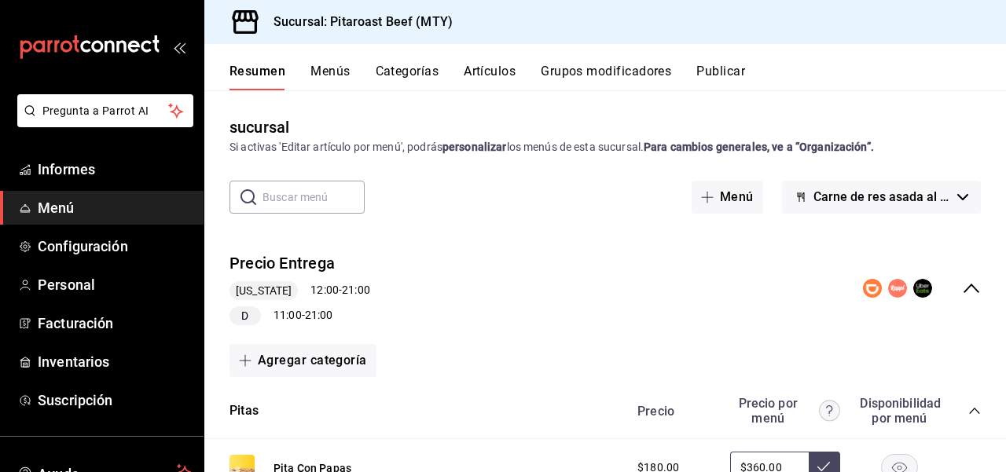
click at [495, 75] on font "Artículos" at bounding box center [490, 71] width 52 height 15
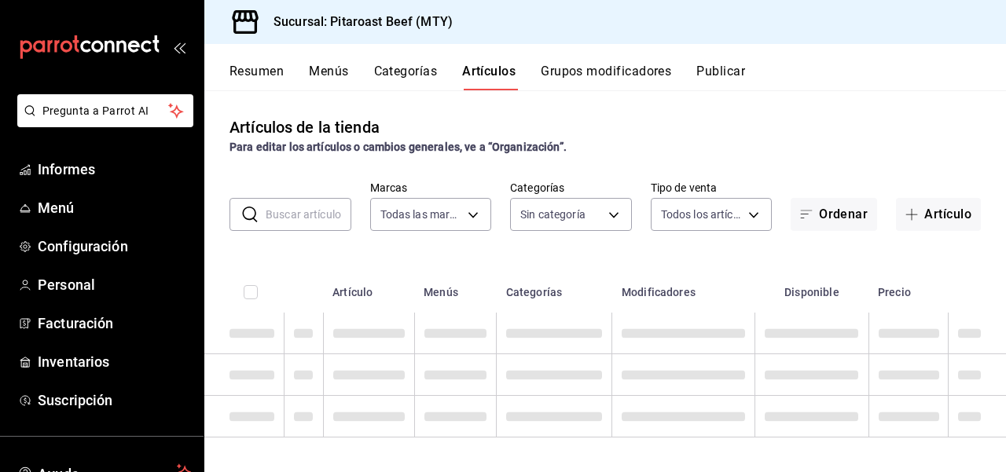
type input "693ee645-ca34-4c91-9a4c-a17a471d6623"
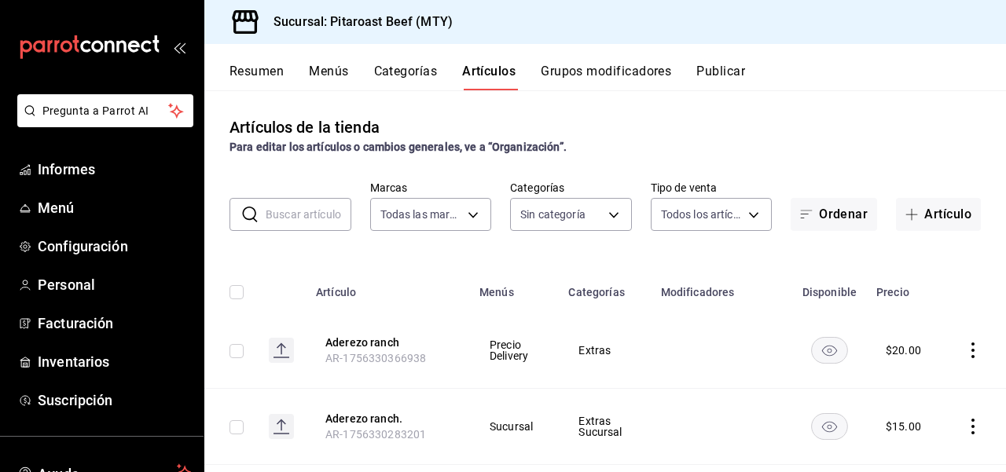
type input "0338d41a-4543-4bb2-9206-c211b4cf6810,6a0f9780-da2a-4533-8761-cb623bae18d7,f8826…"
click at [607, 113] on div "Artículos de la tienda Para editar los artículos o cambios generales, ve a “Org…" at bounding box center [605, 281] width 802 height 382
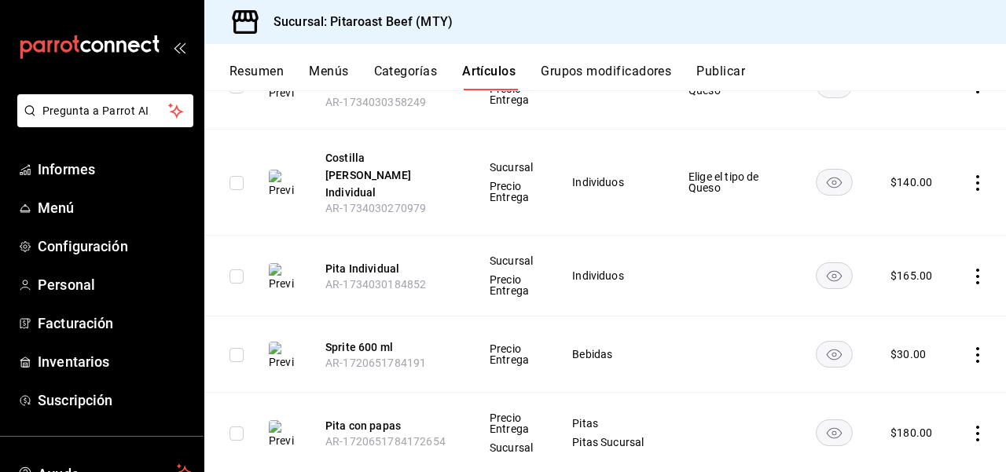
scroll to position [4513, 0]
click at [236, 271] on input "checkbox" at bounding box center [237, 278] width 14 height 14
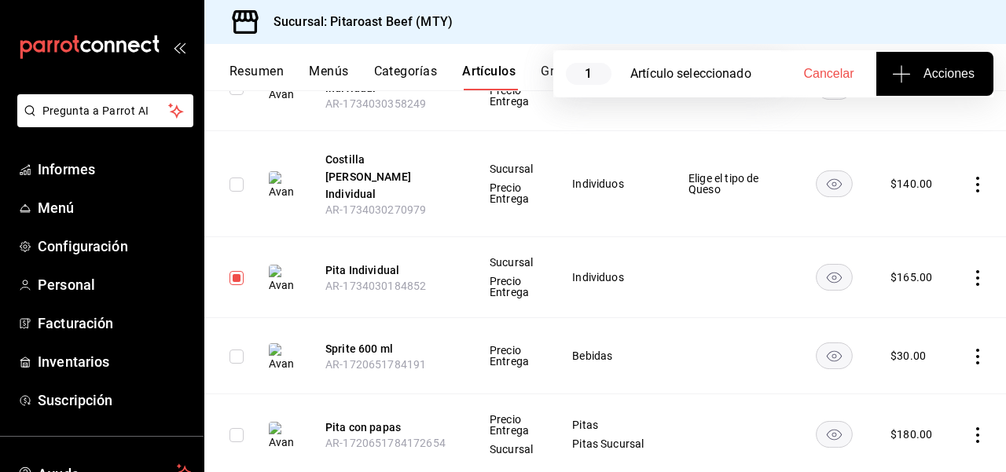
click at [957, 72] on font "Acciones" at bounding box center [949, 73] width 51 height 13
click at [919, 120] on font "Agregar tipo" at bounding box center [919, 122] width 62 height 13
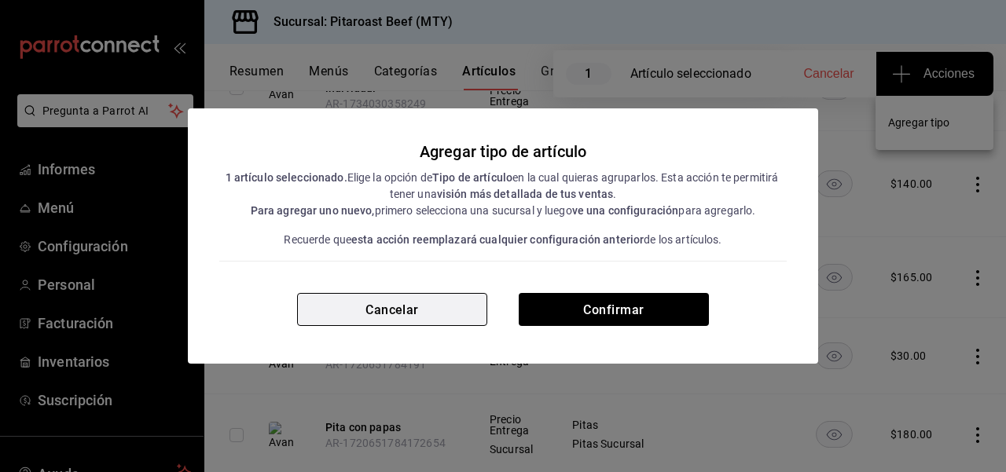
click at [381, 318] on button "Cancelar" at bounding box center [392, 309] width 190 height 33
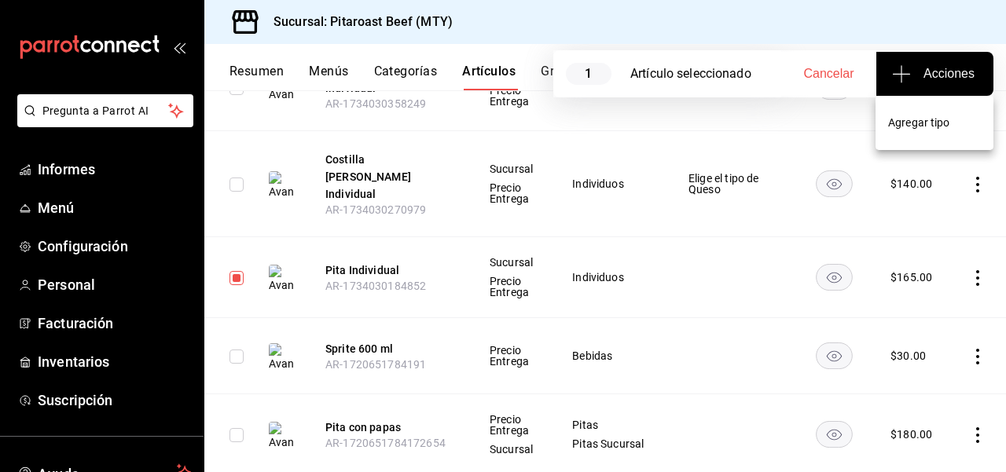
click at [238, 194] on div at bounding box center [503, 236] width 1006 height 472
click at [239, 271] on input "checkbox" at bounding box center [237, 278] width 14 height 14
checkbox input "false"
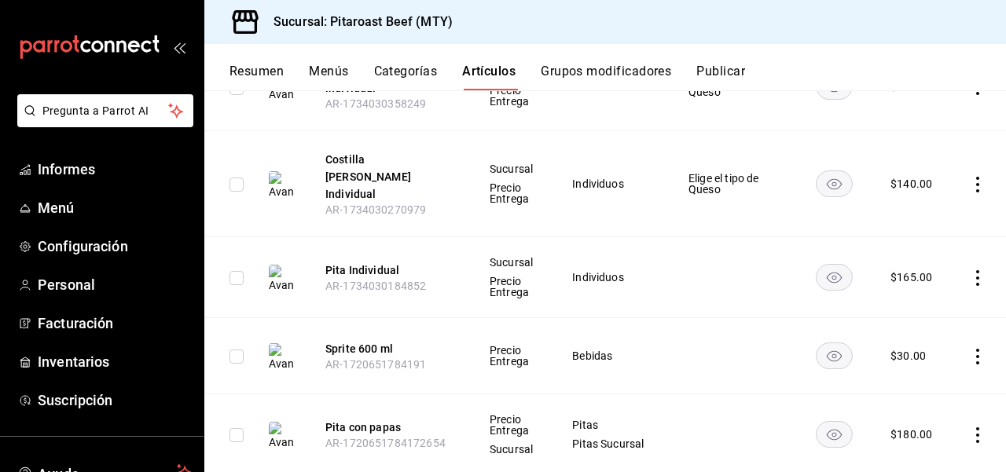
click at [974, 270] on icon "comportamiento" at bounding box center [978, 278] width 16 height 16
click at [719, 72] on div at bounding box center [503, 236] width 1006 height 472
click at [914, 81] on div "Resumen Menús Categorías Artículos Grupos modificadores Publicar" at bounding box center [618, 77] width 777 height 28
click at [721, 72] on font "Publicar" at bounding box center [721, 71] width 49 height 15
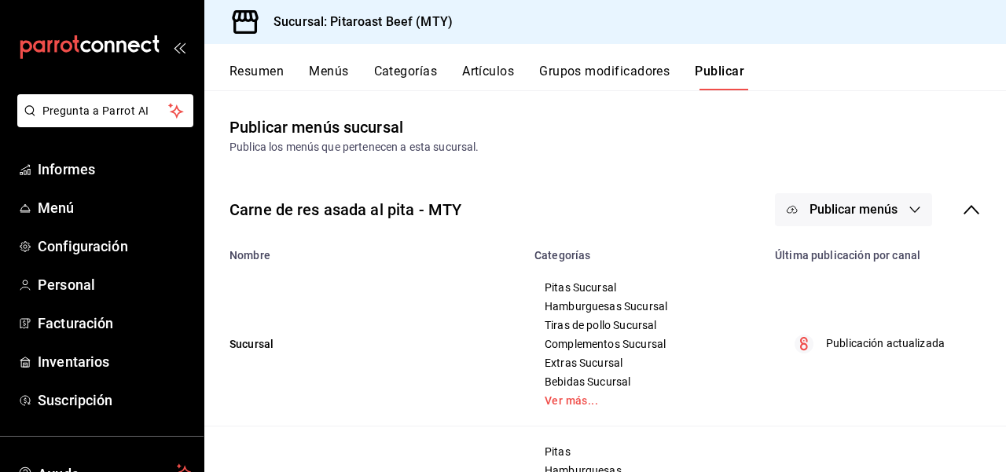
click at [929, 66] on div "Resumen Menús Categorías Artículos Grupos modificadores Publicar" at bounding box center [618, 77] width 777 height 28
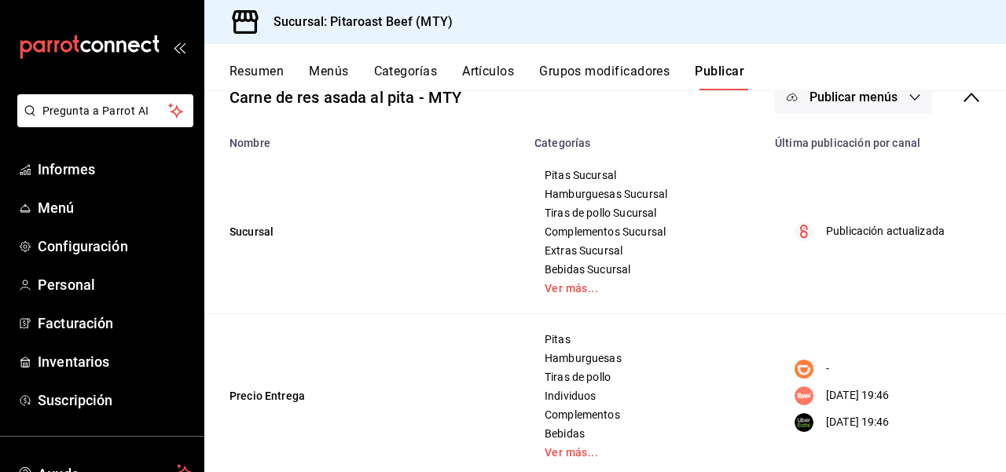
scroll to position [81, 0]
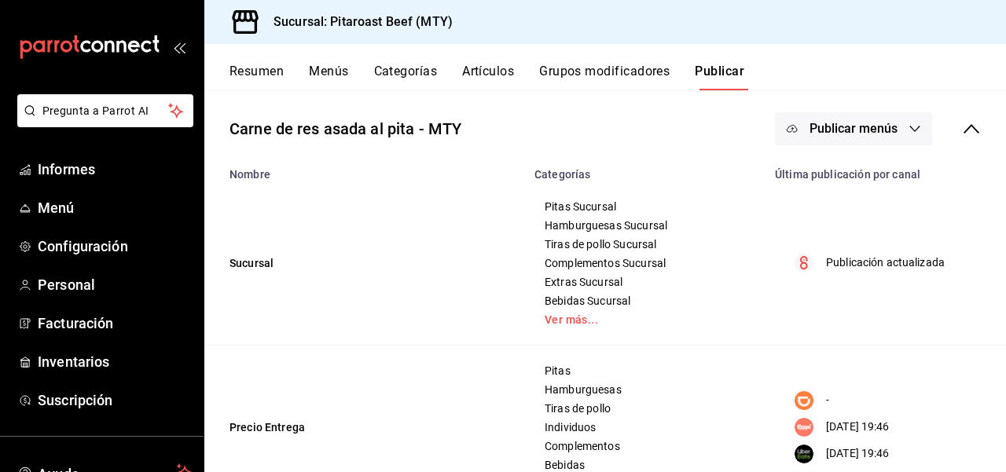
click at [921, 127] on button "Publicar menús" at bounding box center [853, 128] width 157 height 33
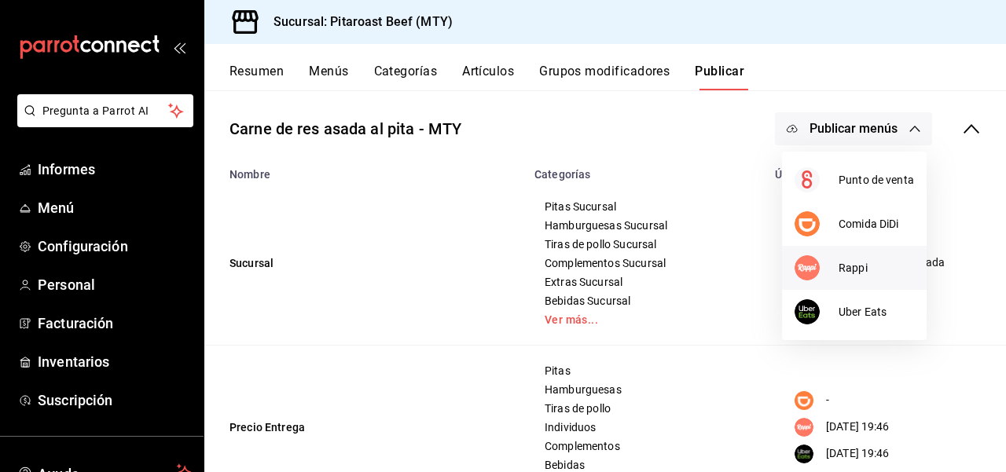
click at [860, 263] on font "Rappi" at bounding box center [853, 268] width 29 height 13
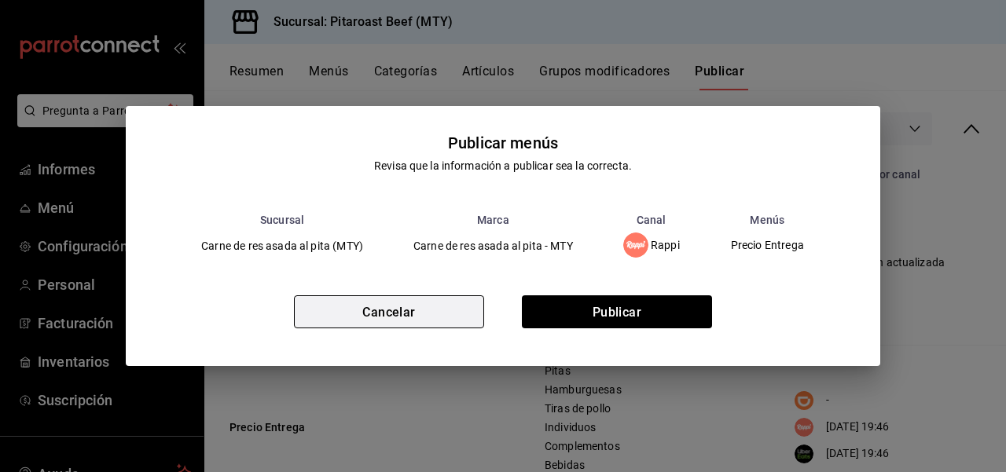
click at [381, 316] on font "Cancelar" at bounding box center [388, 311] width 53 height 15
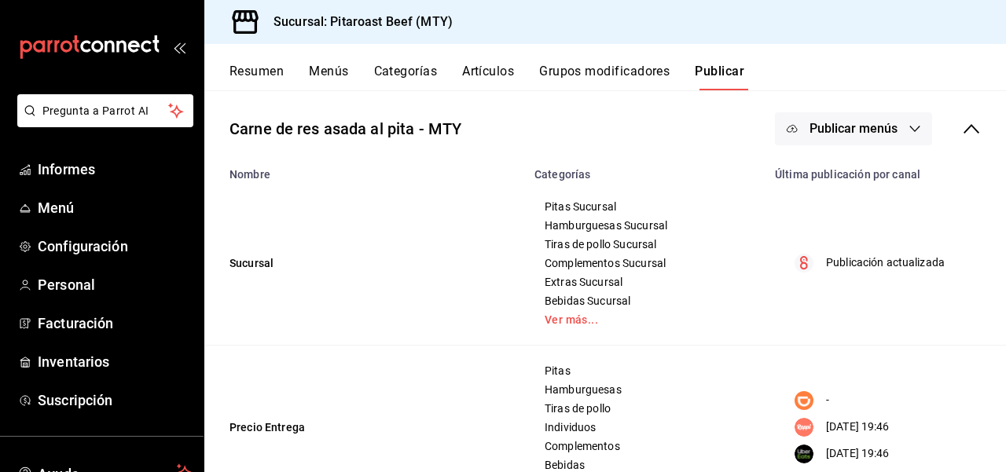
click at [940, 318] on td "Publicación actualizada" at bounding box center [886, 264] width 241 height 164
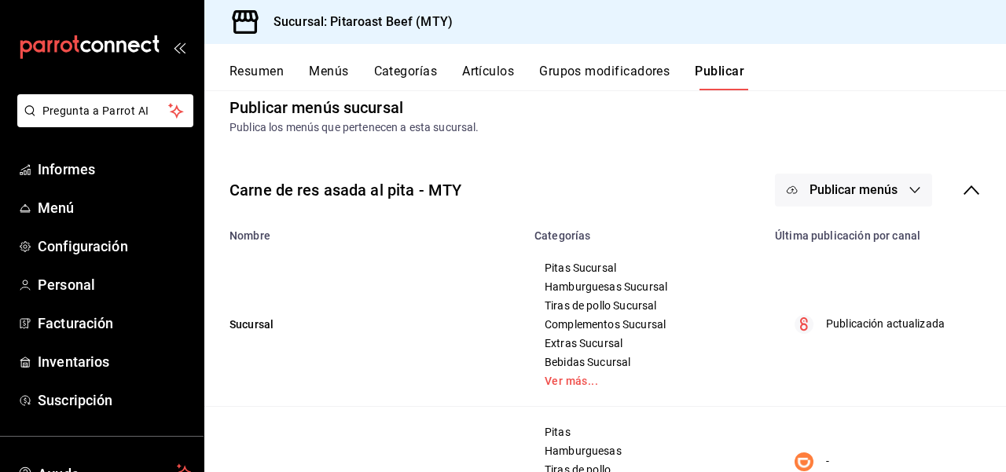
scroll to position [18, 0]
click at [916, 197] on icon "button" at bounding box center [915, 192] width 13 height 13
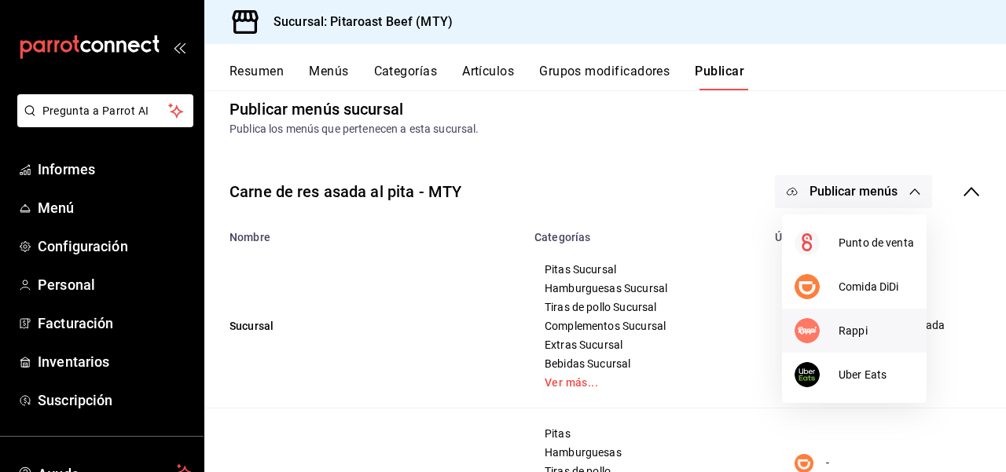
click at [851, 328] on font "Rappi" at bounding box center [853, 331] width 29 height 13
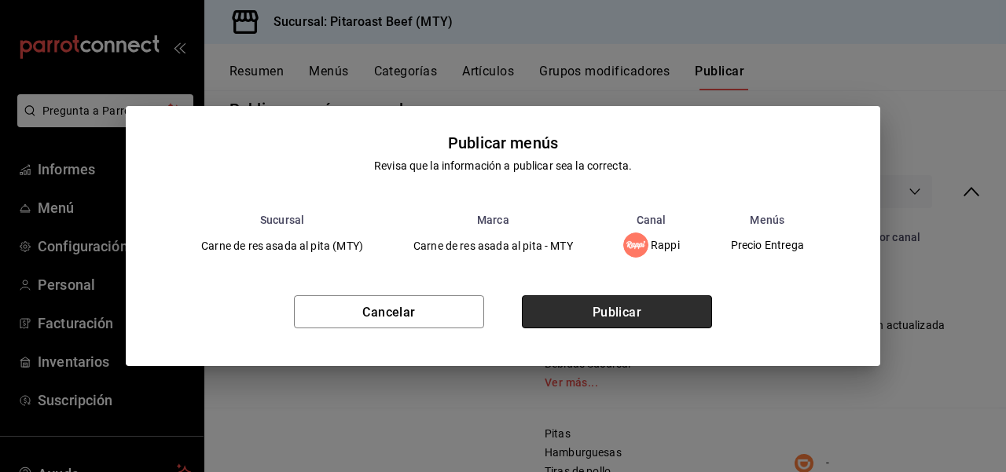
click at [643, 314] on button "Publicar" at bounding box center [617, 312] width 190 height 33
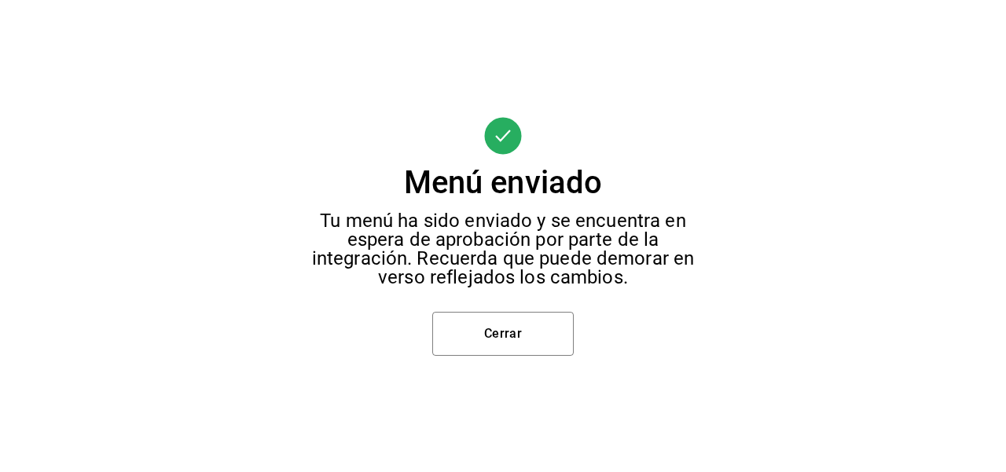
scroll to position [0, 0]
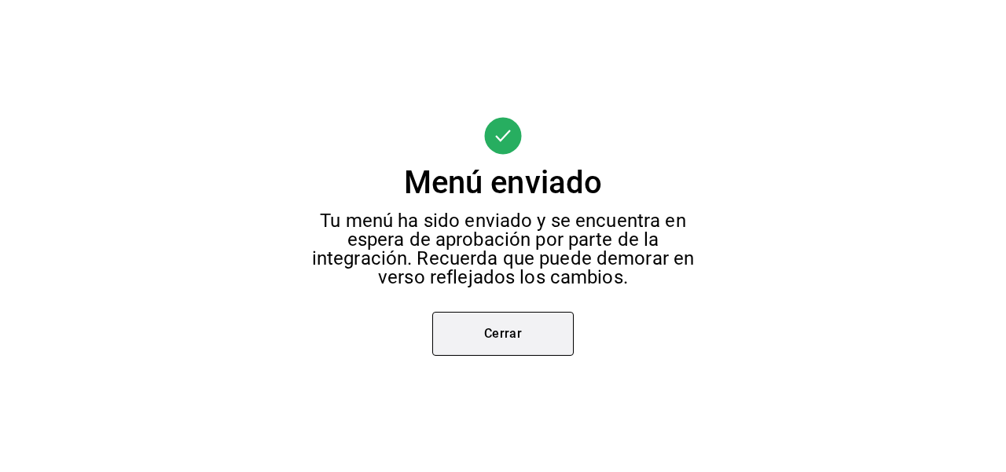
click at [507, 333] on font "Cerrar" at bounding box center [503, 333] width 39 height 15
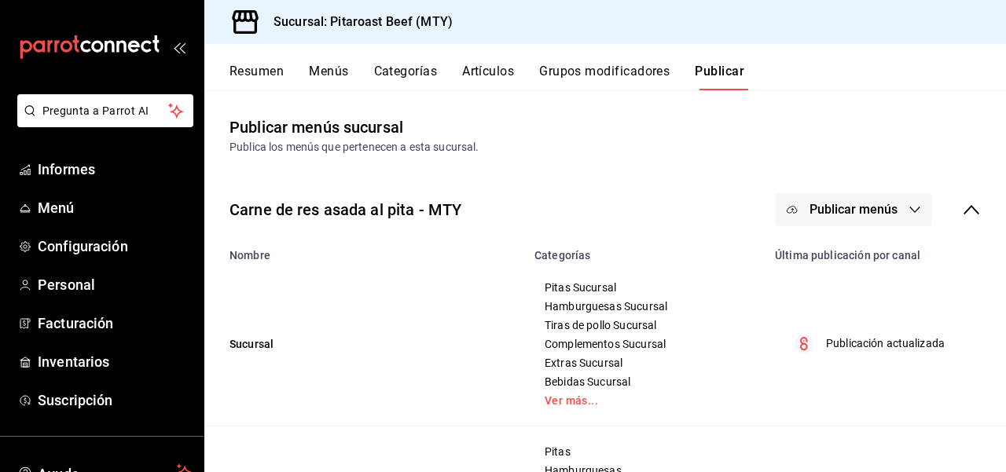
click at [201, 342] on ul "Informes Menú Configuración Personal Facturación Inventarios Suscripción" at bounding box center [102, 285] width 204 height 265
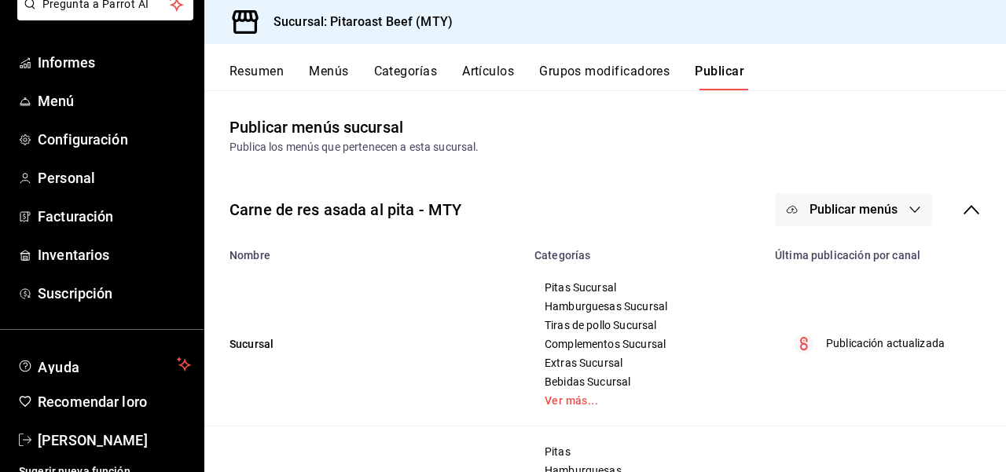
scroll to position [120, 0]
